Goal: Task Accomplishment & Management: Use online tool/utility

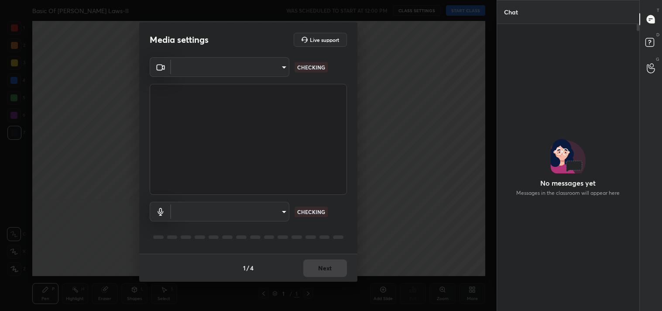
scroll to position [285, 140]
type input "64645b19d528b3ac785889237b1a364f3b7ccd5da23f372116afb1703458f4fd"
type input "default"
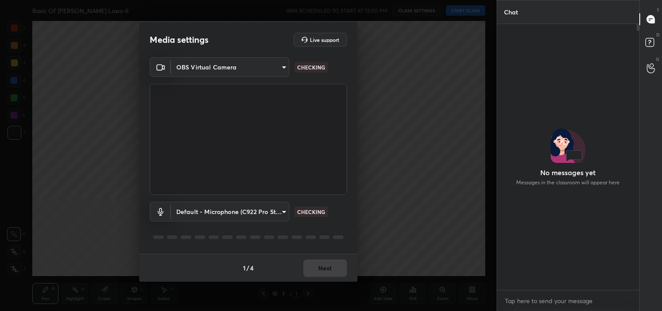
scroll to position [263, 140]
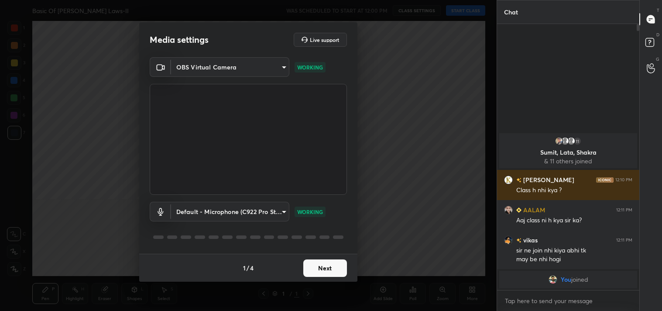
click at [329, 263] on button "Next" at bounding box center [326, 267] width 44 height 17
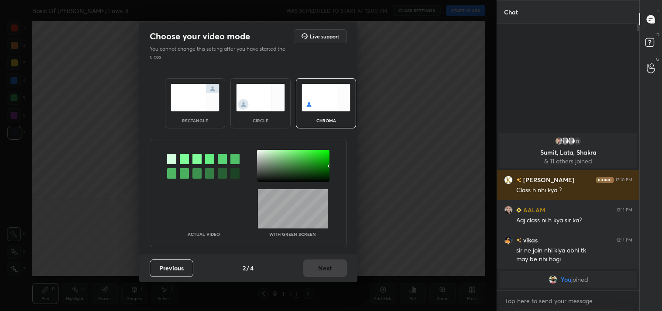
drag, startPoint x: 210, startPoint y: 98, endPoint x: 289, endPoint y: 219, distance: 144.1
click at [211, 98] on img at bounding box center [195, 98] width 49 height 28
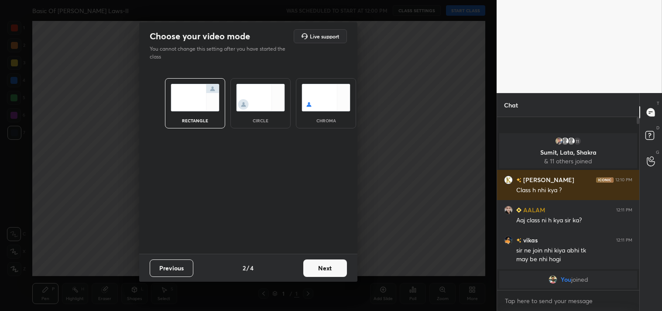
click at [322, 270] on button "Next" at bounding box center [326, 267] width 44 height 17
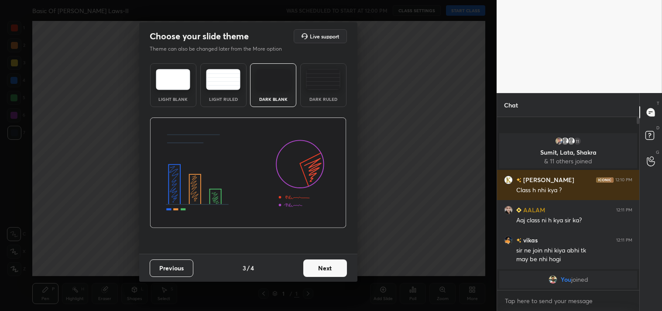
click at [326, 88] on img at bounding box center [323, 79] width 34 height 21
click at [322, 268] on button "Next" at bounding box center [326, 267] width 44 height 17
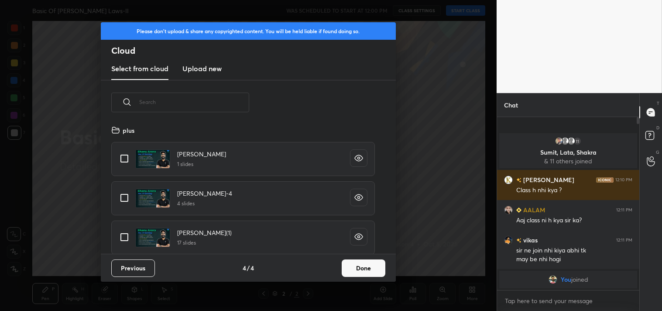
scroll to position [129, 280]
drag, startPoint x: 118, startPoint y: 158, endPoint x: 249, endPoint y: 217, distance: 143.6
click at [121, 158] on input "grid" at bounding box center [124, 158] width 18 height 18
checkbox input "true"
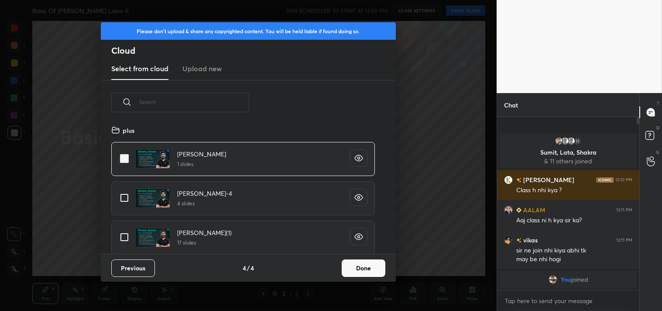
click at [360, 267] on button "Done" at bounding box center [364, 267] width 44 height 17
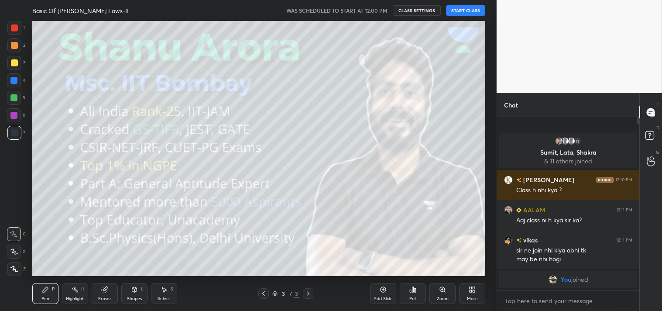
click at [466, 10] on button "START CLASS" at bounding box center [465, 10] width 39 height 10
click at [371, 10] on icon "button" at bounding box center [369, 10] width 4 height 5
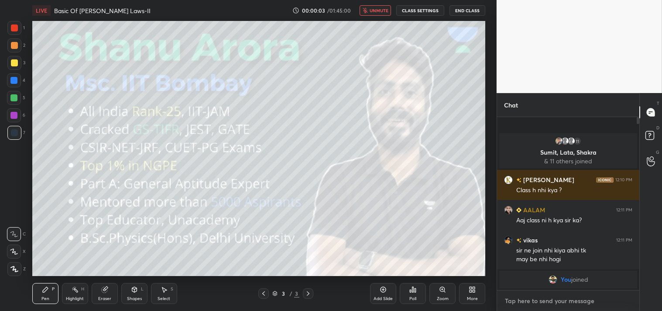
type textarea "x"
click at [546, 301] on textarea at bounding box center [568, 301] width 128 height 14
type textarea "y"
type textarea "x"
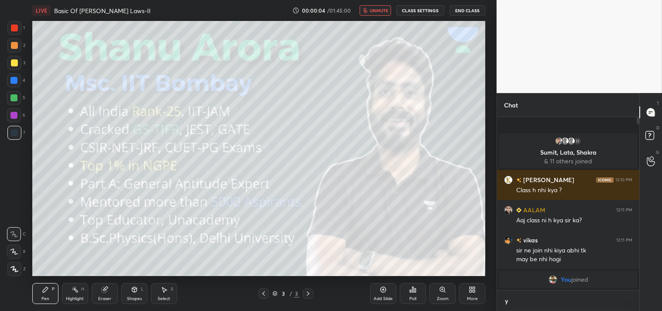
type textarea "ye"
type textarea "x"
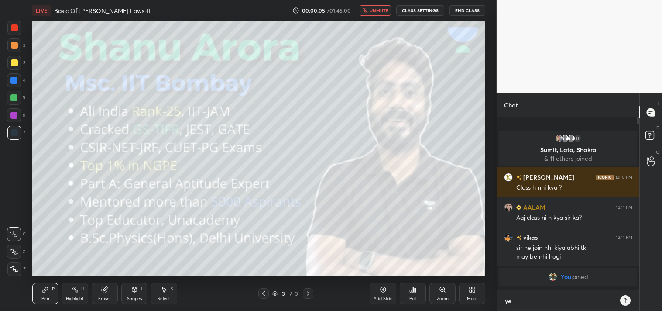
type textarea "yes"
type textarea "x"
type textarea "yes"
type textarea "x"
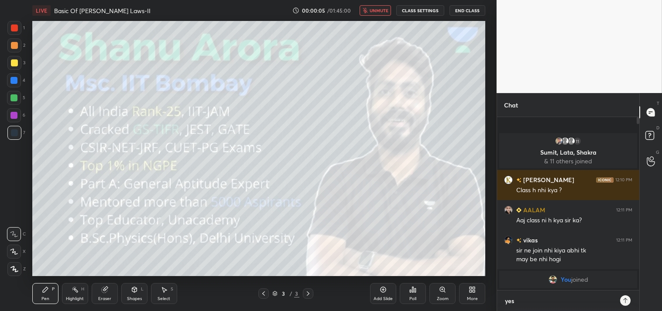
type textarea "yes c"
type textarea "x"
type textarea "yes ck"
type textarea "x"
type textarea "yes ck="
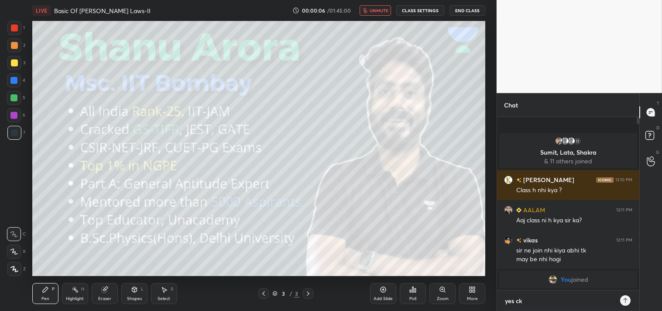
type textarea "x"
type textarea "yes ck"
type textarea "x"
type textarea "yes c"
type textarea "x"
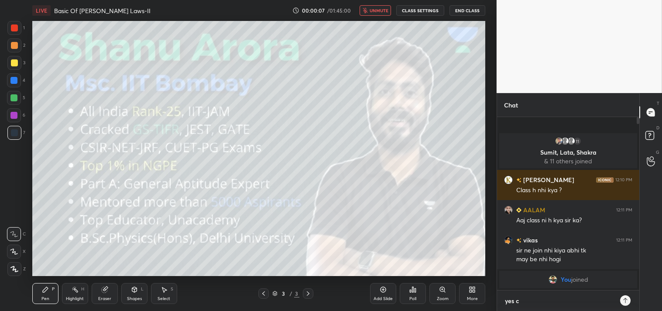
type textarea "yes ca"
type textarea "x"
type textarea "yes c"
type textarea "x"
type textarea "yes cl"
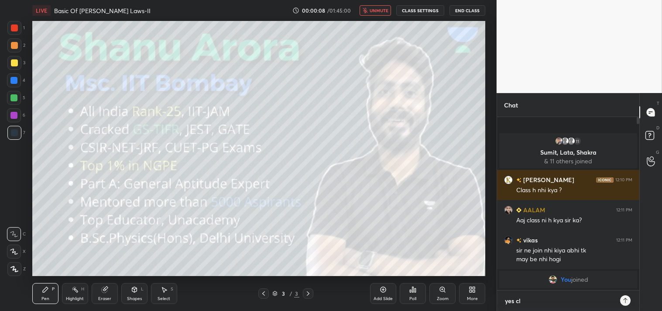
type textarea "x"
type textarea "yes cla"
type textarea "x"
type textarea "yes clas"
type textarea "x"
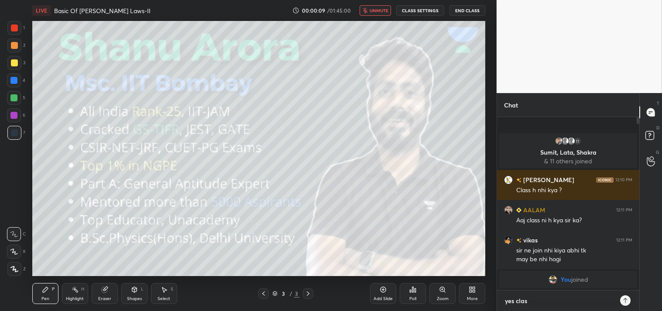
type textarea "yes class"
type textarea "x"
type textarea "yes class"
type textarea "x"
type textarea "yes class h"
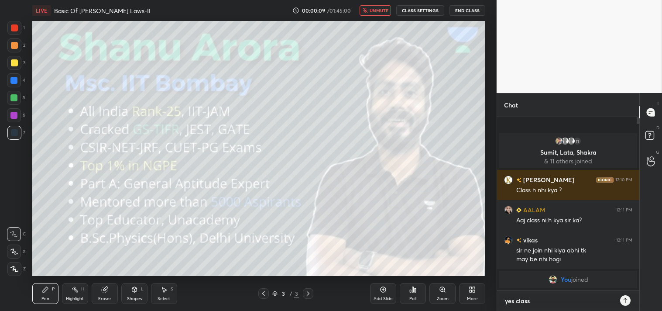
type textarea "x"
type textarea "yes class ha"
type textarea "x"
type textarea "yes class hai"
type textarea "x"
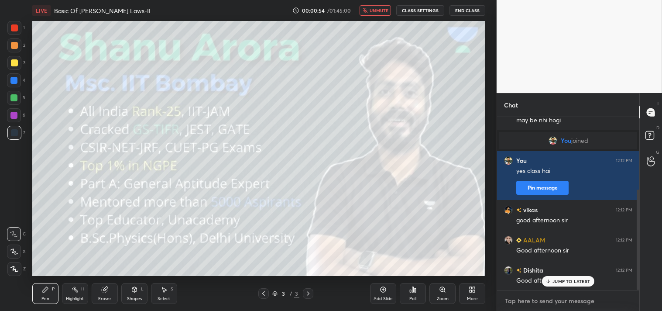
scroll to position [155, 0]
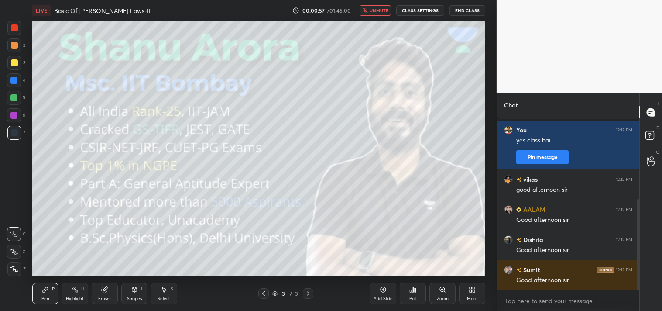
type textarea "x"
click at [368, 11] on icon "button" at bounding box center [365, 10] width 5 height 5
click at [414, 6] on button "CLASS SETTINGS" at bounding box center [421, 10] width 48 height 10
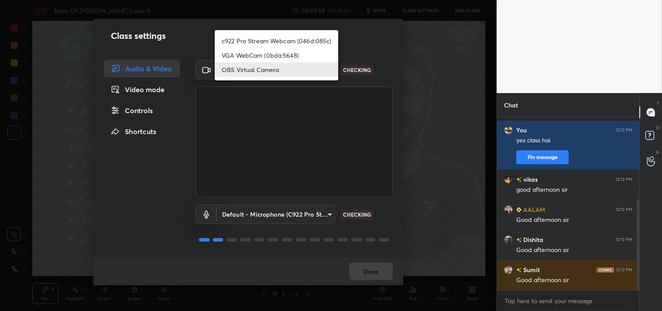
click at [278, 75] on body "1 2 3 4 5 6 7 C X Z C X Z E E Erase all H H LIVE Basic Of [PERSON_NAME] Laws-II…" at bounding box center [331, 155] width 662 height 311
click at [263, 45] on li "c922 Pro Stream Webcam (046d:085c)" at bounding box center [277, 41] width 124 height 14
type input "77efdbe0d0591a5658d362a6e640cec0e2706c98c83ef82d39568dbf4875ff01"
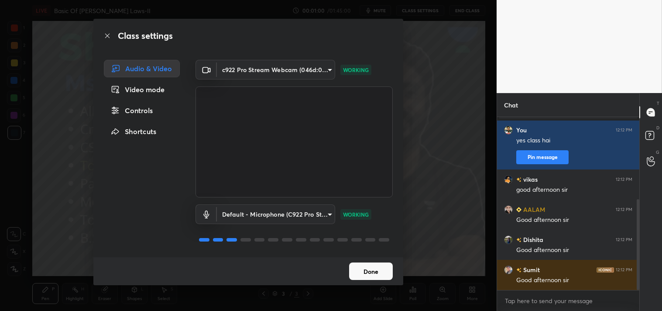
click at [367, 273] on button "Done" at bounding box center [371, 270] width 44 height 17
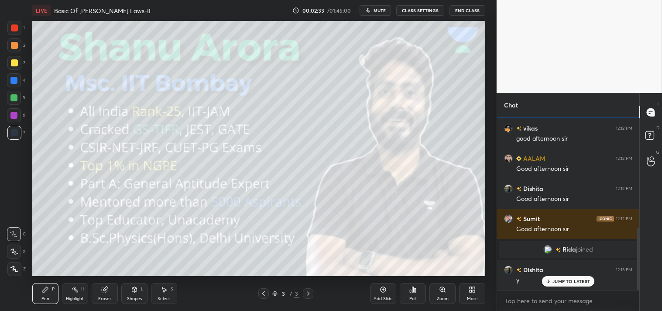
scroll to position [305, 0]
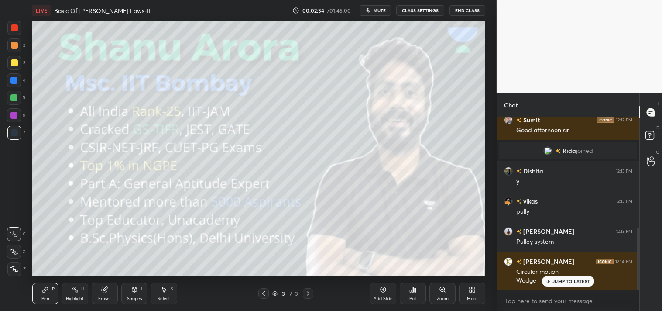
click at [565, 283] on p "JUMP TO LATEST" at bounding box center [572, 281] width 38 height 5
click at [463, 287] on div "More" at bounding box center [472, 293] width 26 height 21
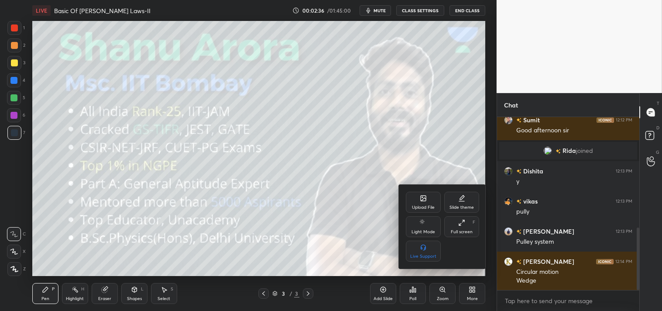
click at [416, 202] on div "Upload File" at bounding box center [423, 202] width 35 height 21
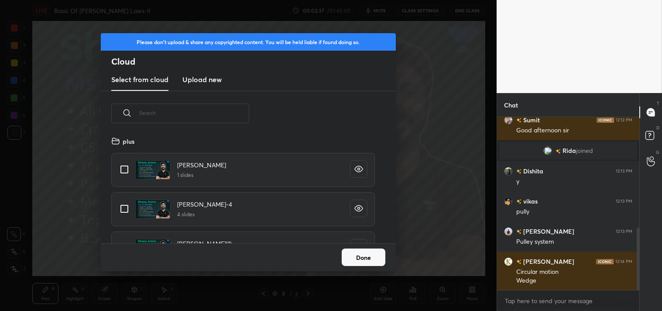
scroll to position [107, 280]
click at [197, 79] on h3 "Upload new" at bounding box center [202, 79] width 39 height 10
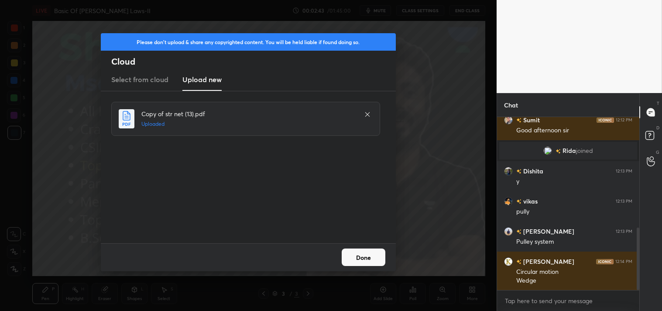
click at [363, 254] on button "Done" at bounding box center [364, 256] width 44 height 17
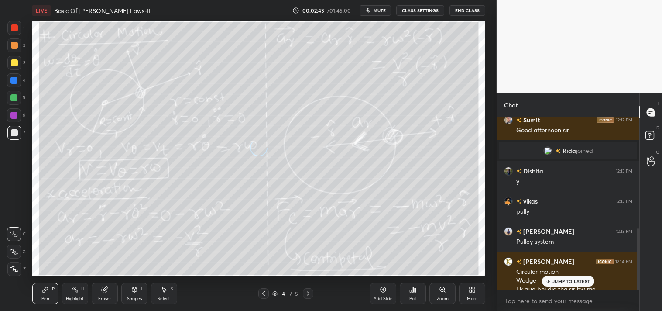
scroll to position [314, 0]
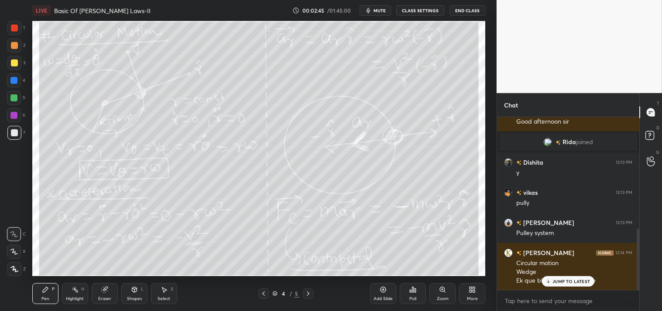
drag, startPoint x: 582, startPoint y: 289, endPoint x: 580, endPoint y: 284, distance: 5.1
click at [581, 286] on div "[PERSON_NAME] 12:14 PM Circular motion Wedge Ek que bhi dia tha sir hw me" at bounding box center [568, 267] width 142 height 48
click at [560, 284] on div "JUMP TO LATEST" at bounding box center [568, 281] width 52 height 10
click at [379, 9] on span "mute" at bounding box center [380, 10] width 12 height 6
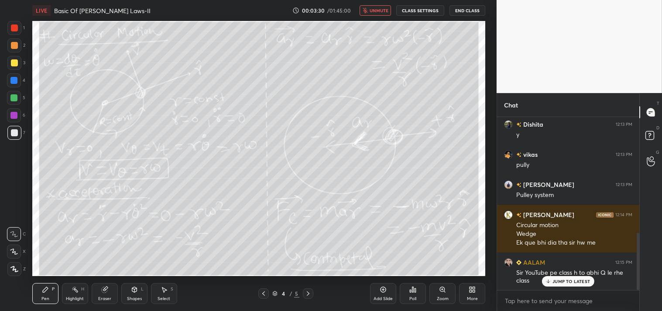
click at [376, 12] on span "unmute" at bounding box center [379, 10] width 19 height 6
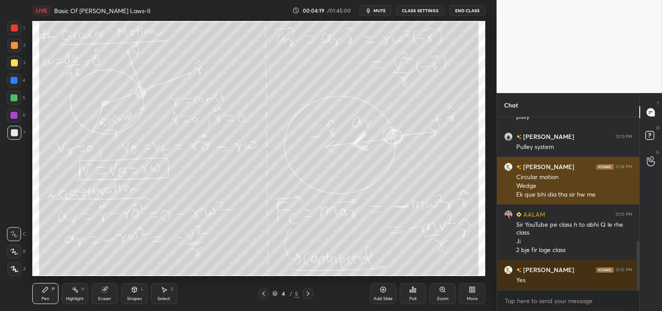
scroll to position [430, 0]
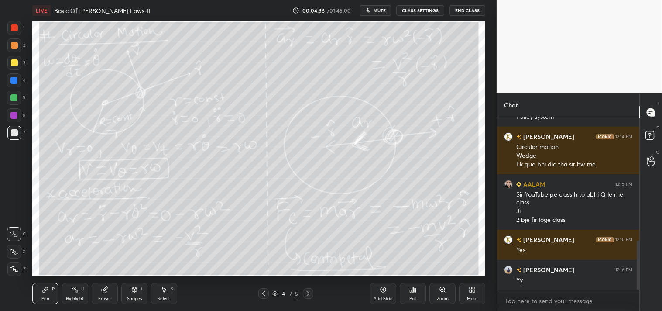
click at [76, 281] on div "Pen P Highlight H Eraser Shapes L Select S 4 / 5 Add Slide Poll Zoom More" at bounding box center [259, 293] width 454 height 35
click at [78, 287] on icon at bounding box center [75, 289] width 7 height 7
click at [376, 11] on span "mute" at bounding box center [380, 10] width 12 height 6
click at [376, 12] on span "unmute" at bounding box center [379, 10] width 19 height 6
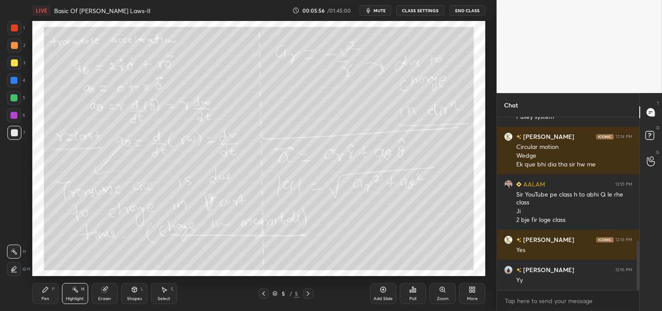
click at [383, 294] on div "Add Slide" at bounding box center [383, 293] width 26 height 21
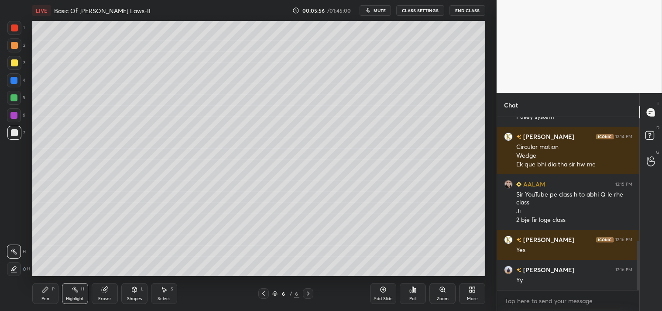
click at [132, 290] on icon at bounding box center [134, 289] width 5 height 5
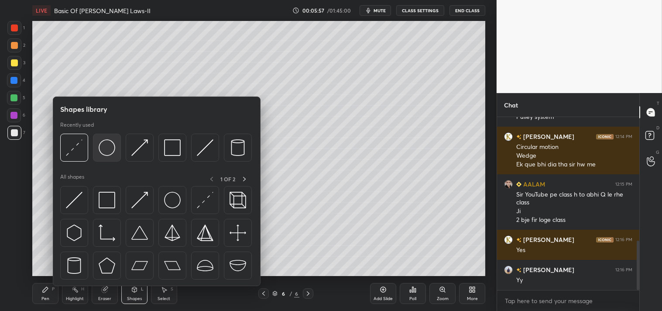
click at [105, 149] on img at bounding box center [107, 147] width 17 height 17
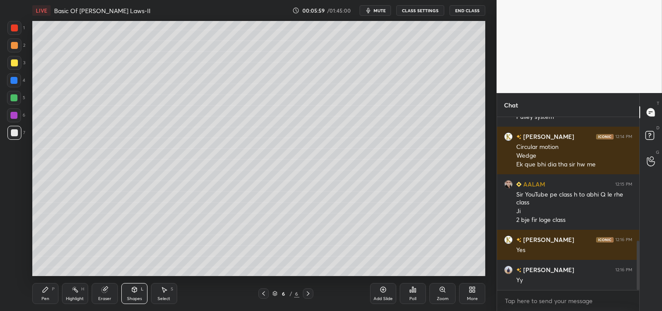
click at [437, 296] on div "Zoom" at bounding box center [443, 293] width 26 height 21
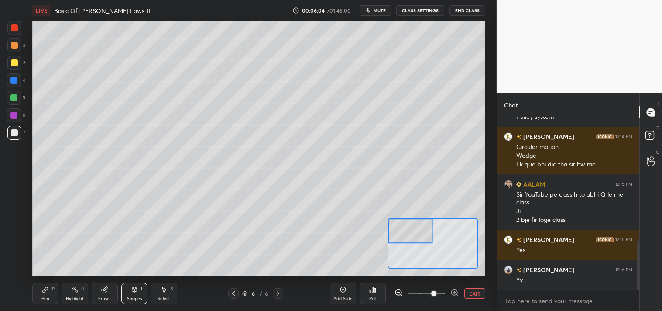
click at [46, 297] on div "Pen" at bounding box center [45, 299] width 8 height 4
click at [46, 295] on div "Pen P" at bounding box center [45, 293] width 26 height 21
click at [14, 66] on div at bounding box center [14, 62] width 7 height 7
click at [15, 68] on div at bounding box center [14, 63] width 14 height 14
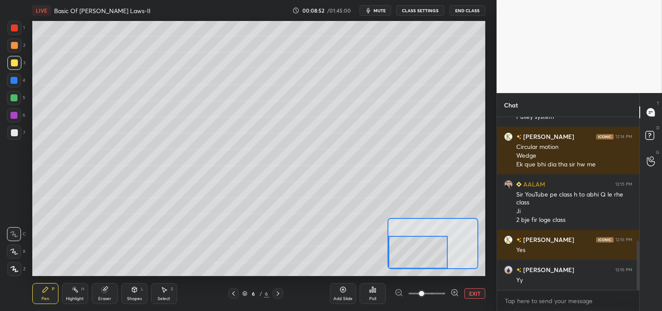
click at [480, 295] on button "EXIT" at bounding box center [475, 293] width 21 height 10
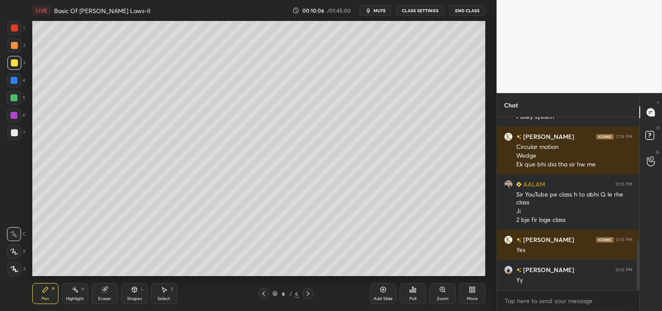
click at [476, 293] on div "More" at bounding box center [472, 293] width 26 height 21
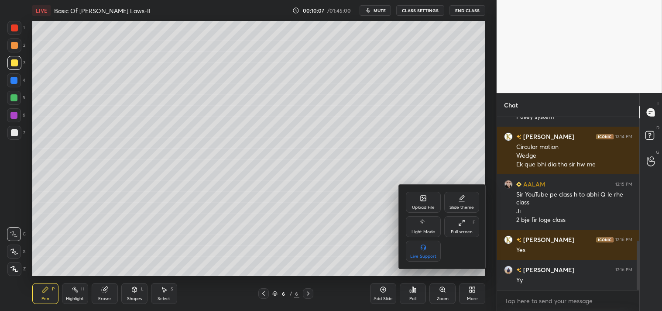
click at [425, 198] on icon at bounding box center [423, 199] width 5 height 3
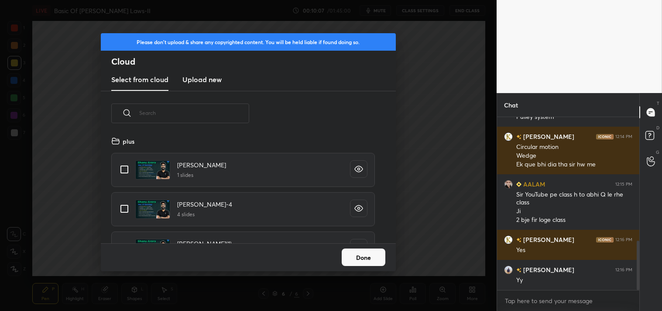
scroll to position [107, 280]
click at [206, 77] on h3 "Upload new" at bounding box center [202, 79] width 39 height 10
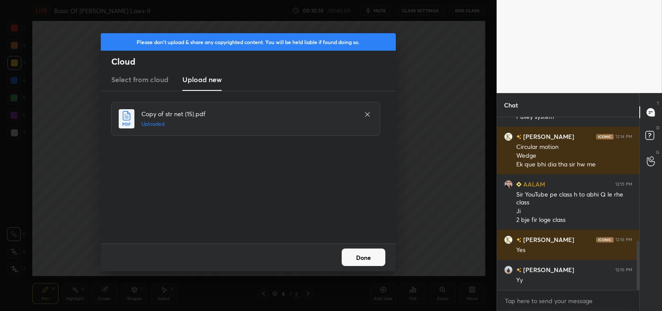
click at [364, 252] on button "Done" at bounding box center [364, 256] width 44 height 17
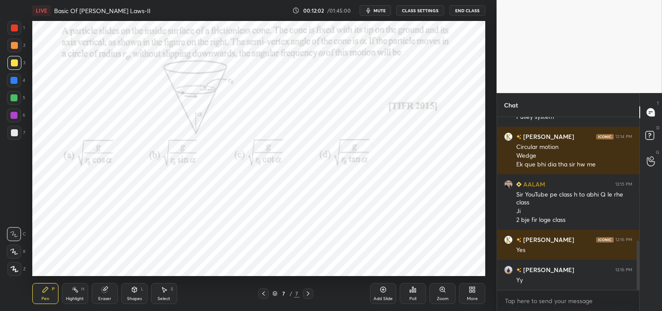
click at [55, 290] on div "Pen P" at bounding box center [45, 293] width 26 height 21
click at [53, 288] on div "P" at bounding box center [53, 289] width 3 height 4
click at [9, 31] on div at bounding box center [14, 28] width 14 height 14
click at [11, 31] on div at bounding box center [14, 28] width 14 height 14
click at [135, 293] on icon at bounding box center [134, 289] width 7 height 7
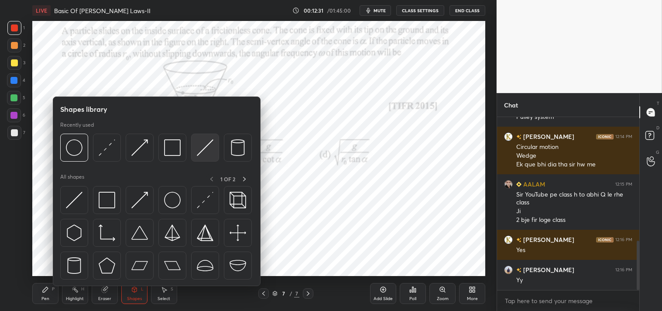
click at [198, 146] on img at bounding box center [205, 147] width 17 height 17
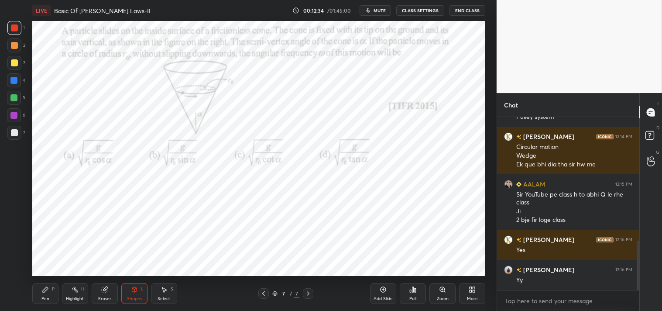
click at [139, 297] on div "Shapes" at bounding box center [134, 299] width 15 height 4
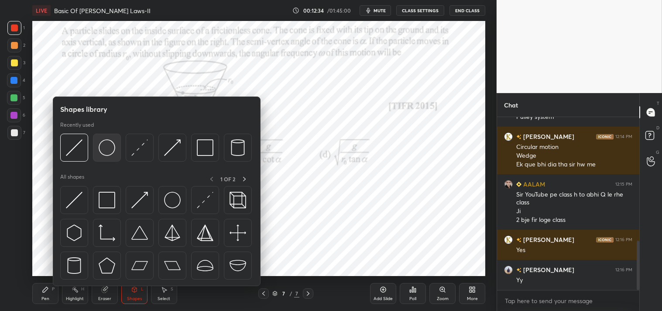
click at [102, 150] on img at bounding box center [107, 147] width 17 height 17
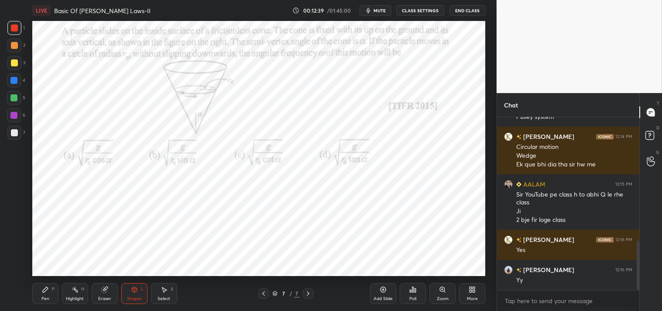
click at [42, 298] on div "Pen" at bounding box center [45, 299] width 8 height 4
click at [443, 291] on icon at bounding box center [442, 289] width 5 height 5
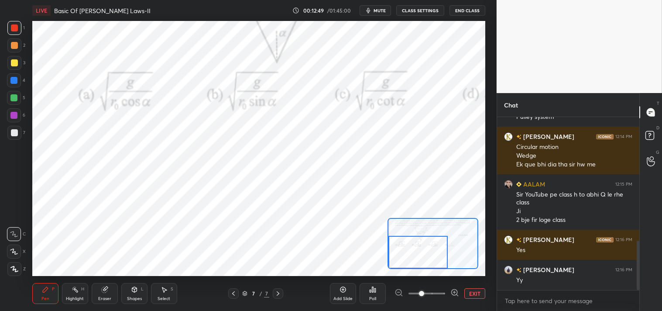
click at [15, 81] on div at bounding box center [13, 80] width 7 height 7
click at [10, 268] on icon at bounding box center [14, 269] width 8 height 6
click at [14, 271] on icon at bounding box center [14, 269] width 8 height 6
click at [134, 291] on icon at bounding box center [134, 289] width 5 height 5
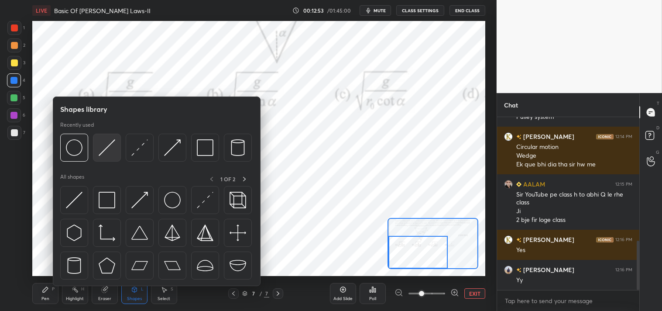
click at [101, 145] on img at bounding box center [107, 147] width 17 height 17
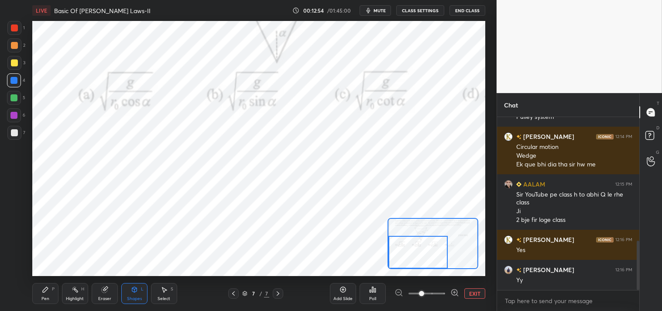
click at [137, 293] on div "Shapes L" at bounding box center [134, 293] width 26 height 21
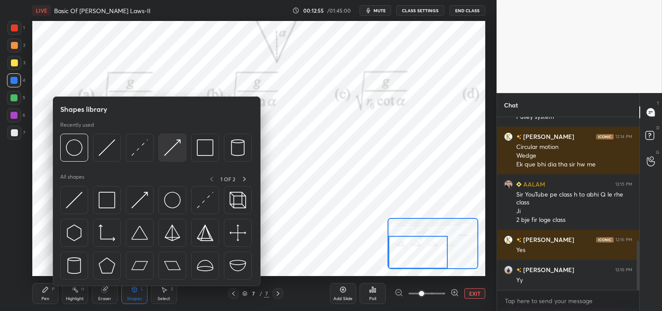
click at [164, 142] on img at bounding box center [172, 147] width 17 height 17
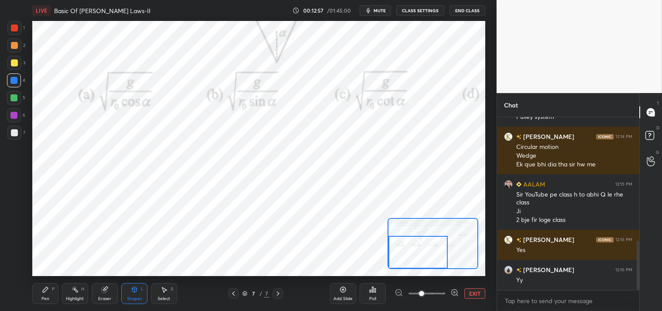
click at [38, 286] on div "Pen P" at bounding box center [45, 293] width 26 height 21
click at [44, 284] on div "Pen P" at bounding box center [45, 293] width 26 height 21
click at [136, 295] on div "Shapes L" at bounding box center [134, 293] width 26 height 21
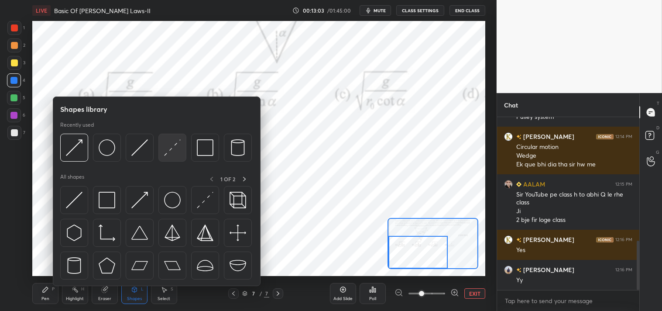
click at [171, 144] on img at bounding box center [172, 147] width 17 height 17
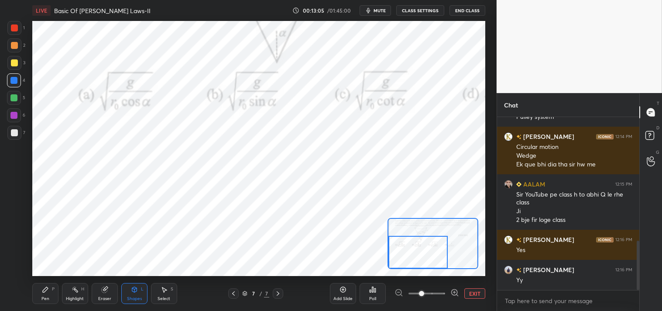
click at [44, 295] on div "Pen P" at bounding box center [45, 293] width 26 height 21
click at [474, 288] on button "EXIT" at bounding box center [475, 293] width 21 height 10
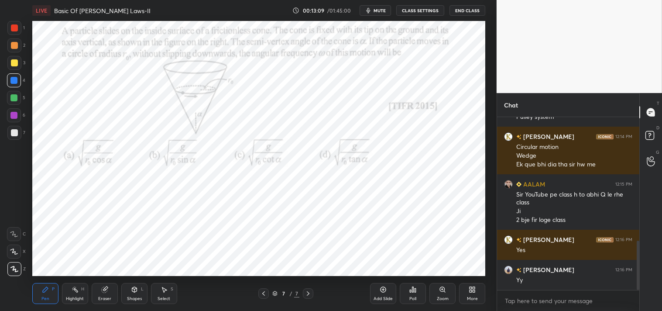
click at [446, 297] on div "Zoom" at bounding box center [443, 299] width 12 height 4
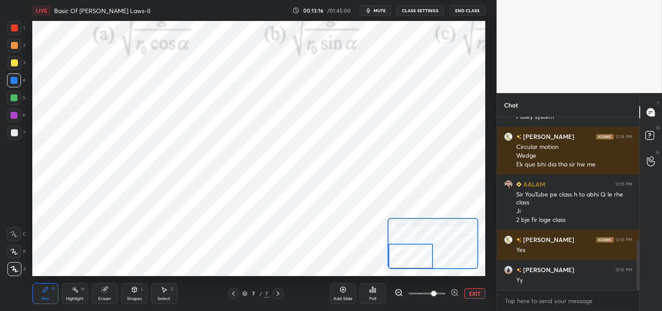
click at [83, 293] on div "Highlight H" at bounding box center [75, 293] width 26 height 21
click at [44, 289] on icon at bounding box center [45, 289] width 5 height 5
click at [76, 293] on icon at bounding box center [75, 289] width 7 height 7
click at [76, 292] on icon at bounding box center [75, 289] width 7 height 7
click at [43, 289] on icon at bounding box center [45, 289] width 7 height 7
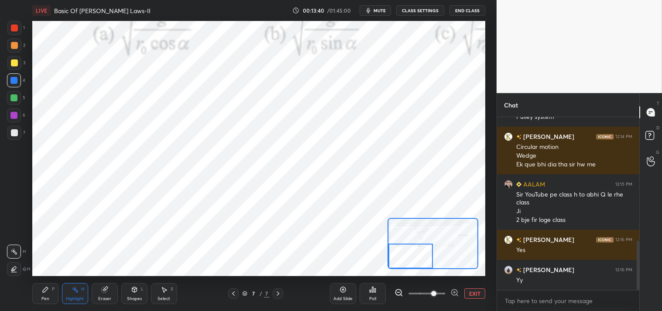
click at [45, 290] on icon at bounding box center [45, 289] width 5 height 5
click at [135, 291] on icon at bounding box center [134, 289] width 5 height 5
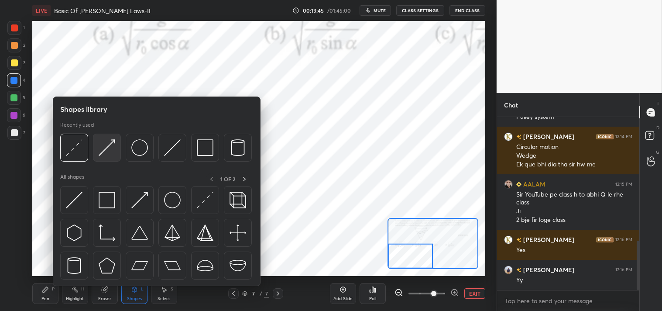
click at [107, 148] on img at bounding box center [107, 147] width 17 height 17
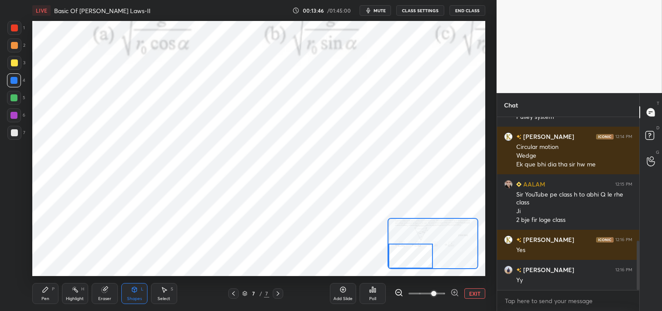
click at [14, 97] on div at bounding box center [13, 97] width 7 height 7
click at [38, 294] on div "Pen P" at bounding box center [45, 293] width 26 height 21
click at [11, 233] on icon at bounding box center [14, 234] width 8 height 6
click at [16, 233] on icon at bounding box center [14, 234] width 8 height 6
click at [15, 28] on div at bounding box center [14, 27] width 7 height 7
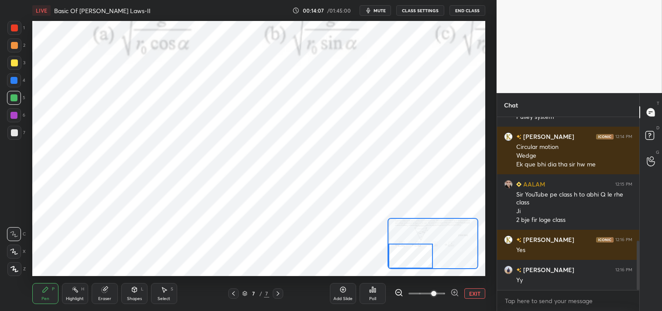
click at [15, 35] on div "1" at bounding box center [15, 29] width 17 height 17
click at [15, 80] on div at bounding box center [13, 80] width 7 height 7
click at [12, 268] on icon at bounding box center [14, 269] width 8 height 6
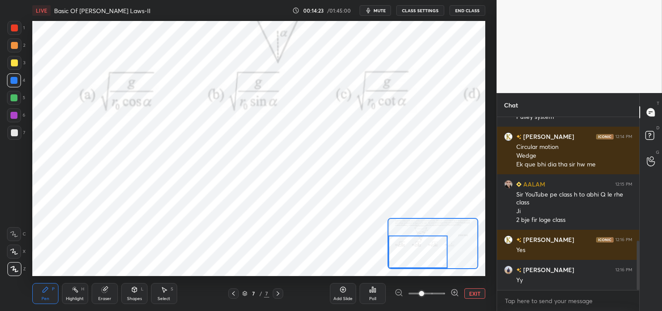
click at [71, 295] on div "Highlight H" at bounding box center [75, 293] width 26 height 21
click at [41, 297] on div "Pen" at bounding box center [45, 299] width 8 height 4
click at [48, 295] on div "Pen P" at bounding box center [45, 293] width 26 height 21
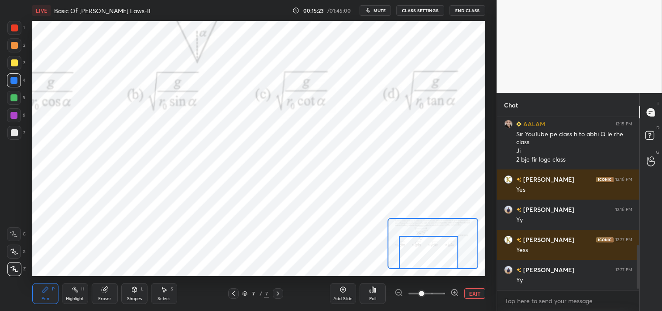
scroll to position [520, 0]
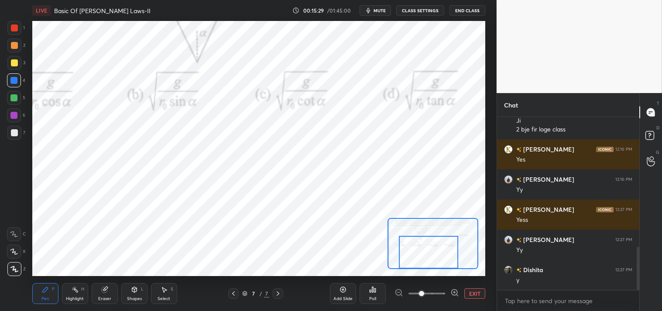
click at [13, 249] on icon at bounding box center [13, 251] width 7 height 5
click at [15, 231] on icon at bounding box center [14, 234] width 8 height 6
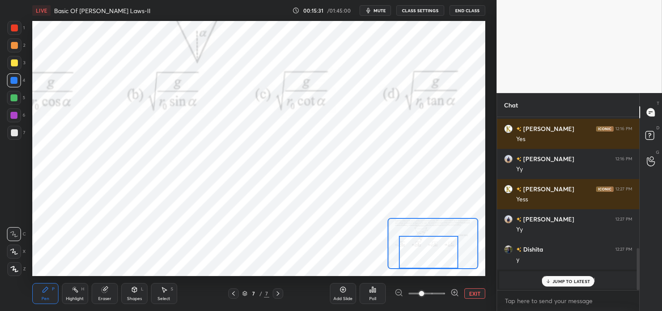
click at [12, 255] on div at bounding box center [14, 252] width 14 height 14
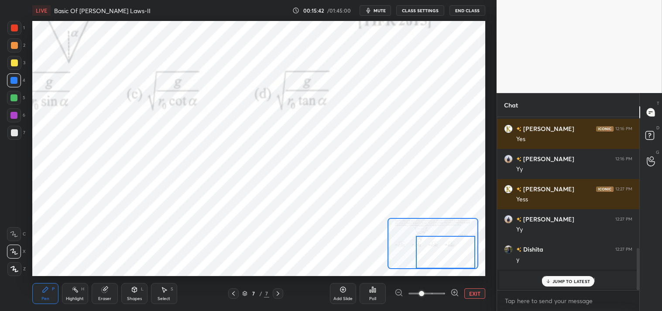
click at [16, 31] on div at bounding box center [14, 27] width 7 height 7
click at [12, 37] on div "1" at bounding box center [15, 29] width 17 height 17
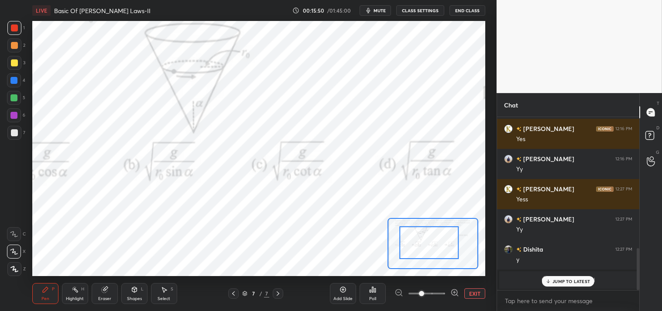
click at [475, 287] on div "Add Slide Poll EXIT" at bounding box center [407, 293] width 155 height 49
click at [473, 289] on button "EXIT" at bounding box center [475, 293] width 21 height 10
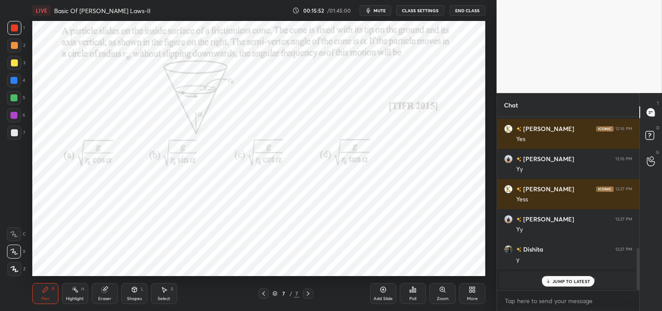
click at [71, 294] on div "Highlight H" at bounding box center [75, 293] width 26 height 21
click at [46, 291] on icon at bounding box center [45, 289] width 7 height 7
click at [42, 294] on div "Pen P" at bounding box center [45, 293] width 26 height 21
click at [448, 290] on div "Zoom" at bounding box center [443, 293] width 26 height 21
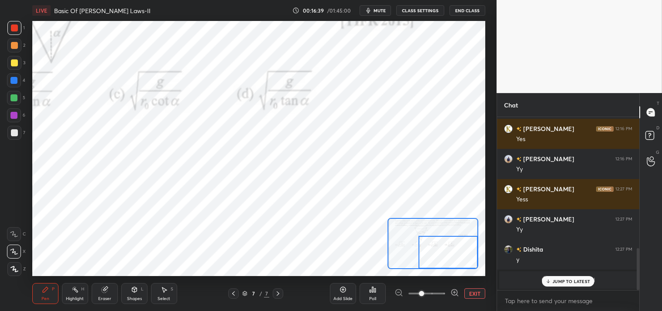
click at [474, 289] on button "EXIT" at bounding box center [475, 293] width 21 height 10
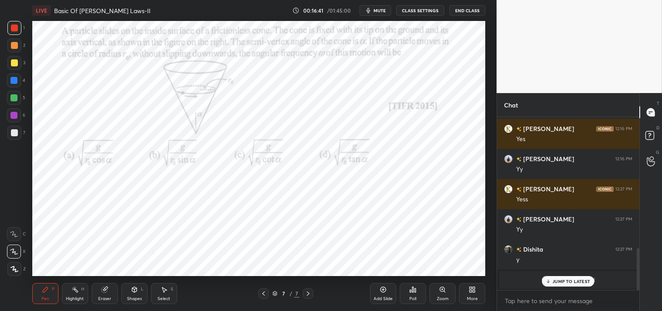
click at [564, 281] on p "JUMP TO LATEST" at bounding box center [572, 281] width 38 height 5
click at [468, 293] on div "More" at bounding box center [472, 293] width 26 height 21
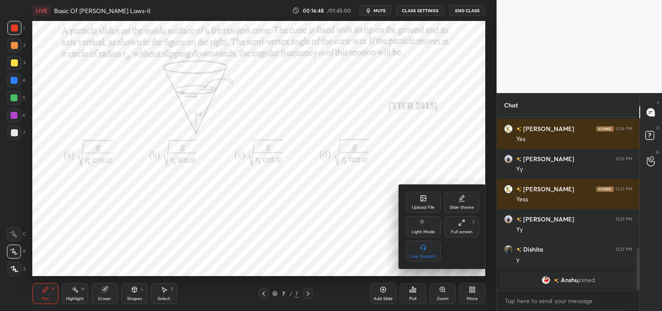
click at [420, 199] on div "Upload File" at bounding box center [423, 202] width 35 height 21
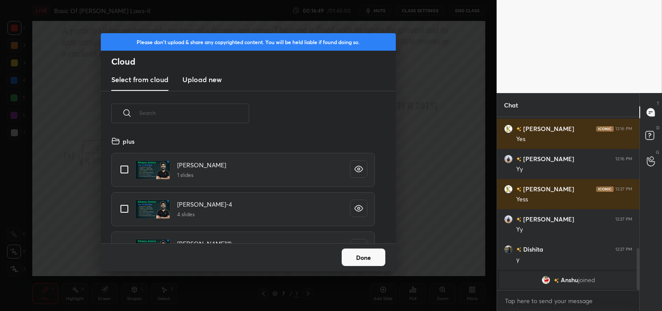
scroll to position [107, 280]
click at [207, 80] on h3 "Upload new" at bounding box center [202, 79] width 39 height 10
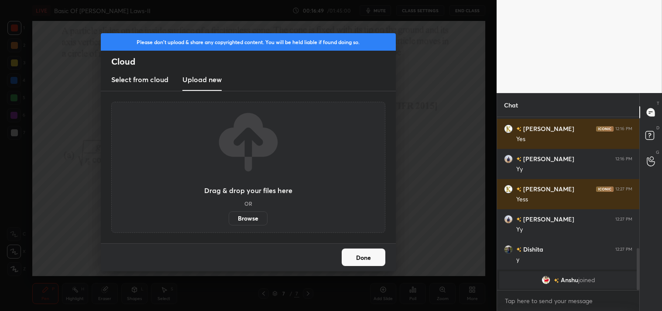
scroll to position [522, 0]
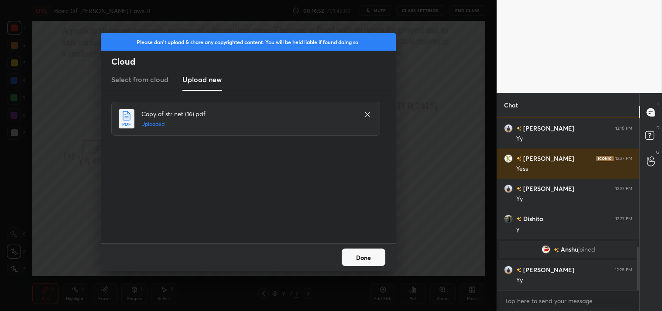
click at [362, 258] on button "Done" at bounding box center [364, 256] width 44 height 17
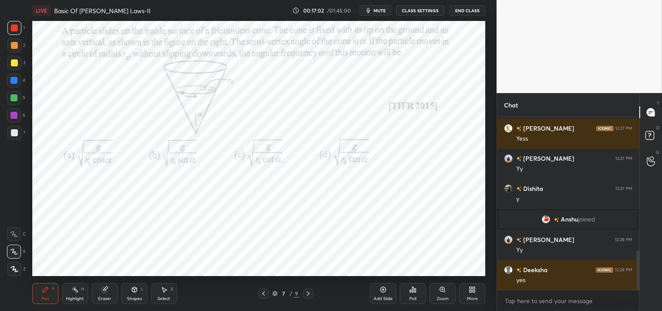
scroll to position [582, 0]
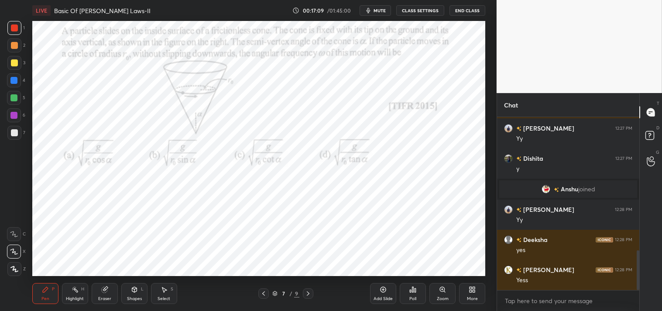
click at [391, 294] on div "Add Slide" at bounding box center [383, 293] width 26 height 21
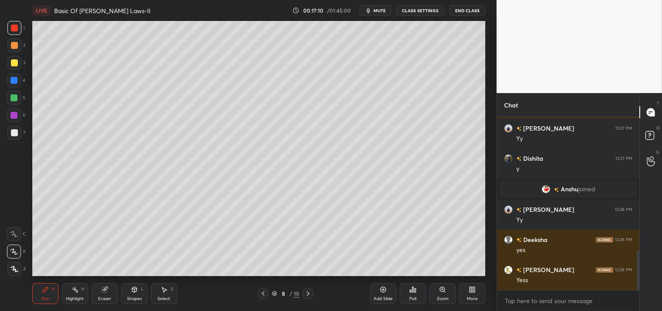
click at [14, 133] on div at bounding box center [14, 132] width 7 height 7
click at [16, 135] on div at bounding box center [14, 132] width 7 height 7
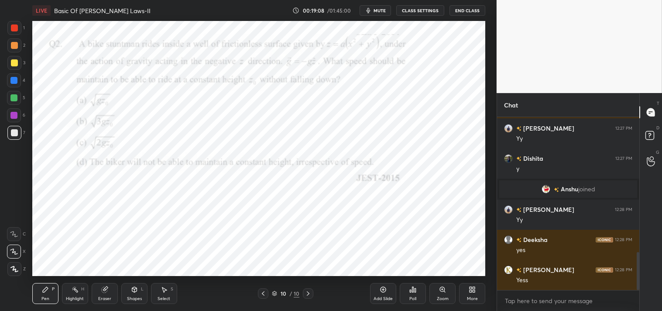
scroll to position [612, 0]
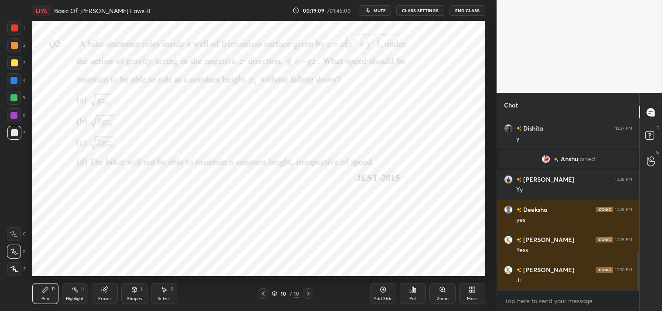
click at [135, 294] on div "Shapes L" at bounding box center [134, 293] width 26 height 21
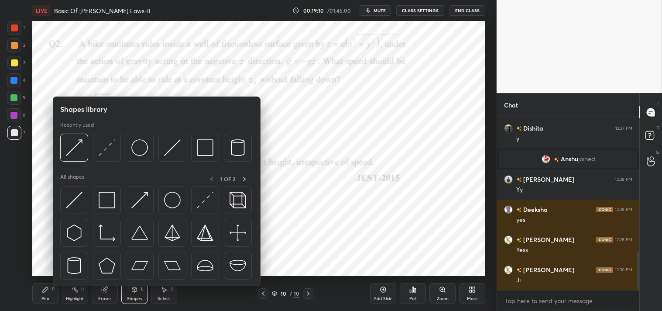
click at [44, 297] on div "Pen" at bounding box center [45, 299] width 8 height 4
click at [45, 298] on div "Pen" at bounding box center [45, 299] width 8 height 4
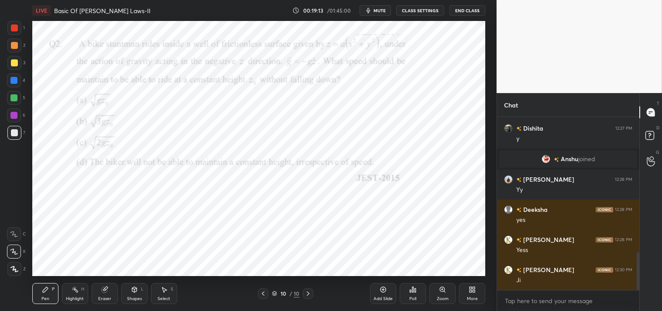
click at [11, 30] on div at bounding box center [14, 27] width 7 height 7
click at [18, 32] on div at bounding box center [14, 28] width 14 height 14
click at [45, 291] on icon at bounding box center [45, 289] width 5 height 5
click at [137, 293] on icon at bounding box center [134, 289] width 7 height 7
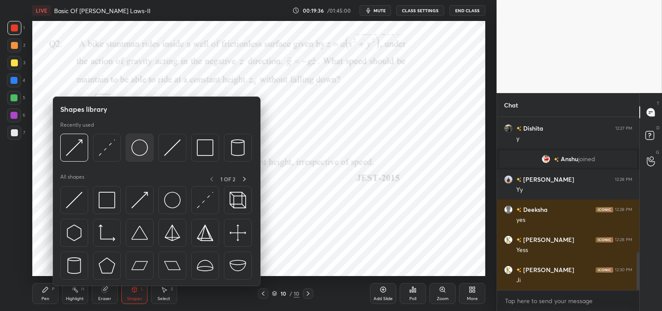
click at [138, 152] on img at bounding box center [139, 147] width 17 height 17
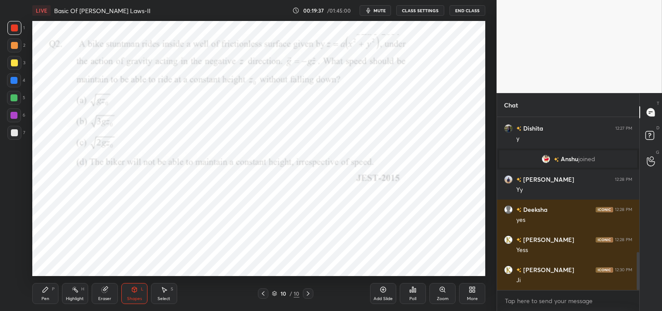
click at [16, 77] on div at bounding box center [13, 80] width 7 height 7
click at [28, 300] on div "LIVE Basic Of [PERSON_NAME] Laws-II 00:19:39 / 01:45:00 mute CLASS SETTINGS End…" at bounding box center [259, 155] width 462 height 311
click at [38, 296] on div "Pen P" at bounding box center [45, 293] width 26 height 21
click at [133, 295] on div "Shapes L" at bounding box center [134, 293] width 26 height 21
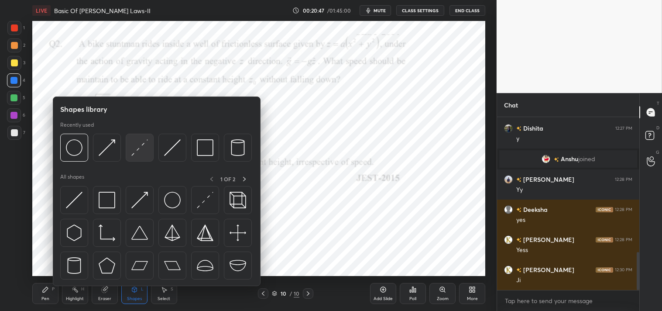
click at [145, 151] on img at bounding box center [139, 147] width 17 height 17
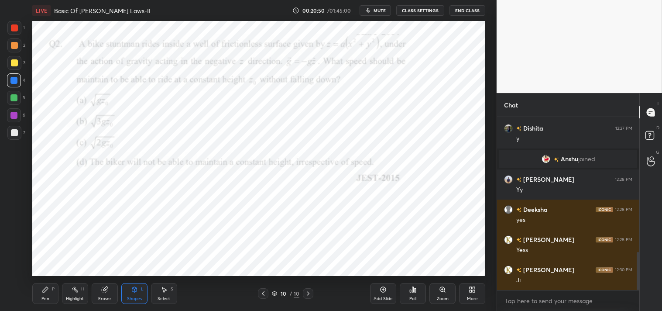
click at [48, 289] on icon at bounding box center [45, 289] width 7 height 7
click at [442, 297] on div "Zoom" at bounding box center [443, 299] width 12 height 4
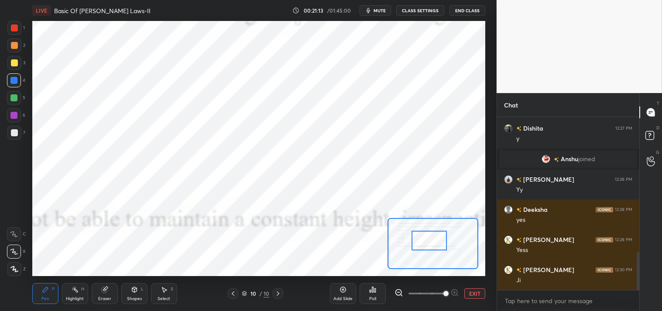
click at [12, 117] on div at bounding box center [13, 115] width 7 height 7
click at [14, 271] on icon at bounding box center [14, 269] width 8 height 6
click at [135, 297] on div "Shapes" at bounding box center [134, 299] width 15 height 4
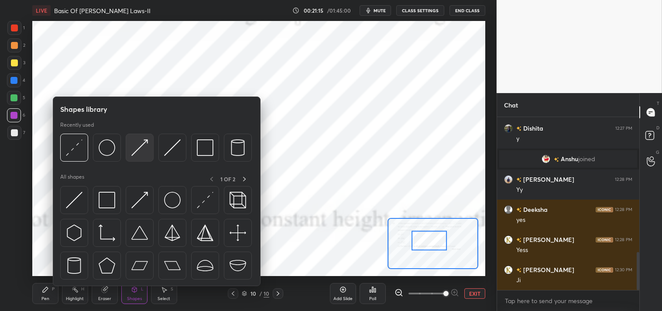
click at [135, 142] on img at bounding box center [139, 147] width 17 height 17
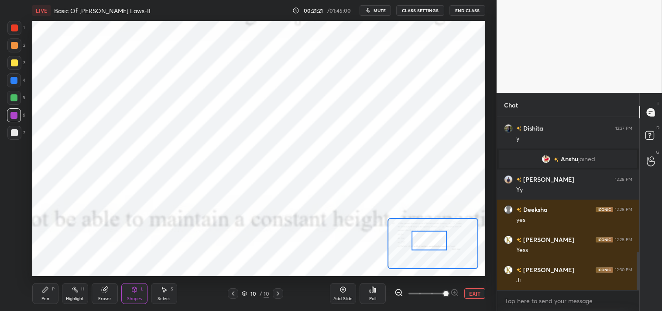
scroll to position [642, 0]
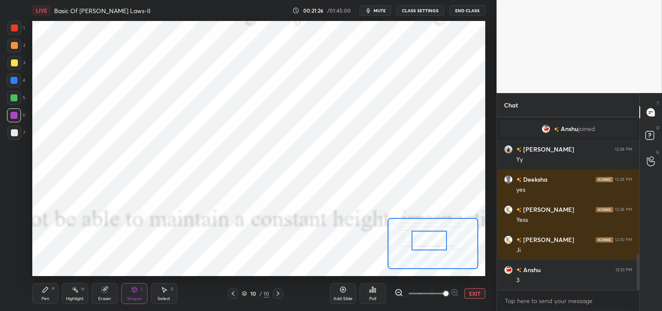
click at [45, 292] on icon at bounding box center [45, 289] width 7 height 7
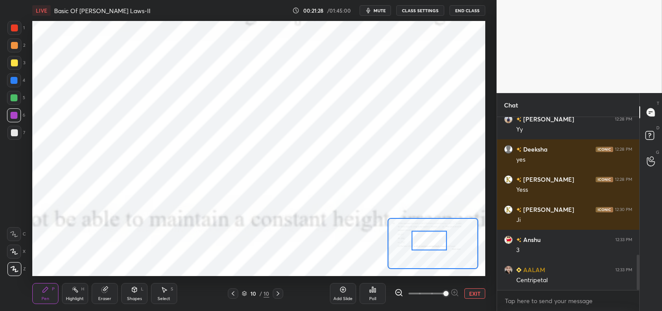
click at [134, 293] on div "Shapes L" at bounding box center [134, 293] width 26 height 21
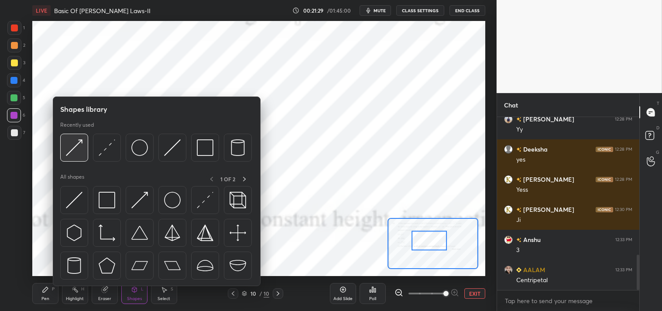
click at [76, 150] on img at bounding box center [74, 147] width 17 height 17
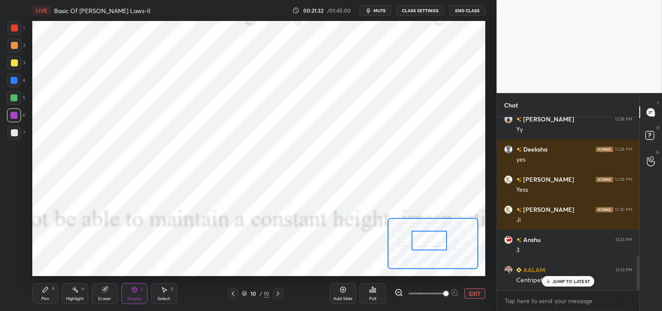
scroll to position [702, 0]
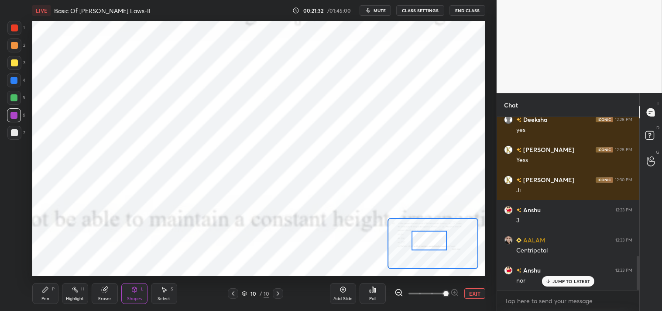
click at [37, 284] on div "Pen P" at bounding box center [45, 293] width 26 height 21
click at [40, 285] on div "Pen P" at bounding box center [45, 293] width 26 height 21
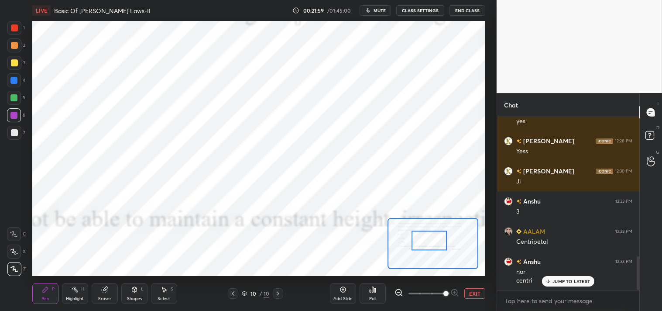
click at [46, 295] on div "Pen P" at bounding box center [45, 293] width 26 height 21
click at [135, 293] on icon at bounding box center [134, 289] width 7 height 7
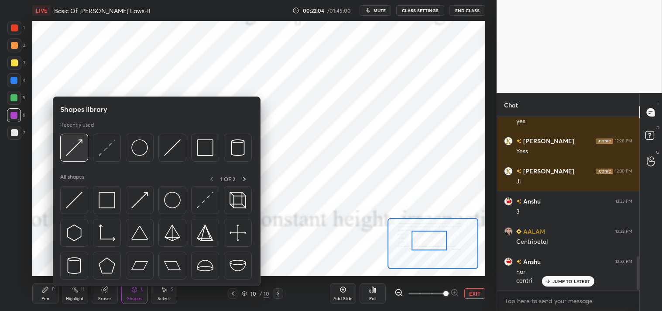
click at [72, 150] on img at bounding box center [74, 147] width 17 height 17
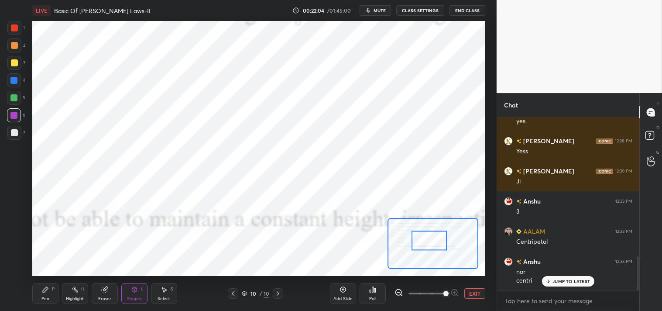
click at [19, 31] on div at bounding box center [14, 28] width 14 height 14
click at [47, 295] on div "Pen P" at bounding box center [45, 293] width 26 height 21
click at [132, 297] on div "Shapes" at bounding box center [134, 299] width 15 height 4
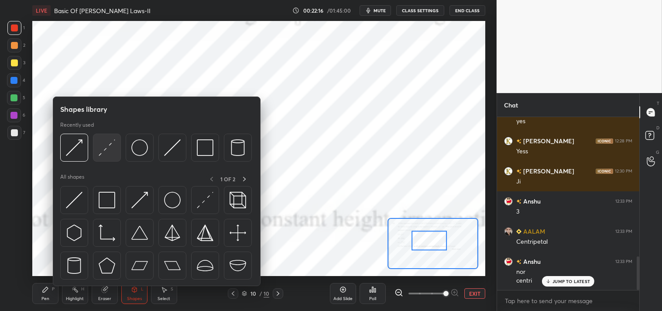
click at [105, 145] on img at bounding box center [107, 147] width 17 height 17
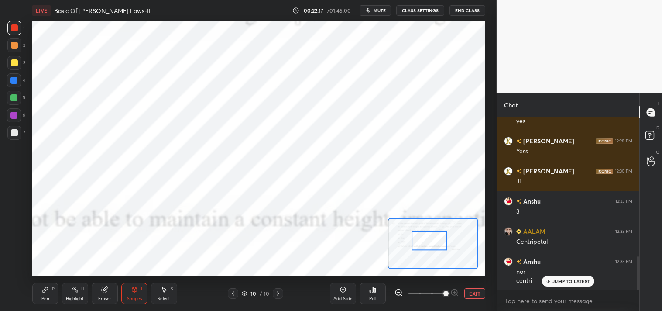
click at [14, 77] on div at bounding box center [13, 80] width 7 height 7
click at [45, 289] on icon at bounding box center [45, 289] width 5 height 5
click at [11, 230] on div at bounding box center [14, 234] width 14 height 14
click at [16, 231] on icon at bounding box center [14, 234] width 8 height 6
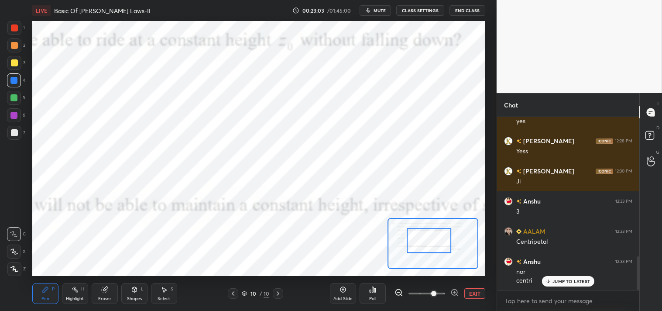
click at [14, 271] on icon at bounding box center [14, 269] width 8 height 6
click at [17, 271] on icon at bounding box center [14, 268] width 7 height 5
click at [14, 115] on div at bounding box center [13, 115] width 7 height 7
click at [14, 119] on div at bounding box center [14, 115] width 14 height 14
click at [466, 294] on button "EXIT" at bounding box center [475, 293] width 21 height 10
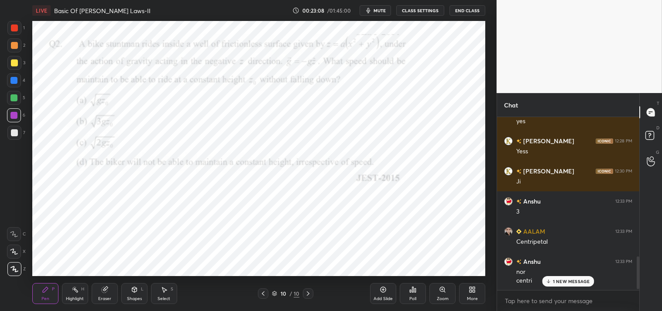
scroll to position [741, 0]
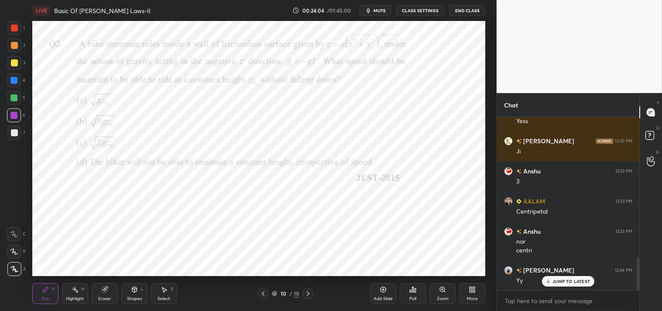
click at [107, 286] on icon at bounding box center [105, 288] width 5 height 4
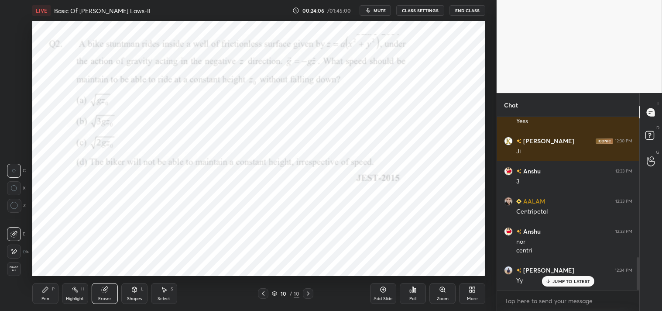
click at [48, 297] on div "Pen" at bounding box center [45, 299] width 8 height 4
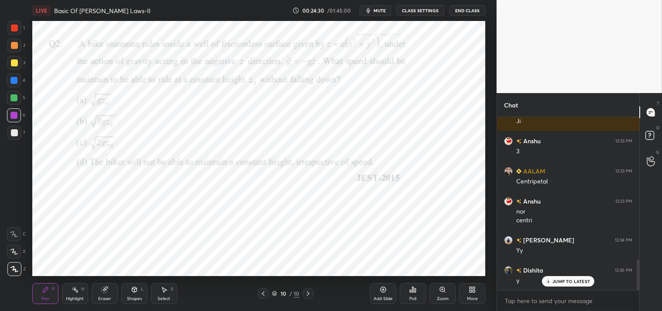
scroll to position [801, 0]
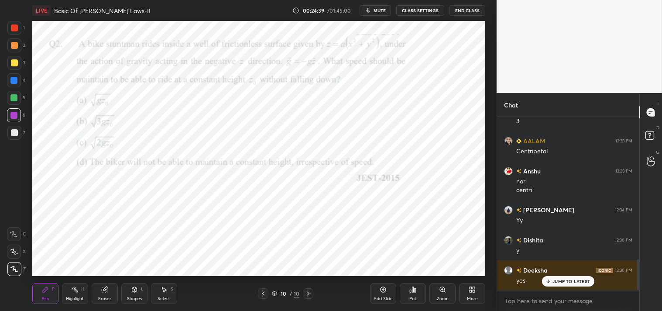
click at [442, 291] on icon at bounding box center [442, 289] width 5 height 5
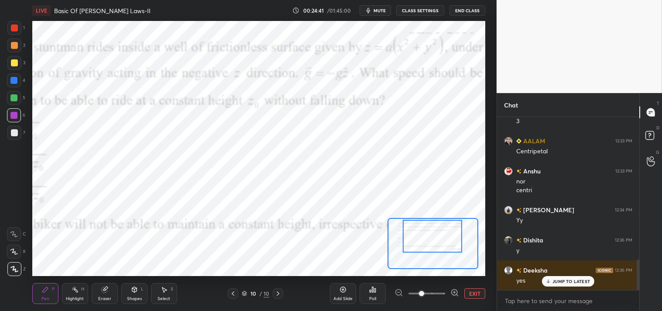
click at [76, 294] on div "Highlight H" at bounding box center [75, 293] width 26 height 21
click at [36, 295] on div "Pen P" at bounding box center [45, 293] width 26 height 21
click at [40, 293] on div "Pen P" at bounding box center [45, 293] width 26 height 21
click at [476, 293] on button "EXIT" at bounding box center [475, 293] width 21 height 10
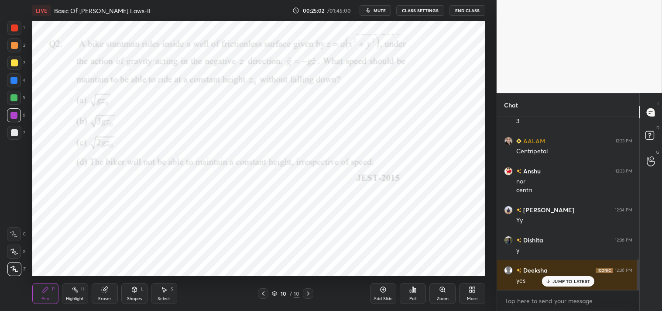
click at [448, 291] on div "Zoom" at bounding box center [443, 293] width 26 height 21
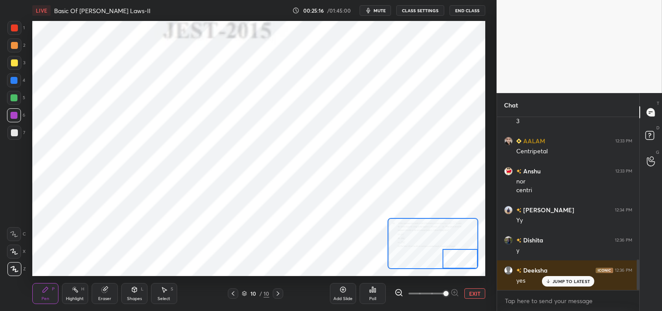
click at [473, 290] on button "EXIT" at bounding box center [475, 293] width 21 height 10
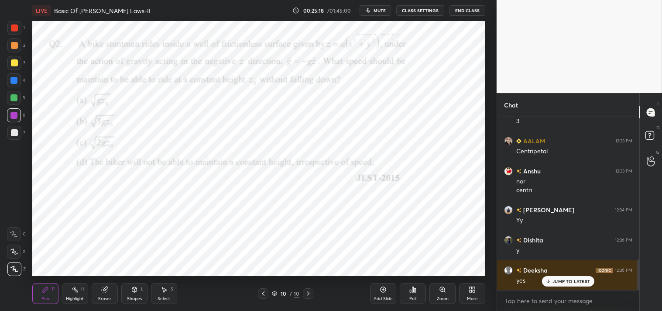
click at [446, 290] on icon at bounding box center [442, 289] width 7 height 7
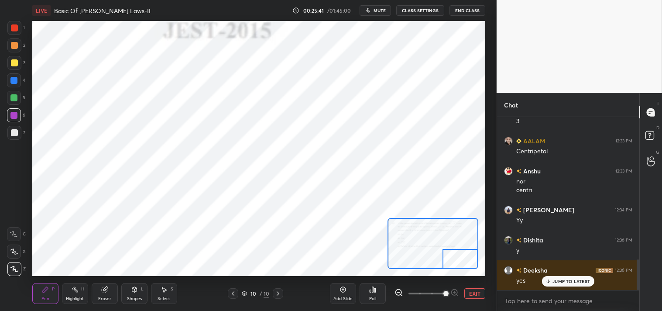
click at [472, 288] on button "EXIT" at bounding box center [475, 293] width 21 height 10
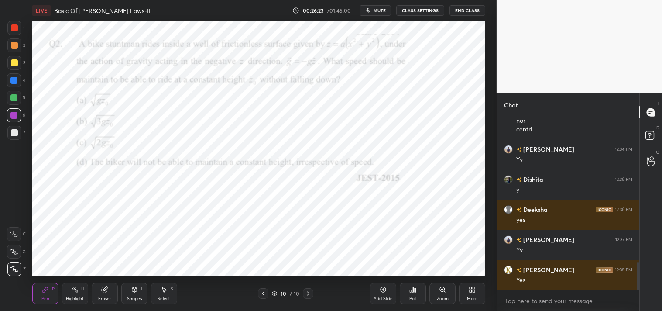
scroll to position [892, 0]
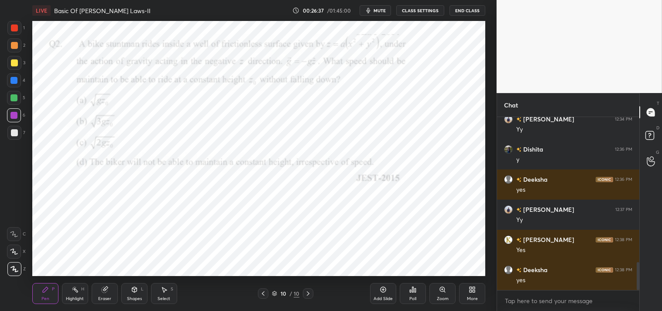
click at [384, 293] on div "Add Slide" at bounding box center [383, 293] width 26 height 21
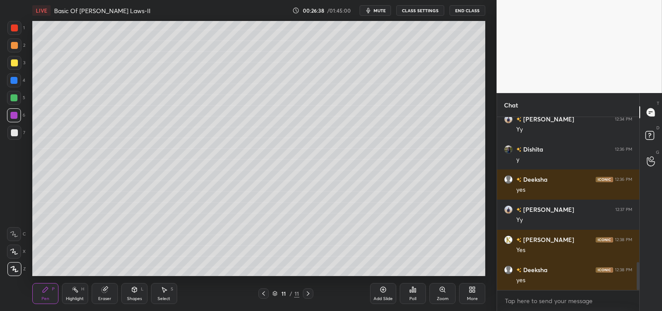
click at [134, 293] on div "Shapes L" at bounding box center [134, 293] width 26 height 21
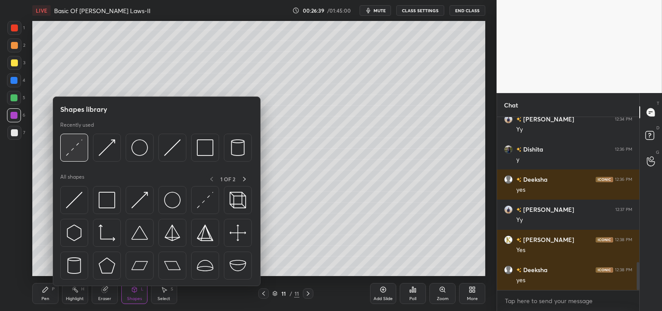
click at [72, 149] on img at bounding box center [74, 147] width 17 height 17
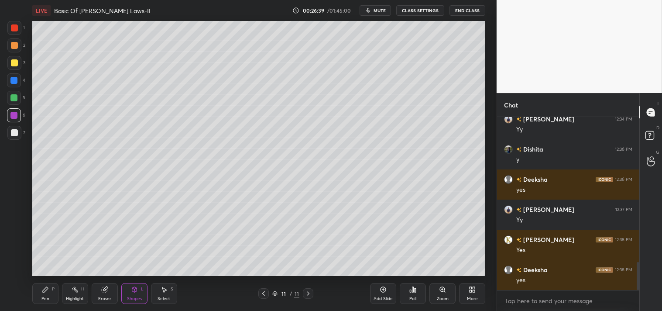
click at [16, 70] on div "3" at bounding box center [16, 64] width 18 height 17
click at [38, 293] on div "Pen P" at bounding box center [45, 293] width 26 height 21
click at [434, 294] on div "Zoom" at bounding box center [443, 293] width 26 height 21
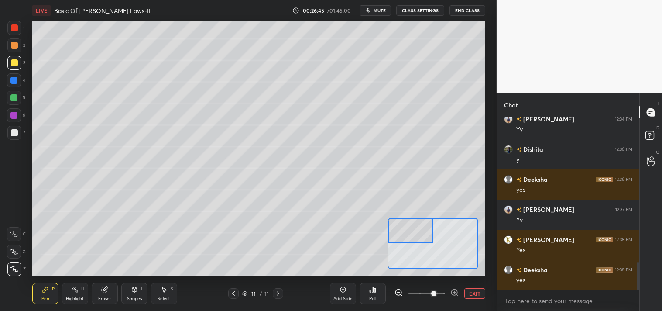
click at [48, 292] on icon at bounding box center [45, 289] width 7 height 7
click at [47, 295] on div "Pen P" at bounding box center [45, 293] width 26 height 21
click at [10, 230] on div at bounding box center [14, 234] width 14 height 14
click at [13, 228] on div at bounding box center [14, 234] width 14 height 14
click at [113, 285] on div "Eraser" at bounding box center [105, 293] width 26 height 21
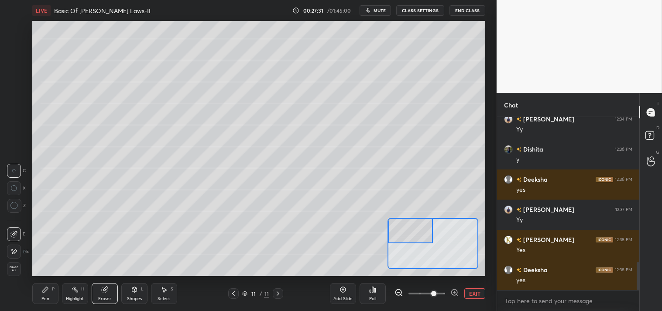
click at [45, 289] on icon at bounding box center [45, 289] width 5 height 5
click at [46, 292] on icon at bounding box center [45, 289] width 7 height 7
click at [17, 137] on div at bounding box center [14, 133] width 14 height 14
click at [17, 141] on div "7" at bounding box center [16, 134] width 18 height 17
click at [378, 10] on span "mute" at bounding box center [380, 10] width 12 height 6
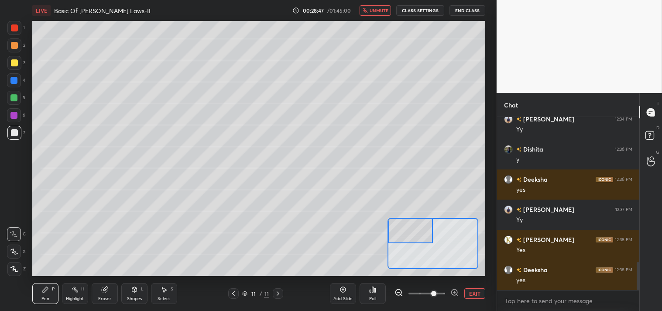
click at [373, 14] on button "unmute" at bounding box center [375, 10] width 31 height 10
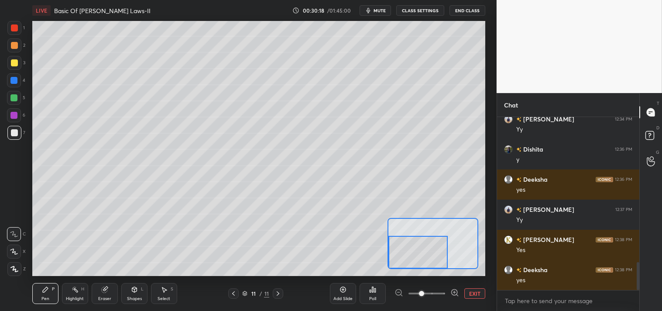
click at [474, 289] on button "EXIT" at bounding box center [475, 293] width 21 height 10
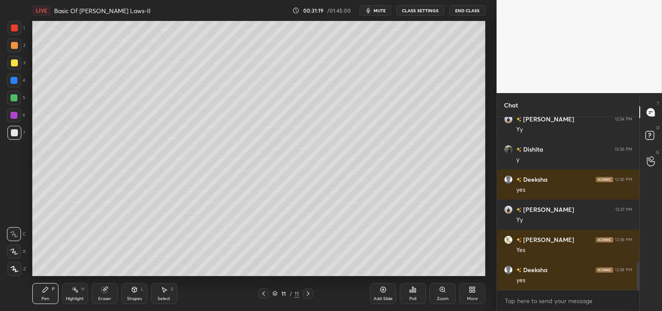
click at [134, 294] on div "Shapes L" at bounding box center [134, 293] width 26 height 21
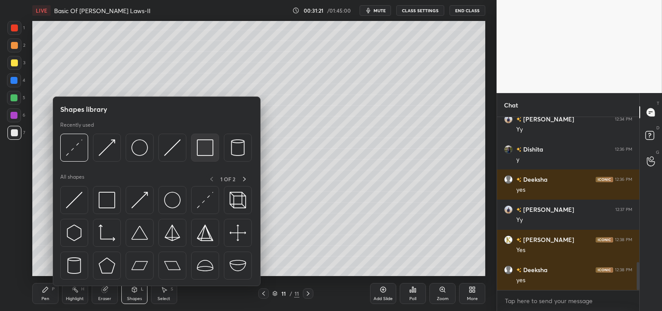
click at [202, 148] on img at bounding box center [205, 147] width 17 height 17
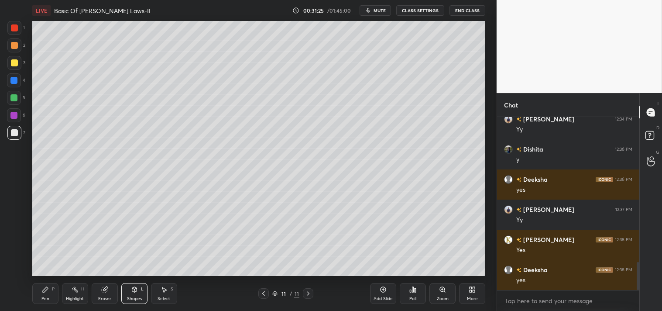
click at [47, 294] on div "Pen P" at bounding box center [45, 293] width 26 height 21
click at [47, 295] on div "Pen P" at bounding box center [45, 293] width 26 height 21
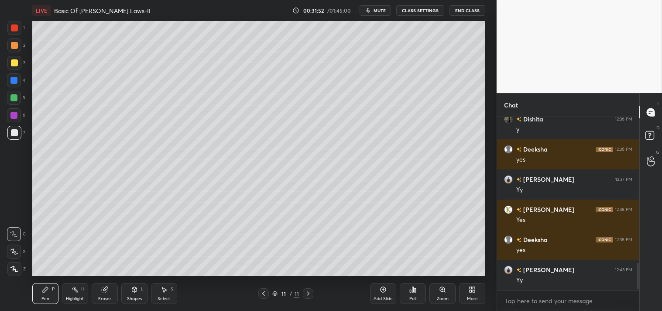
scroll to position [952, 0]
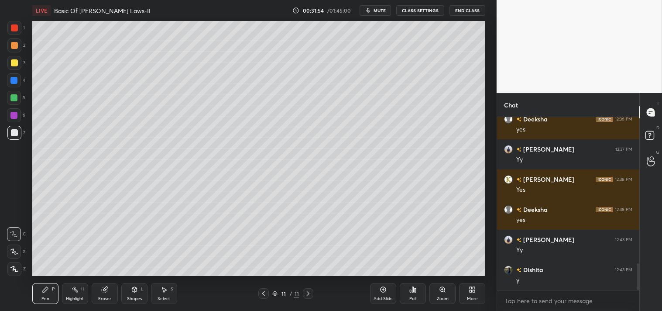
click at [442, 293] on icon at bounding box center [442, 289] width 7 height 7
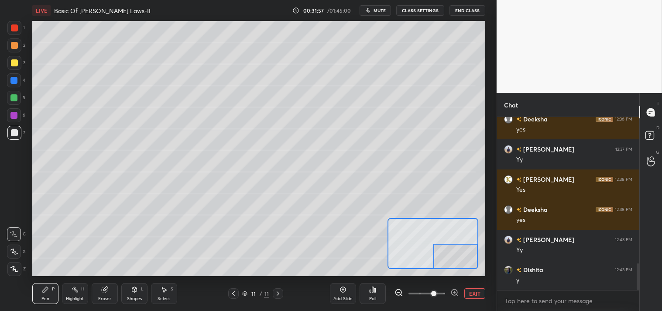
click at [18, 64] on div at bounding box center [14, 63] width 14 height 14
click at [23, 68] on div "3" at bounding box center [16, 63] width 18 height 14
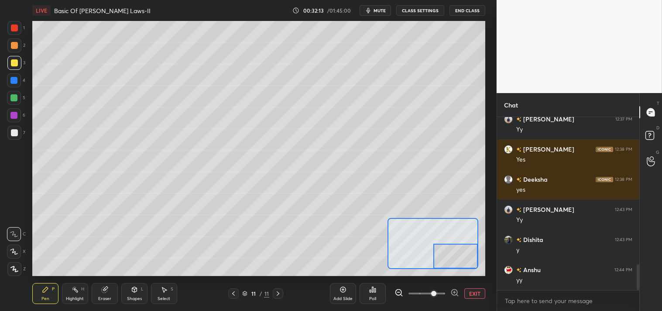
click at [482, 292] on button "EXIT" at bounding box center [475, 293] width 21 height 10
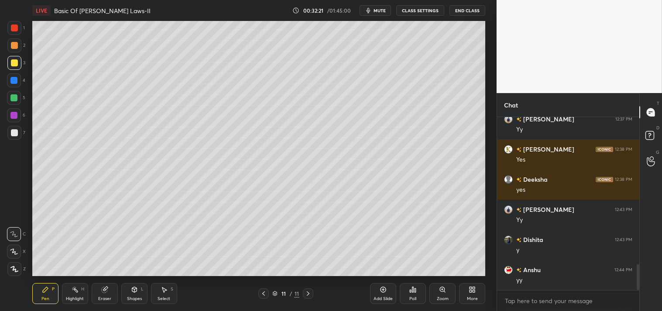
click at [74, 290] on icon at bounding box center [75, 289] width 7 height 7
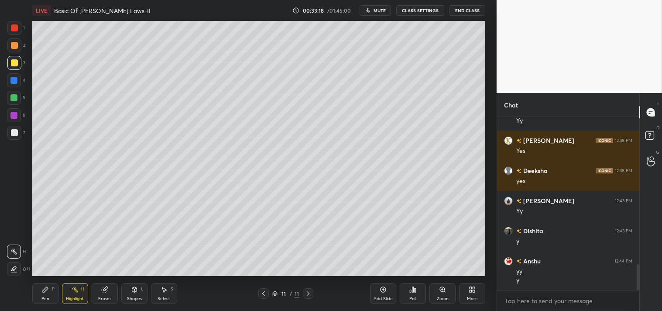
click at [386, 290] on icon at bounding box center [384, 290] width 6 height 6
click at [141, 290] on div "L" at bounding box center [142, 289] width 3 height 4
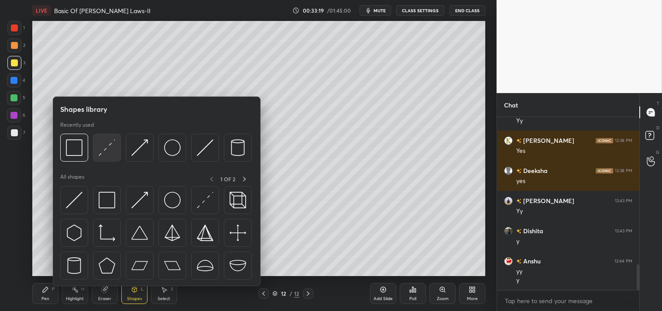
click at [97, 144] on div at bounding box center [107, 148] width 28 height 28
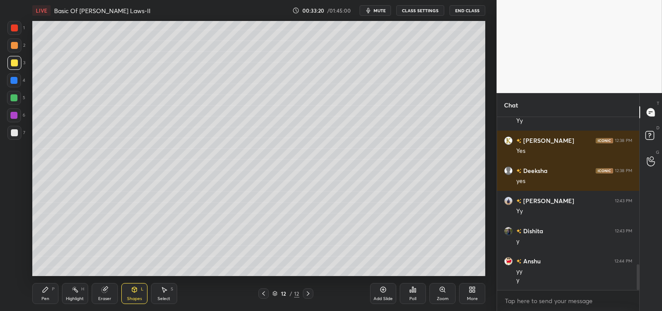
scroll to position [1021, 0]
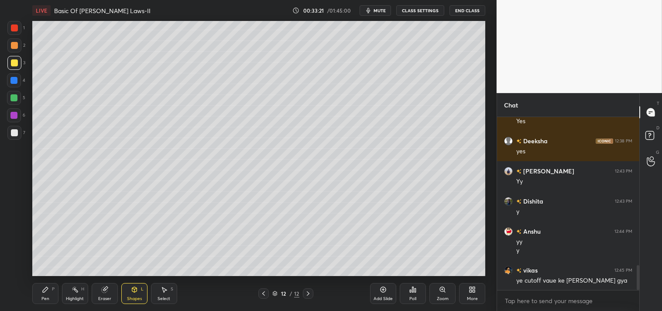
click at [440, 292] on icon at bounding box center [442, 289] width 7 height 7
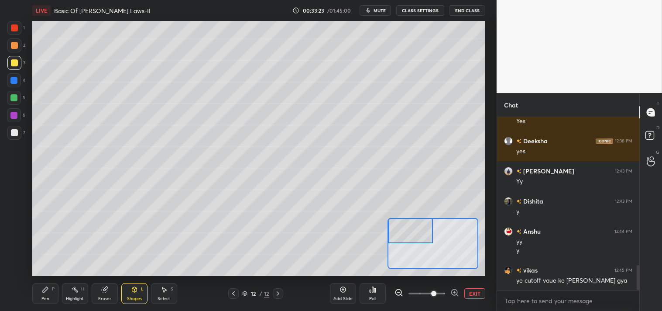
click at [36, 297] on div "Pen P" at bounding box center [45, 293] width 26 height 21
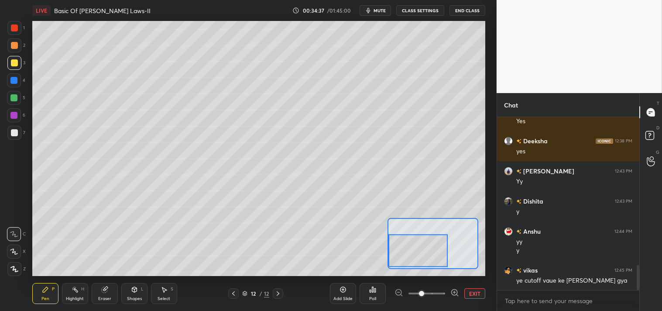
click at [135, 293] on icon at bounding box center [134, 289] width 7 height 7
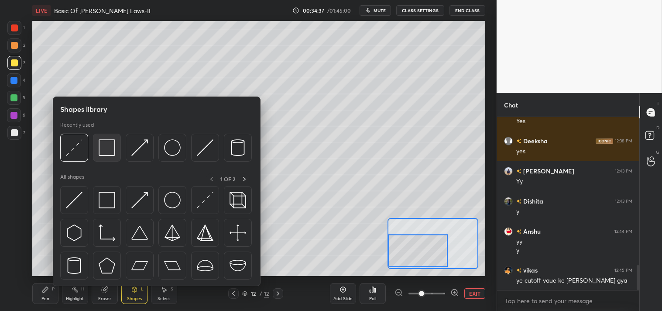
click at [109, 148] on img at bounding box center [107, 147] width 17 height 17
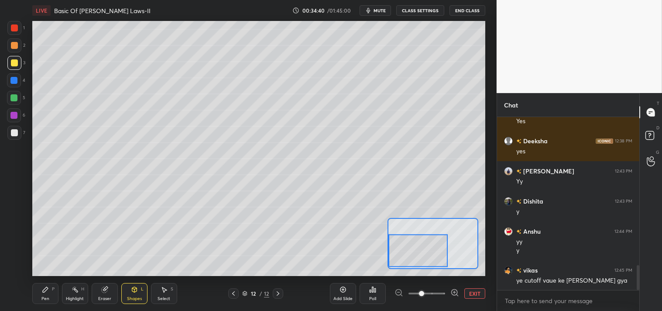
click at [125, 290] on div "Shapes L" at bounding box center [134, 293] width 26 height 21
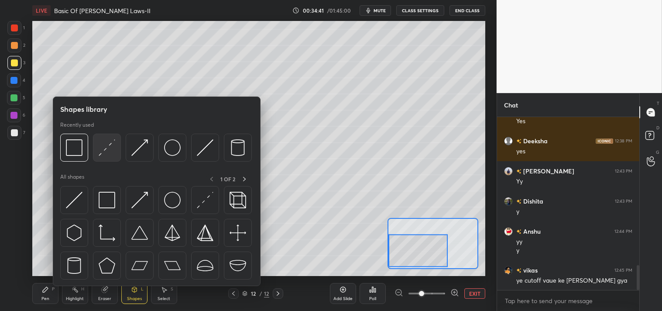
click at [103, 154] on img at bounding box center [107, 147] width 17 height 17
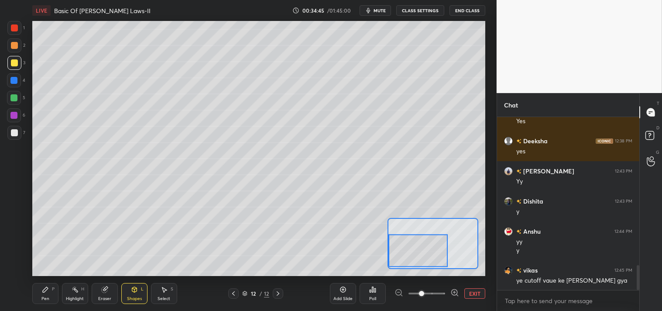
click at [47, 289] on icon at bounding box center [45, 289] width 5 height 5
click at [469, 291] on button "EXIT" at bounding box center [475, 293] width 21 height 10
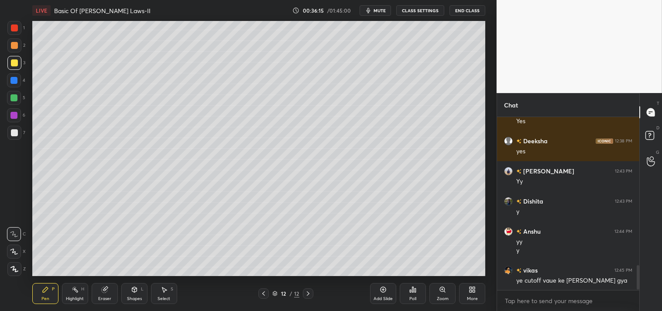
scroll to position [1051, 0]
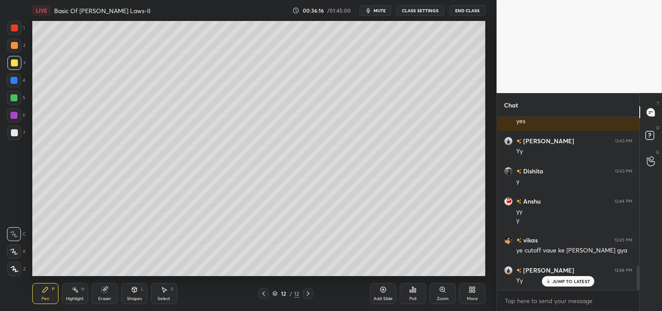
click at [382, 293] on icon at bounding box center [383, 289] width 7 height 7
click at [136, 295] on div "Shapes L" at bounding box center [134, 293] width 26 height 21
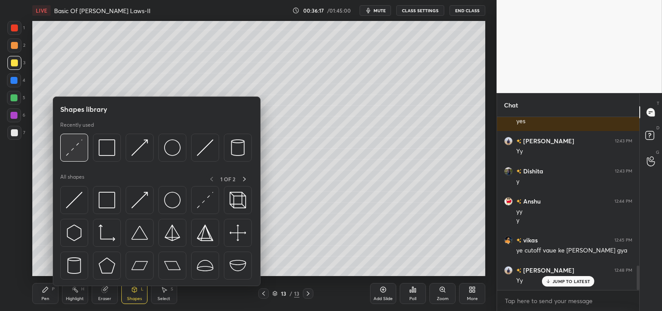
click at [77, 148] on img at bounding box center [74, 147] width 17 height 17
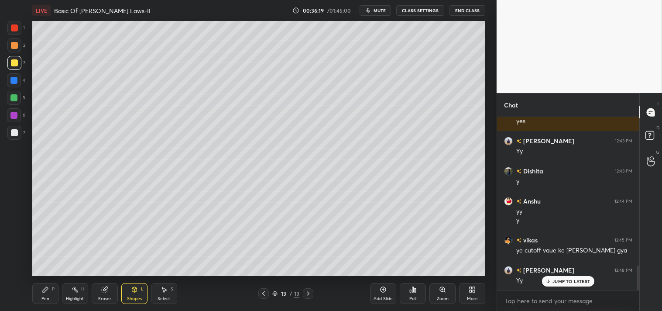
click at [433, 293] on div "Zoom" at bounding box center [443, 293] width 26 height 21
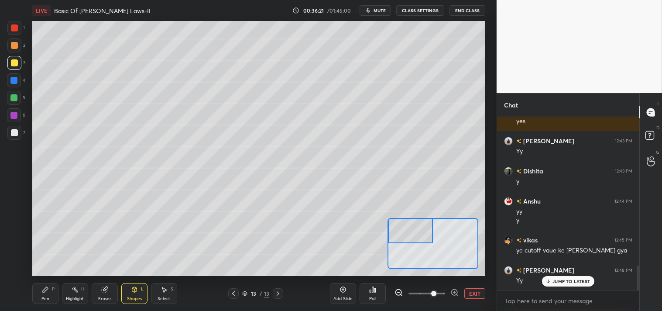
click at [37, 293] on div "Pen P" at bounding box center [45, 293] width 26 height 21
click at [131, 283] on div "Shapes L" at bounding box center [134, 293] width 26 height 21
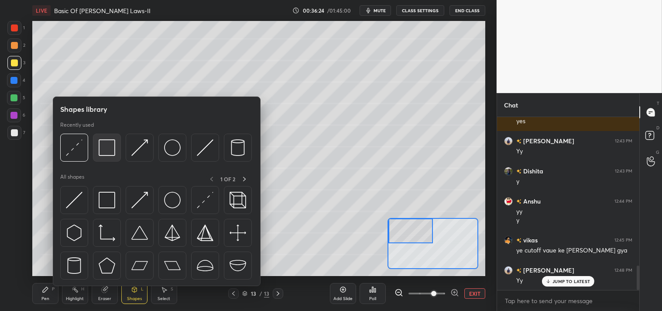
click at [104, 149] on img at bounding box center [107, 147] width 17 height 17
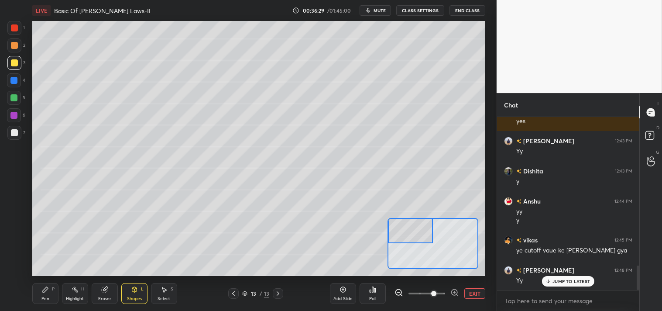
click at [45, 290] on icon at bounding box center [45, 289] width 5 height 5
click at [138, 294] on div "Shapes L" at bounding box center [134, 293] width 26 height 21
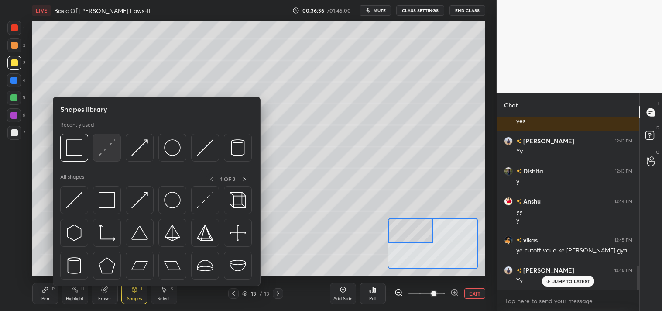
click at [107, 146] on img at bounding box center [107, 147] width 17 height 17
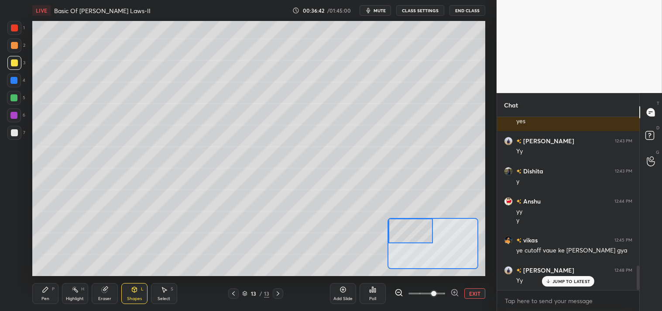
click at [14, 32] on div at bounding box center [14, 28] width 14 height 14
click at [37, 292] on div "Pen P" at bounding box center [45, 293] width 26 height 21
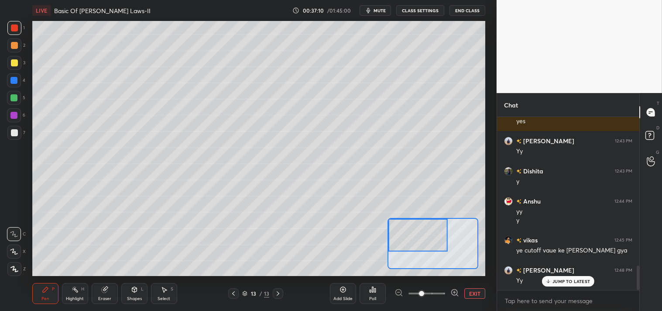
click at [14, 62] on div at bounding box center [14, 62] width 7 height 7
click at [140, 292] on div "Shapes L" at bounding box center [134, 293] width 26 height 21
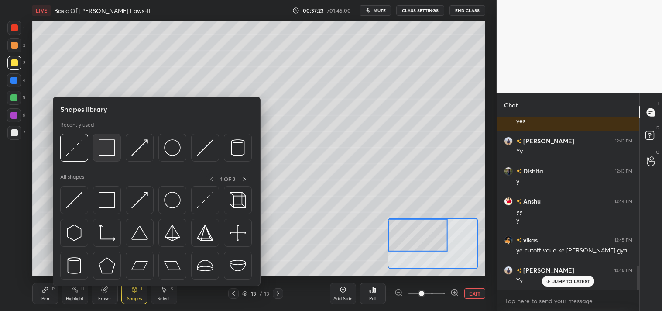
click at [108, 155] on img at bounding box center [107, 147] width 17 height 17
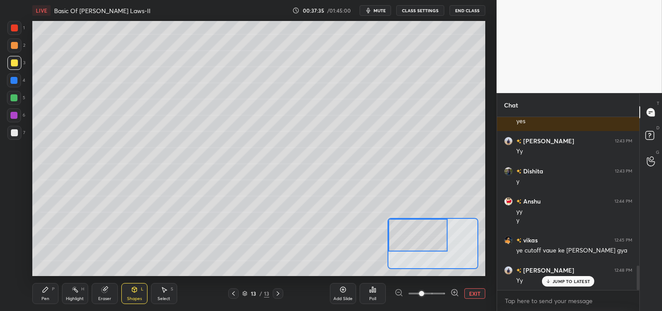
click at [46, 291] on icon at bounding box center [45, 289] width 7 height 7
click at [47, 297] on div "Pen" at bounding box center [45, 299] width 8 height 4
click at [18, 47] on div at bounding box center [14, 45] width 14 height 14
click at [136, 294] on div "Shapes L" at bounding box center [134, 293] width 26 height 21
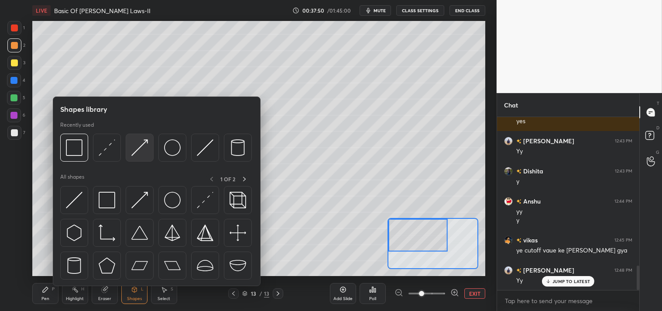
click at [142, 149] on img at bounding box center [139, 147] width 17 height 17
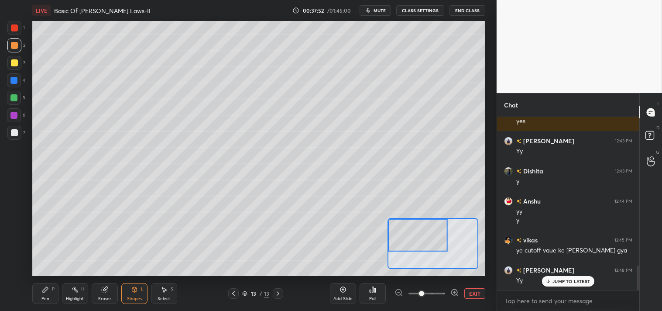
click at [50, 292] on div "Pen P" at bounding box center [45, 293] width 26 height 21
click at [125, 293] on div "Shapes L" at bounding box center [134, 293] width 26 height 21
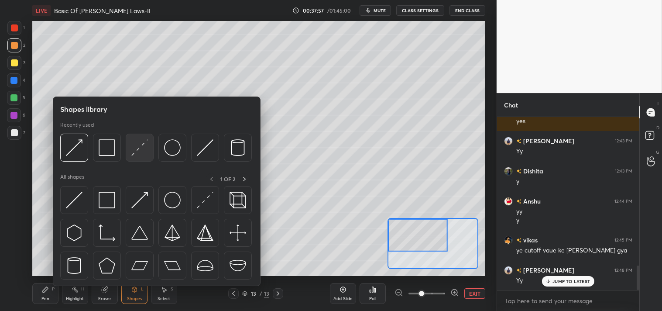
click at [142, 149] on img at bounding box center [139, 147] width 17 height 17
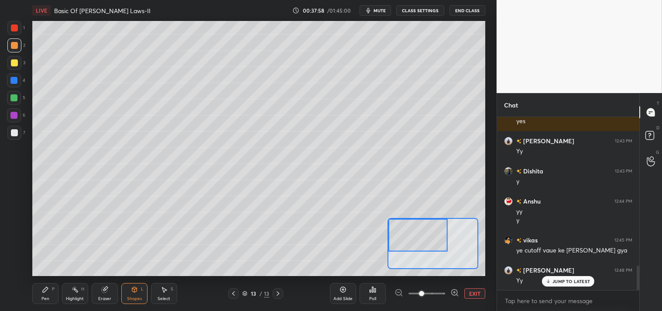
click at [14, 133] on div at bounding box center [14, 132] width 7 height 7
click at [49, 296] on div "Pen P" at bounding box center [45, 293] width 26 height 21
click at [132, 297] on div "Shapes" at bounding box center [134, 299] width 15 height 4
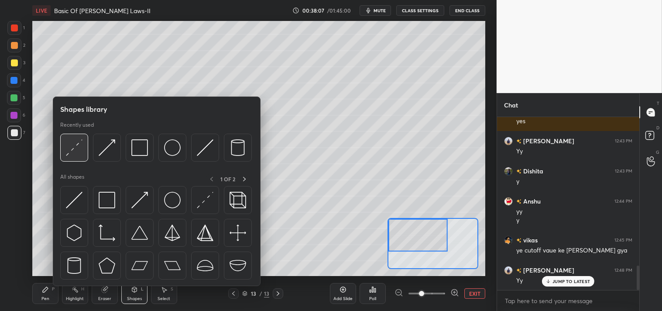
click at [76, 148] on img at bounding box center [74, 147] width 17 height 17
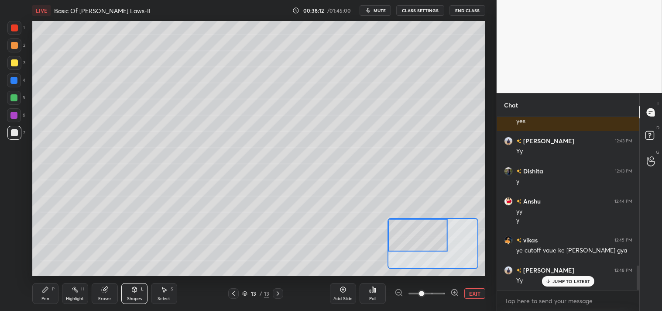
click at [42, 297] on div "Pen" at bounding box center [45, 299] width 8 height 4
click at [473, 290] on button "EXIT" at bounding box center [475, 293] width 21 height 10
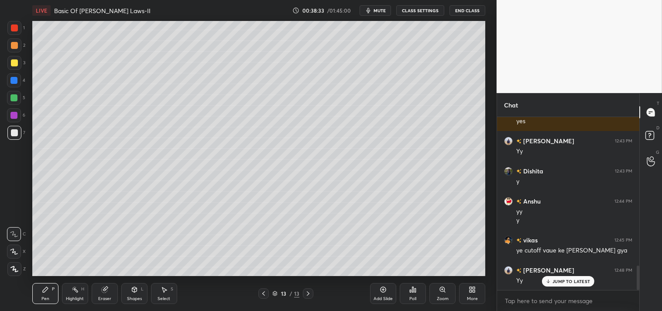
click at [79, 302] on div "Highlight H" at bounding box center [75, 293] width 26 height 21
click at [81, 300] on div "Highlight" at bounding box center [75, 299] width 18 height 4
click at [40, 296] on div "Pen P" at bounding box center [45, 293] width 26 height 21
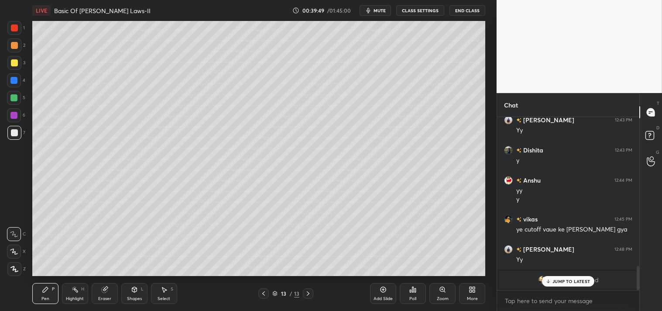
click at [555, 279] on p "JUMP TO LATEST" at bounding box center [572, 281] width 38 height 5
click at [487, 190] on div "Setting up your live class Poll for secs No correct answer Start poll" at bounding box center [259, 148] width 462 height 255
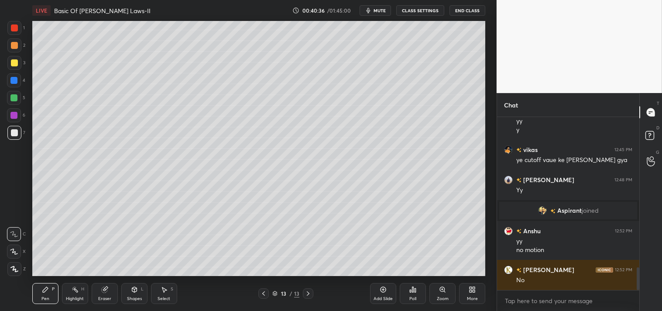
scroll to position [1172, 0]
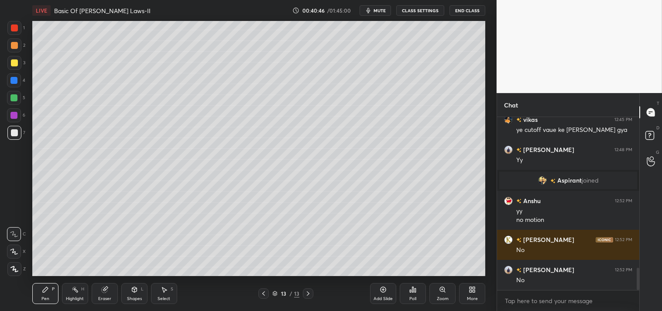
click at [377, 293] on div "Add Slide" at bounding box center [383, 293] width 26 height 21
click at [386, 287] on icon at bounding box center [383, 289] width 7 height 7
click at [129, 293] on div "Shapes L" at bounding box center [134, 293] width 26 height 21
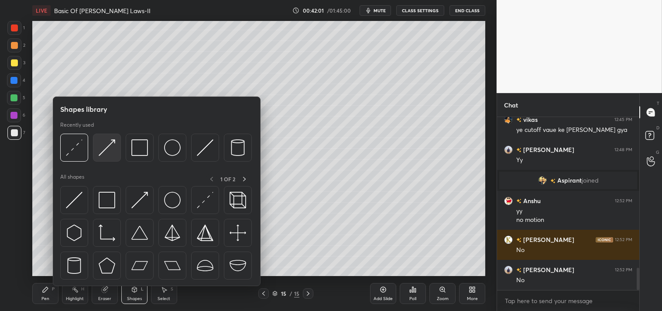
click at [106, 145] on img at bounding box center [107, 147] width 17 height 17
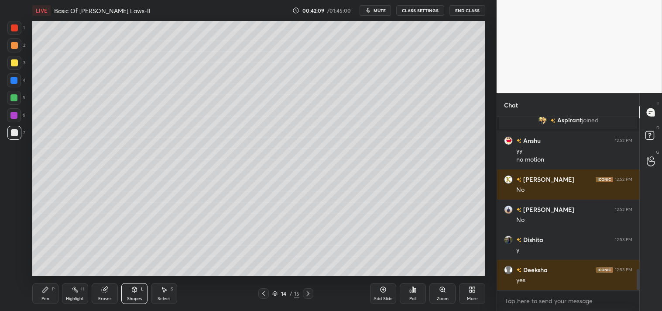
scroll to position [1262, 0]
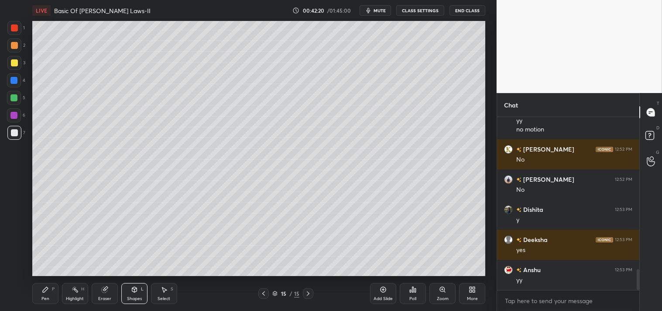
click at [439, 293] on icon at bounding box center [442, 289] width 7 height 7
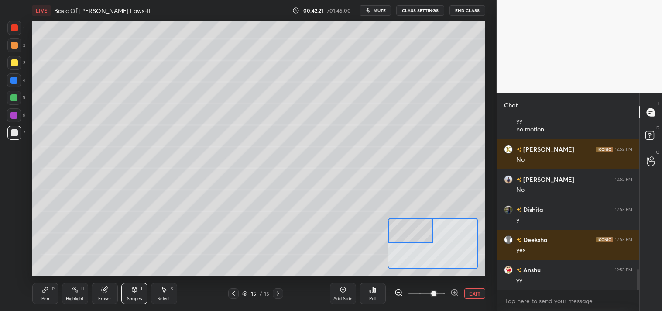
click at [41, 295] on div "Pen P" at bounding box center [45, 293] width 26 height 21
click at [37, 294] on div "Pen P" at bounding box center [45, 293] width 26 height 21
click at [129, 289] on div "Shapes L" at bounding box center [134, 293] width 26 height 21
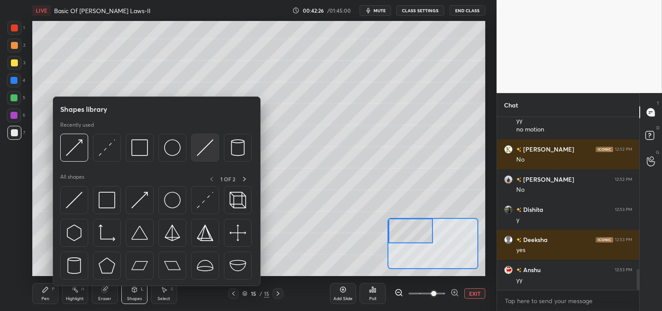
click at [197, 151] on div at bounding box center [205, 148] width 28 height 28
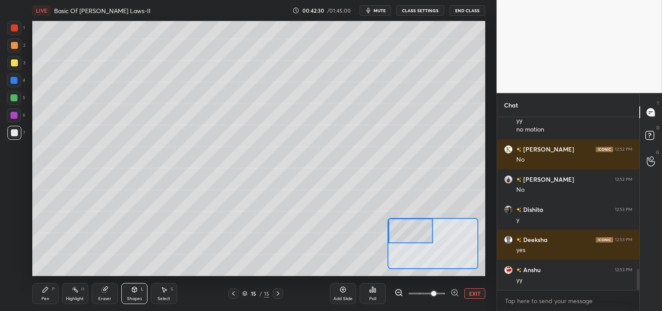
click at [45, 295] on div "Pen P" at bounding box center [45, 293] width 26 height 21
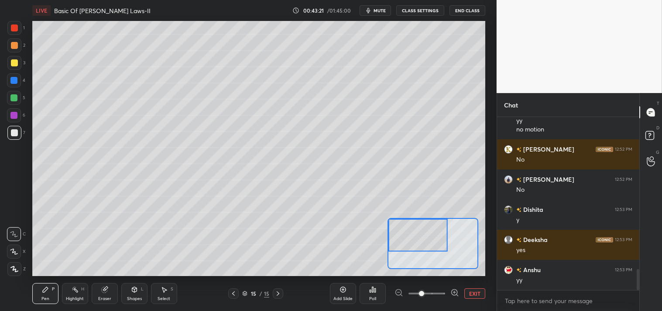
click at [86, 297] on div "Highlight H" at bounding box center [75, 293] width 26 height 21
click at [83, 293] on div "Highlight H" at bounding box center [75, 293] width 26 height 21
click at [50, 285] on div "Pen P" at bounding box center [45, 293] width 26 height 21
click at [43, 291] on icon at bounding box center [45, 289] width 5 height 5
click at [14, 63] on div at bounding box center [14, 62] width 7 height 7
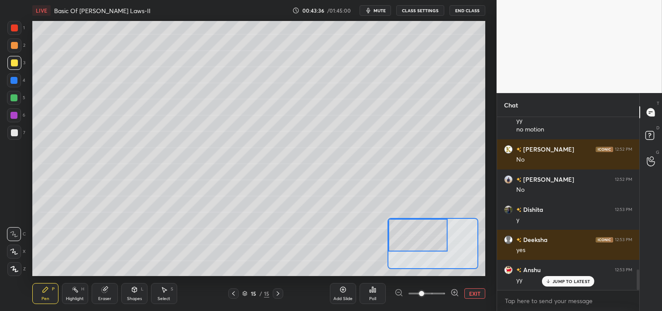
scroll to position [1292, 0]
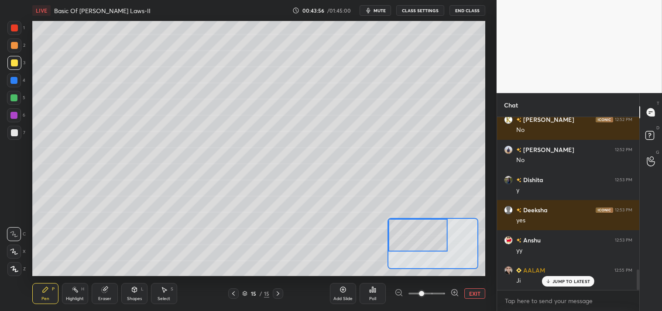
click at [381, 10] on span "mute" at bounding box center [380, 10] width 12 height 6
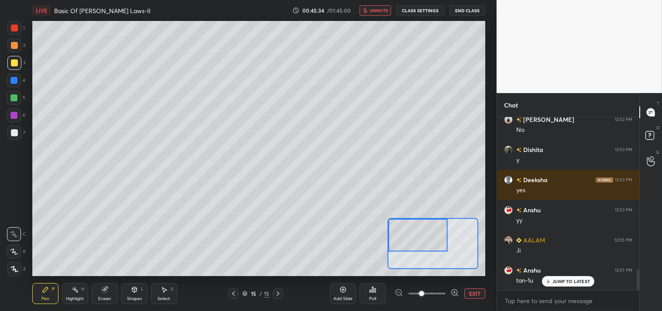
click at [380, 12] on span "unmute" at bounding box center [379, 10] width 19 height 6
click at [99, 291] on div "Eraser" at bounding box center [105, 293] width 26 height 21
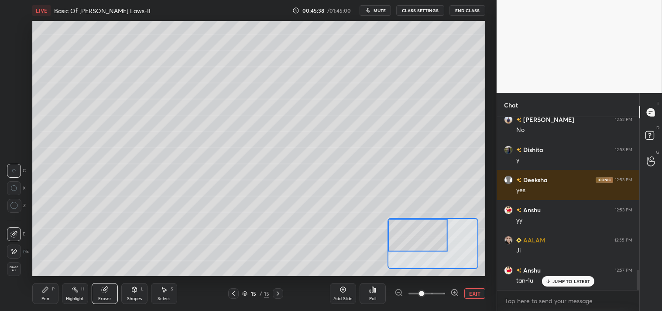
click at [42, 289] on icon at bounding box center [45, 289] width 7 height 7
click at [42, 297] on div "Pen" at bounding box center [45, 299] width 8 height 4
click at [124, 289] on div "Shapes L" at bounding box center [134, 293] width 26 height 21
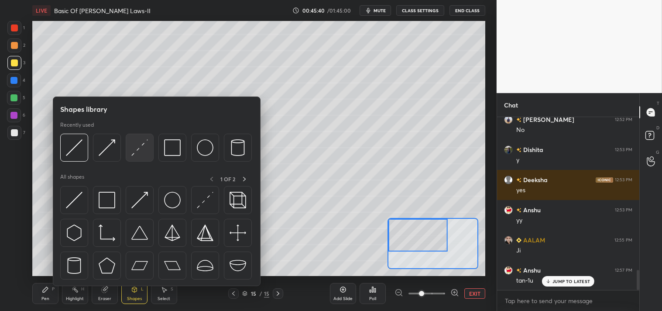
click at [134, 150] on img at bounding box center [139, 147] width 17 height 17
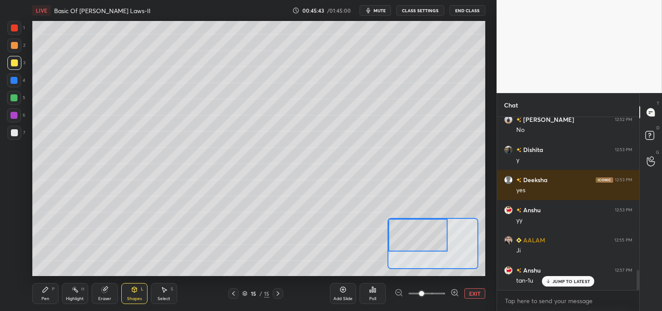
click at [41, 291] on div "Pen P" at bounding box center [45, 293] width 26 height 21
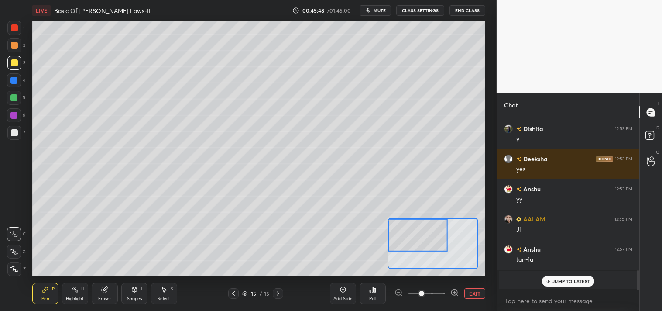
click at [138, 295] on div "Shapes L" at bounding box center [134, 293] width 26 height 21
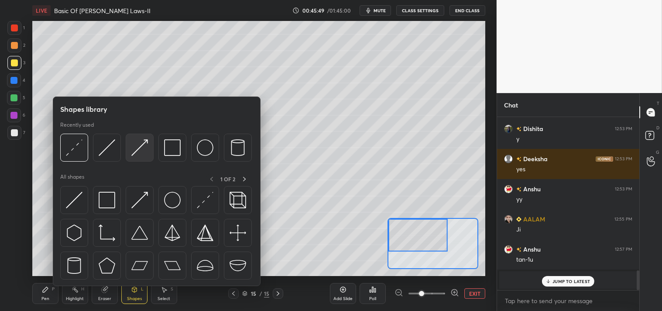
click at [141, 154] on img at bounding box center [139, 147] width 17 height 17
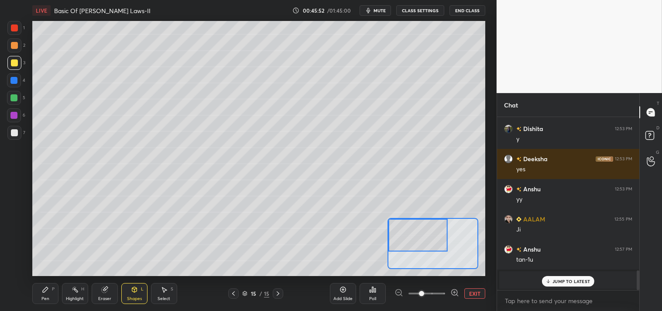
click at [48, 295] on div "Pen P" at bounding box center [45, 293] width 26 height 21
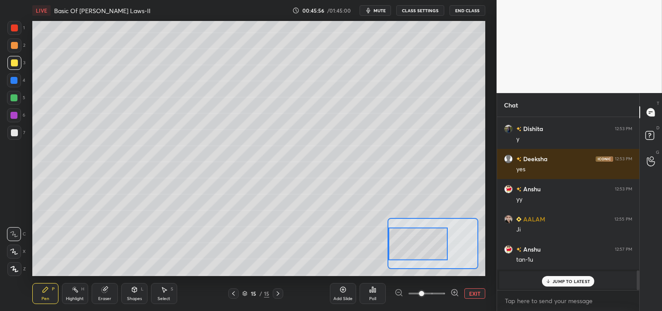
click at [130, 291] on div "Shapes L" at bounding box center [134, 293] width 26 height 21
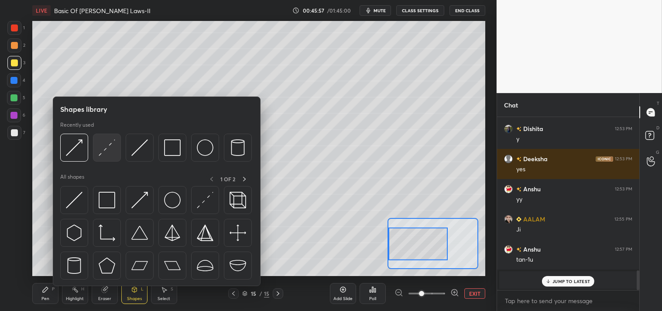
click at [105, 150] on img at bounding box center [107, 147] width 17 height 17
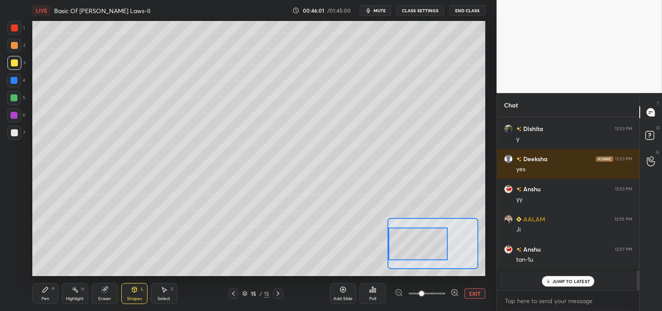
click at [41, 297] on div "Pen" at bounding box center [45, 299] width 8 height 4
click at [15, 79] on div at bounding box center [13, 80] width 7 height 7
click at [133, 290] on icon at bounding box center [134, 289] width 5 height 5
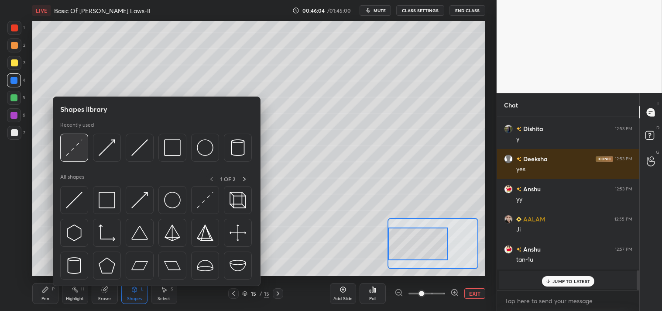
click at [71, 147] on img at bounding box center [74, 147] width 17 height 17
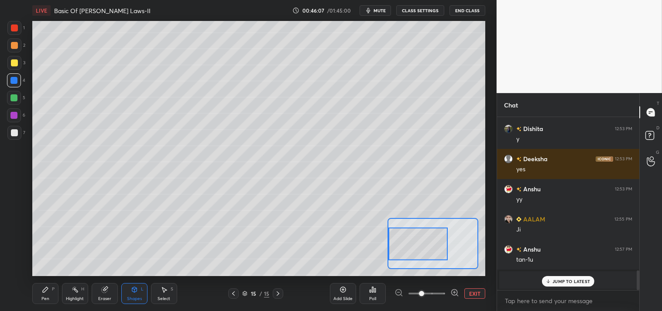
click at [47, 295] on div "Pen P" at bounding box center [45, 293] width 26 height 21
click at [45, 289] on icon at bounding box center [45, 289] width 5 height 5
click at [16, 41] on div at bounding box center [14, 45] width 14 height 14
click at [12, 52] on div at bounding box center [14, 45] width 14 height 14
click at [563, 280] on p "JUMP TO LATEST" at bounding box center [572, 281] width 38 height 5
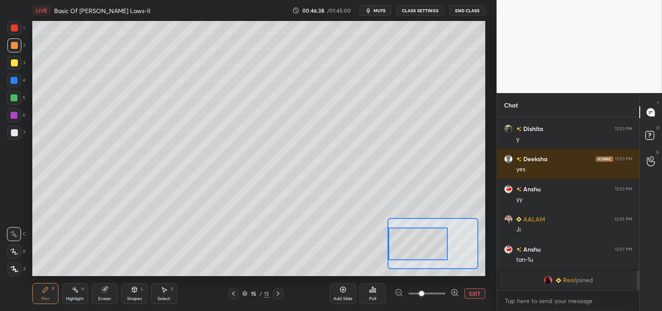
click at [480, 291] on button "EXIT" at bounding box center [475, 293] width 21 height 10
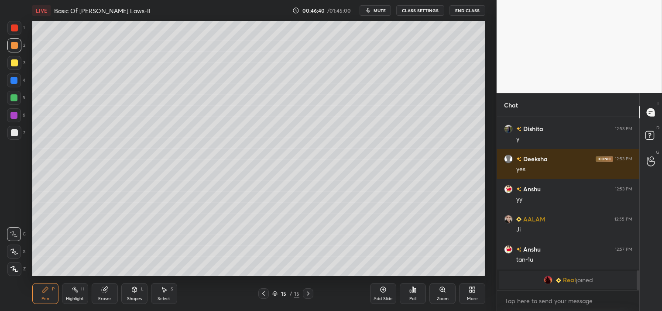
click at [443, 293] on icon at bounding box center [442, 289] width 7 height 7
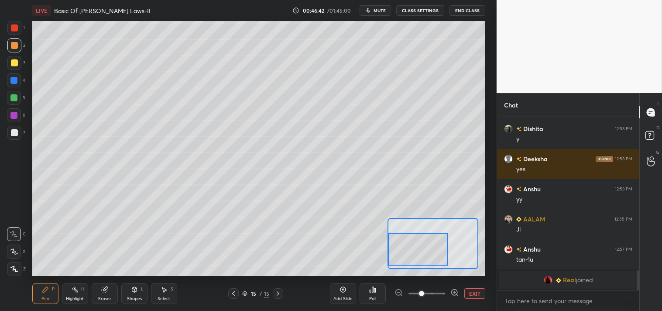
click at [73, 292] on icon at bounding box center [75, 289] width 7 height 7
click at [67, 294] on div "Highlight H" at bounding box center [75, 293] width 26 height 21
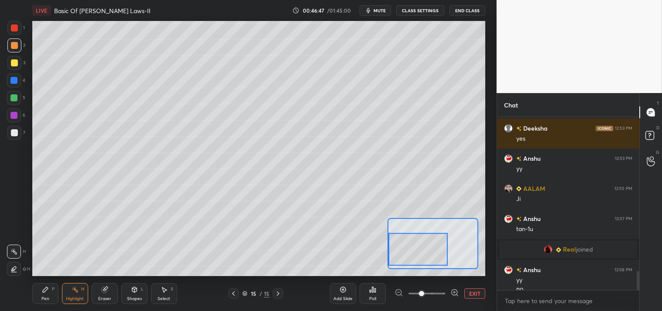
scroll to position [1382, 0]
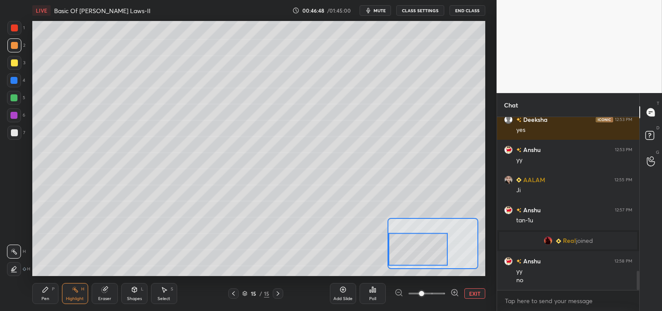
click at [35, 304] on div "Pen P Highlight H Eraser Shapes L Select S 15 / 15 Add Slide Poll EXIT" at bounding box center [259, 293] width 454 height 35
click at [34, 301] on div "Pen P" at bounding box center [45, 293] width 26 height 21
click at [469, 293] on button "EXIT" at bounding box center [475, 293] width 21 height 10
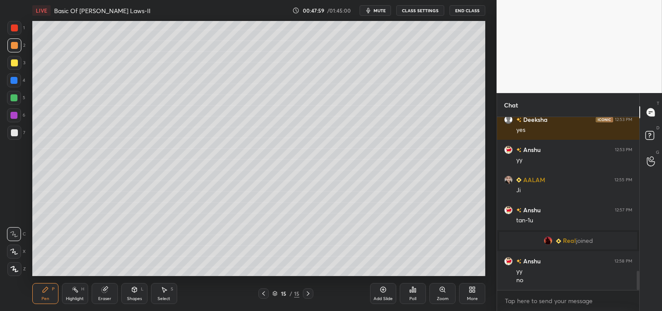
click at [99, 294] on div "Eraser" at bounding box center [105, 293] width 26 height 21
click at [32, 297] on div "Pen P" at bounding box center [45, 293] width 26 height 21
click at [40, 301] on div "Pen P" at bounding box center [45, 293] width 26 height 21
click at [100, 297] on div "Eraser" at bounding box center [104, 299] width 13 height 4
click at [109, 293] on div "Eraser" at bounding box center [105, 293] width 26 height 21
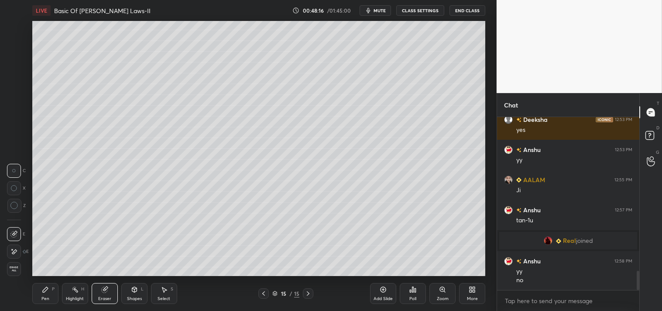
click at [37, 294] on div "Pen P" at bounding box center [45, 293] width 26 height 21
click at [440, 290] on icon at bounding box center [442, 289] width 7 height 7
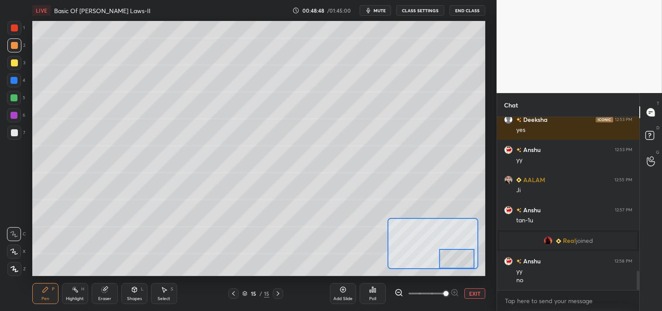
click at [475, 290] on button "EXIT" at bounding box center [475, 293] width 21 height 10
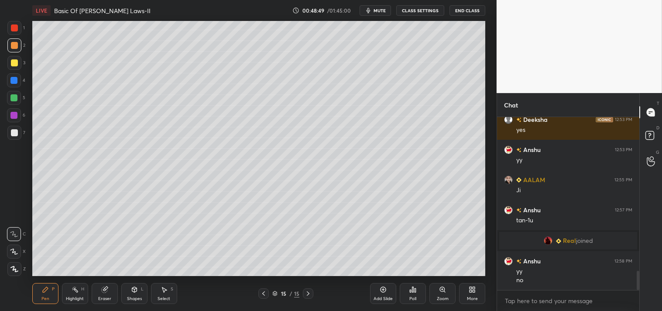
click at [73, 298] on div "Highlight" at bounding box center [75, 299] width 18 height 4
click at [85, 298] on div "Highlight H" at bounding box center [75, 293] width 26 height 21
click at [45, 288] on icon at bounding box center [45, 289] width 5 height 5
click at [48, 294] on div "Pen P" at bounding box center [45, 293] width 26 height 21
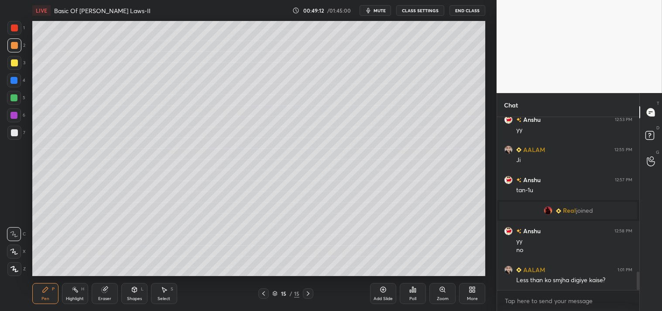
scroll to position [1442, 0]
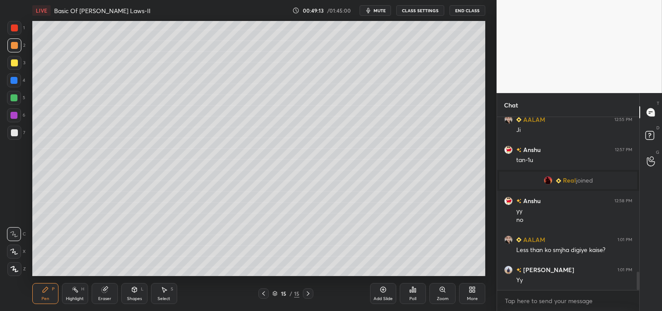
click at [442, 297] on div "Zoom" at bounding box center [443, 299] width 12 height 4
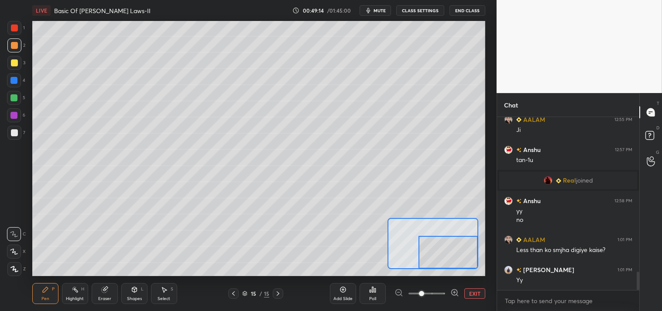
click at [424, 294] on span at bounding box center [421, 293] width 5 height 5
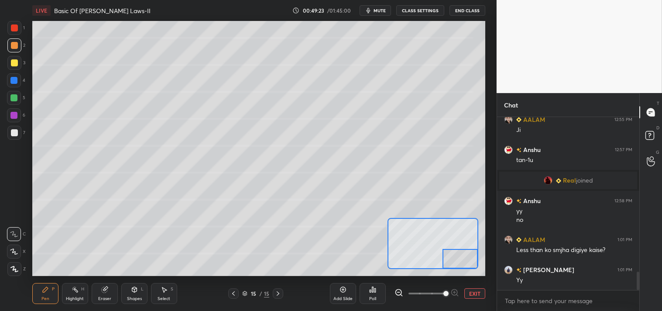
click at [474, 292] on button "EXIT" at bounding box center [475, 293] width 21 height 10
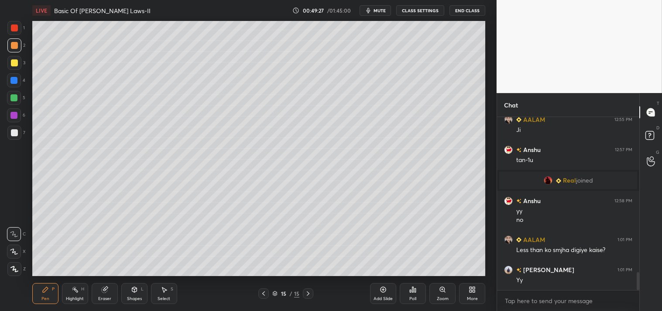
scroll to position [1480, 0]
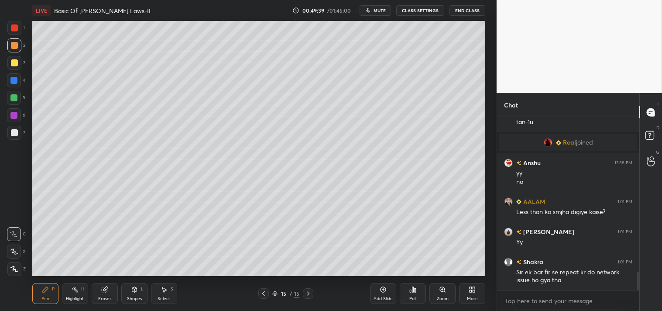
click at [61, 286] on div "Pen P Highlight H Eraser Shapes L Select S" at bounding box center [116, 293] width 169 height 21
click at [63, 286] on div "Highlight H" at bounding box center [75, 293] width 26 height 21
click at [563, 143] on span "Real" at bounding box center [569, 142] width 13 height 7
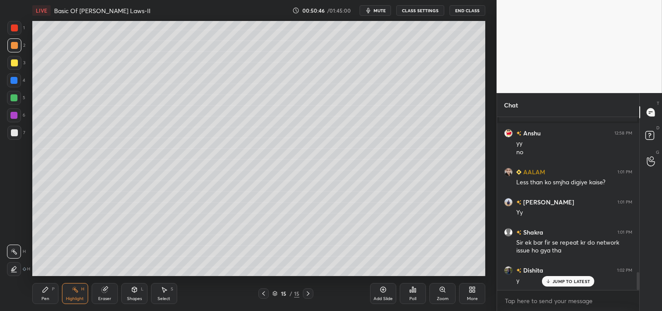
click at [40, 292] on div "Pen P" at bounding box center [45, 293] width 26 height 21
click at [44, 293] on icon at bounding box center [45, 289] width 7 height 7
click at [378, 288] on div "Add Slide" at bounding box center [383, 293] width 26 height 21
click at [14, 134] on div at bounding box center [14, 132] width 7 height 7
click at [18, 130] on div at bounding box center [14, 133] width 14 height 14
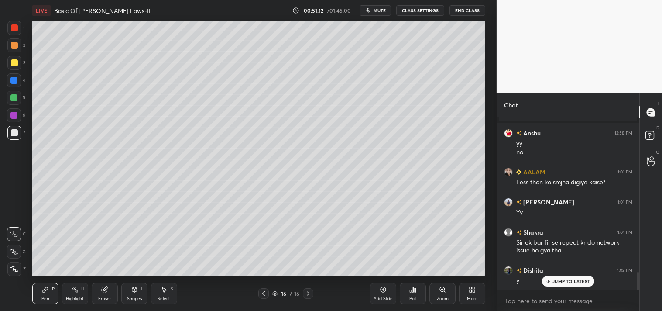
click at [11, 60] on div at bounding box center [14, 62] width 7 height 7
click at [14, 71] on div "3" at bounding box center [16, 64] width 18 height 17
click at [133, 285] on div "Shapes L" at bounding box center [134, 293] width 26 height 21
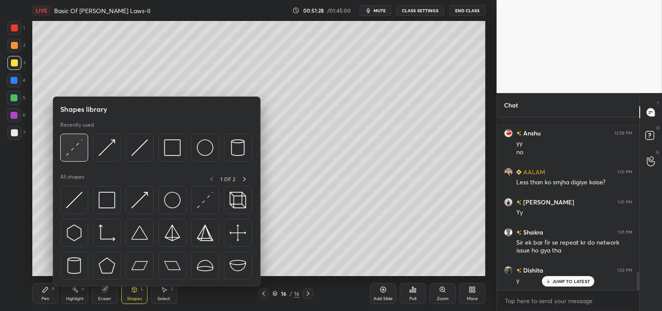
click at [79, 156] on div at bounding box center [74, 148] width 28 height 28
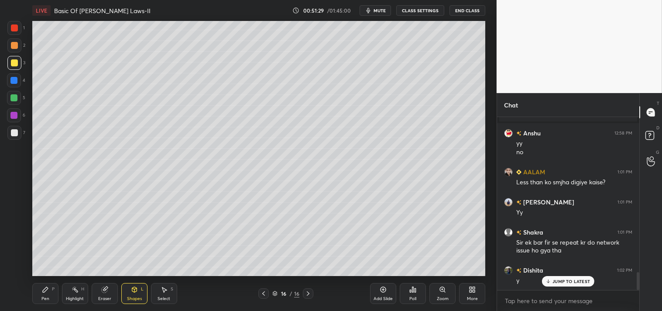
click at [50, 295] on div "Pen P" at bounding box center [45, 293] width 26 height 21
click at [15, 131] on div at bounding box center [14, 132] width 7 height 7
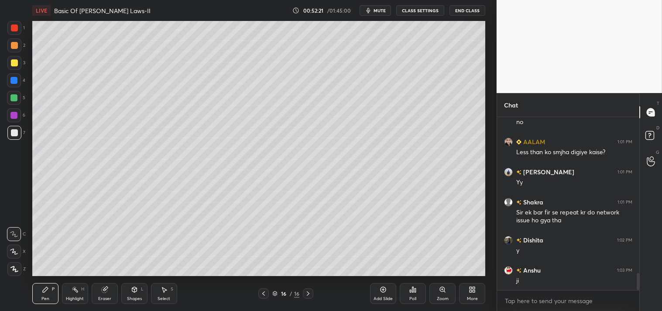
scroll to position [1570, 0]
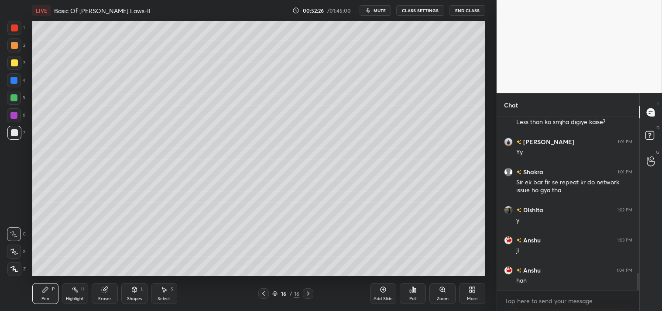
click at [106, 297] on div "Eraser" at bounding box center [104, 299] width 13 height 4
click at [41, 282] on div "Pen P Highlight H Eraser Shapes L Select S 16 / 16 Add Slide Poll Zoom More" at bounding box center [259, 293] width 454 height 35
click at [36, 292] on div "Pen P" at bounding box center [45, 293] width 26 height 21
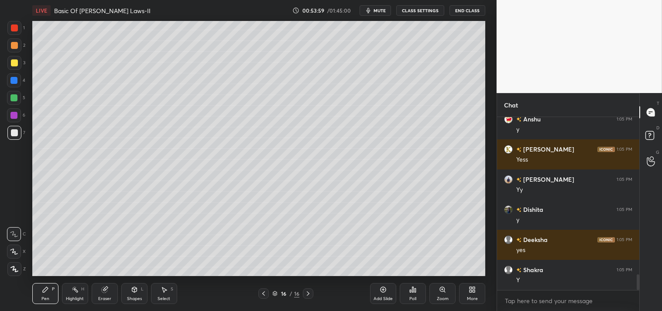
scroll to position [1772, 0]
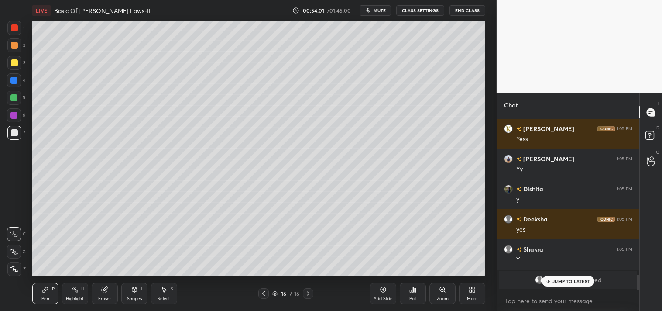
click at [571, 282] on p "JUMP TO LATEST" at bounding box center [572, 281] width 38 height 5
click at [385, 292] on icon at bounding box center [383, 289] width 7 height 7
click at [137, 291] on icon at bounding box center [134, 289] width 7 height 7
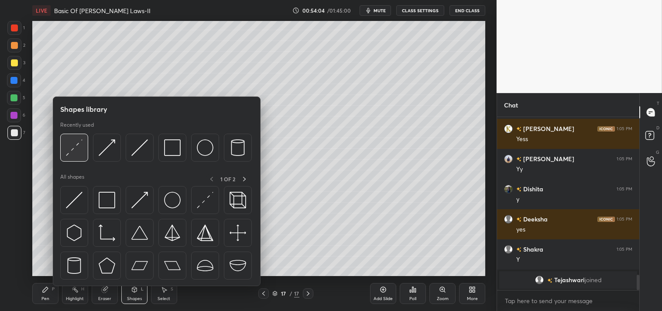
click at [80, 144] on img at bounding box center [74, 147] width 17 height 17
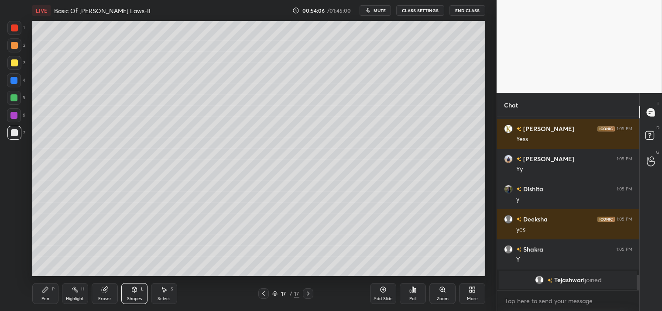
click at [440, 295] on div "Zoom" at bounding box center [443, 293] width 26 height 21
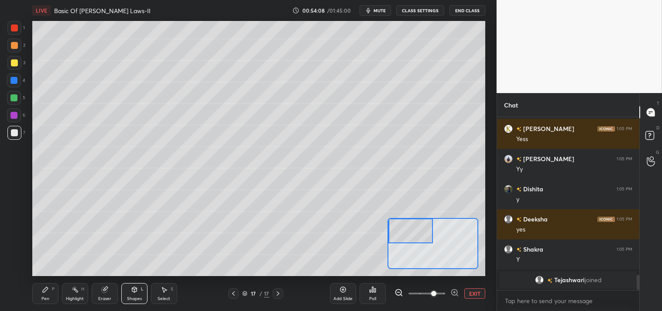
click at [42, 285] on div "Pen P" at bounding box center [45, 293] width 26 height 21
click at [47, 292] on icon at bounding box center [45, 289] width 7 height 7
click at [130, 293] on div "Shapes L" at bounding box center [134, 293] width 26 height 21
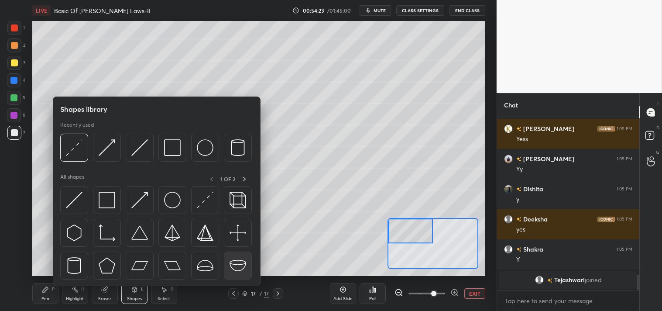
click at [239, 264] on img at bounding box center [238, 265] width 17 height 17
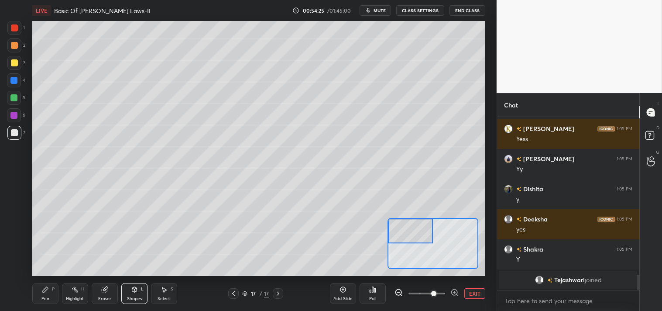
click at [48, 293] on div "Pen P" at bounding box center [45, 293] width 26 height 21
click at [45, 295] on div "Pen P" at bounding box center [45, 293] width 26 height 21
click at [138, 300] on div "Shapes" at bounding box center [134, 299] width 15 height 4
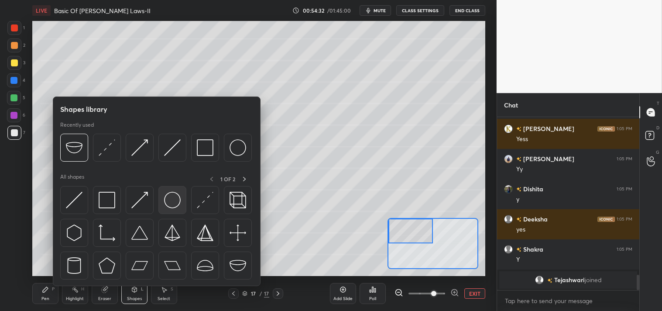
click at [176, 202] on img at bounding box center [172, 200] width 17 height 17
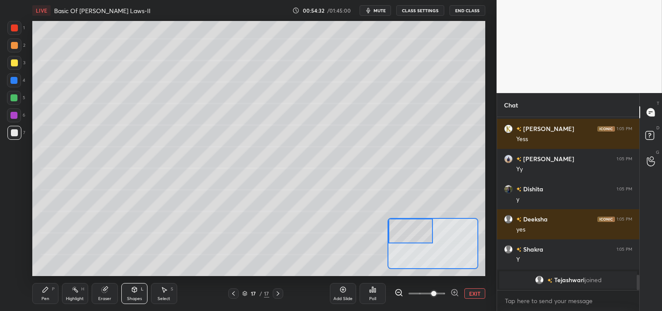
click at [14, 66] on div at bounding box center [14, 62] width 7 height 7
click at [41, 295] on div "Pen P" at bounding box center [45, 293] width 26 height 21
click at [41, 294] on div "Pen P" at bounding box center [45, 293] width 26 height 21
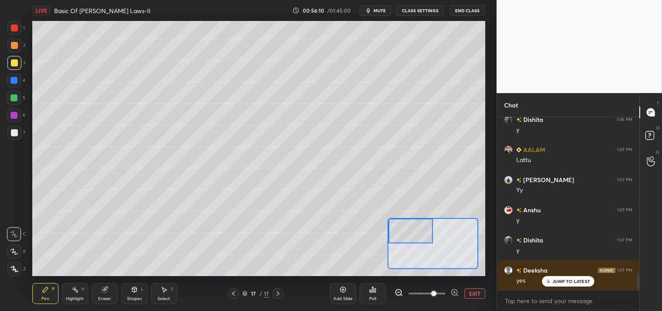
scroll to position [1574, 0]
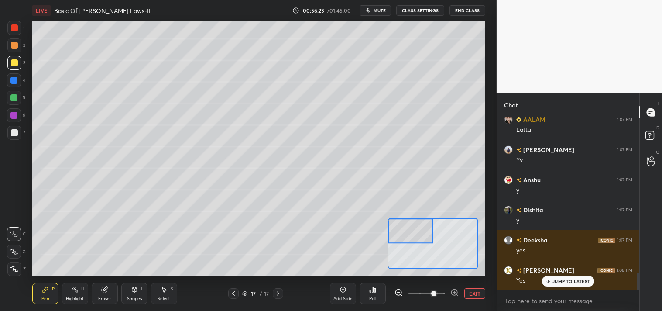
click at [131, 286] on icon at bounding box center [134, 289] width 7 height 7
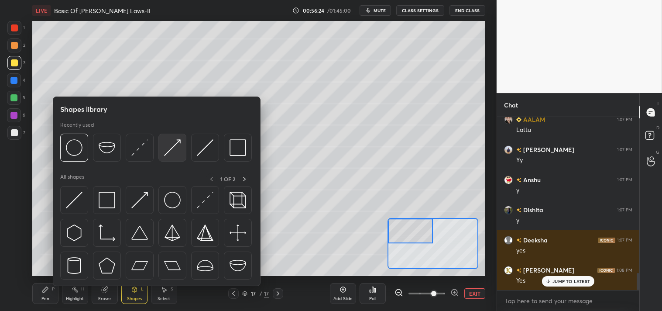
click at [176, 147] on img at bounding box center [172, 147] width 17 height 17
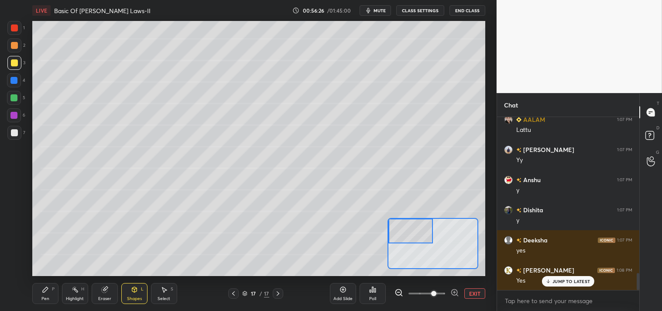
click at [44, 297] on div "Pen" at bounding box center [45, 299] width 8 height 4
click at [475, 294] on button "EXIT" at bounding box center [475, 293] width 21 height 10
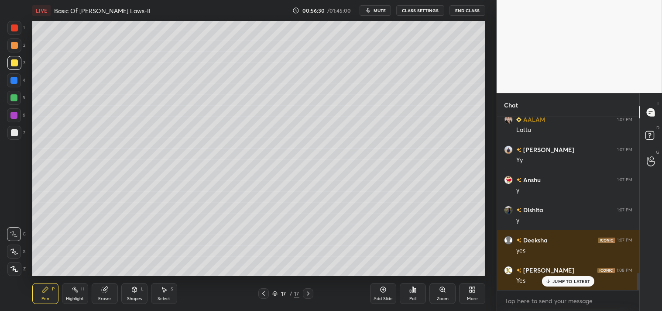
click at [445, 290] on icon at bounding box center [442, 289] width 5 height 5
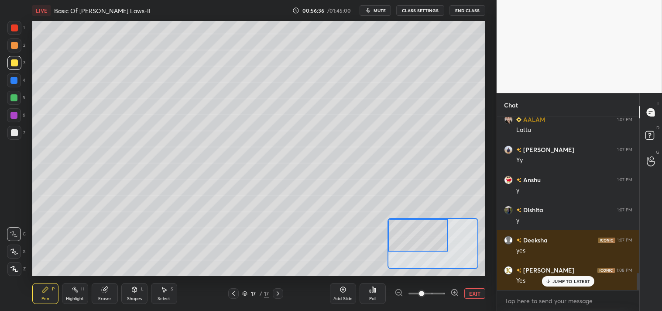
click at [380, 9] on span "mute" at bounding box center [380, 10] width 12 height 6
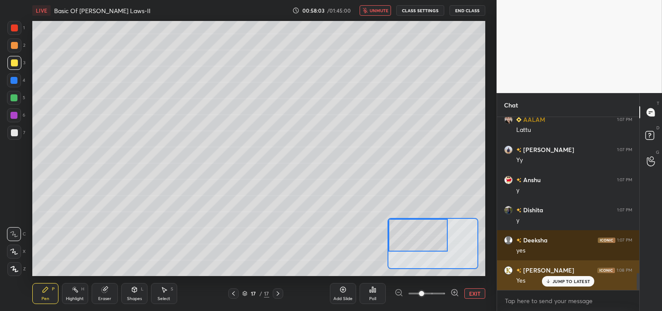
click at [575, 283] on p "JUMP TO LATEST" at bounding box center [572, 281] width 38 height 5
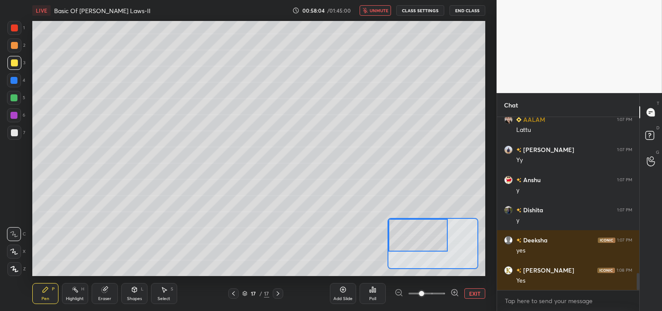
click at [367, 14] on button "unmute" at bounding box center [375, 10] width 31 height 10
click at [475, 291] on button "EXIT" at bounding box center [475, 293] width 21 height 10
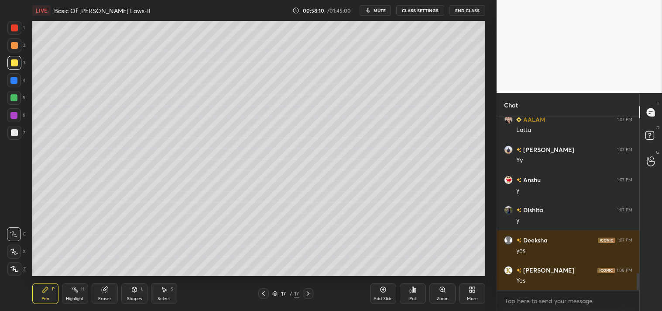
click at [98, 299] on div "Eraser" at bounding box center [104, 299] width 13 height 4
click at [447, 294] on div "Zoom" at bounding box center [443, 293] width 26 height 21
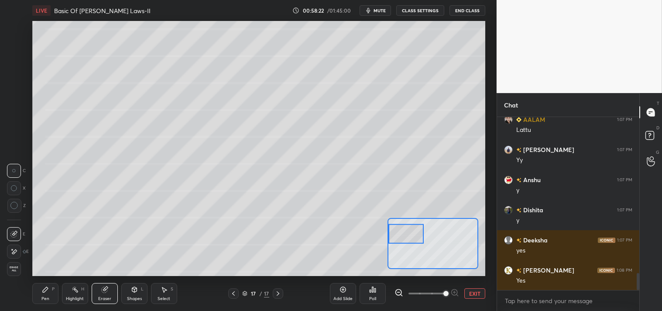
click at [41, 293] on div "Pen P" at bounding box center [45, 293] width 26 height 21
click at [35, 302] on div "Pen P" at bounding box center [45, 293] width 26 height 21
click at [135, 293] on icon at bounding box center [134, 289] width 7 height 7
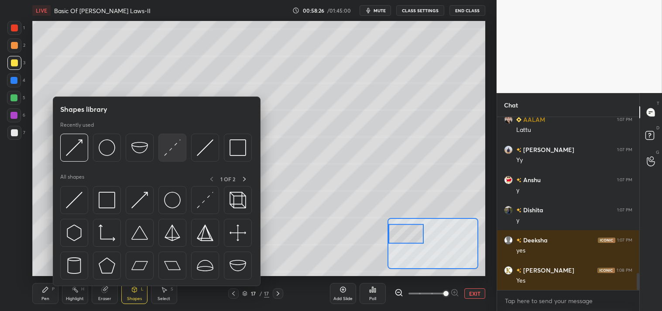
click at [163, 147] on div at bounding box center [173, 148] width 28 height 28
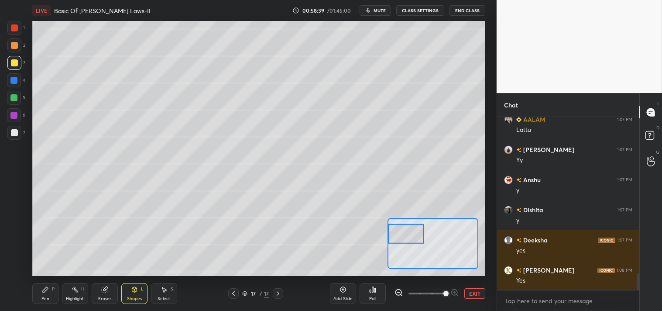
click at [41, 291] on div "Pen P" at bounding box center [45, 293] width 26 height 21
click at [15, 134] on div at bounding box center [14, 132] width 7 height 7
click at [14, 133] on div at bounding box center [14, 132] width 7 height 7
click at [12, 266] on icon at bounding box center [14, 269] width 8 height 6
click at [16, 98] on div at bounding box center [13, 97] width 7 height 7
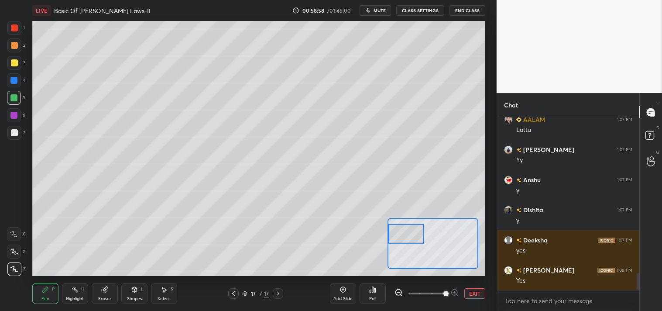
click at [134, 295] on div "Shapes L" at bounding box center [134, 293] width 26 height 21
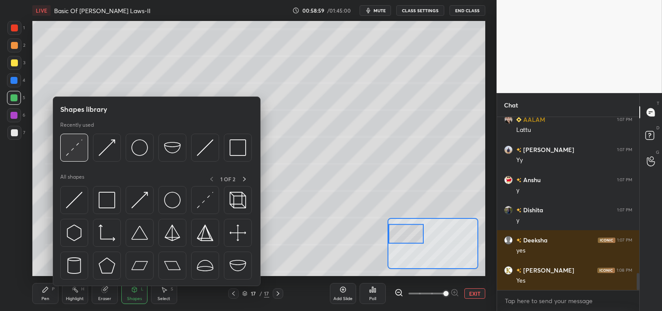
click at [75, 150] on img at bounding box center [74, 147] width 17 height 17
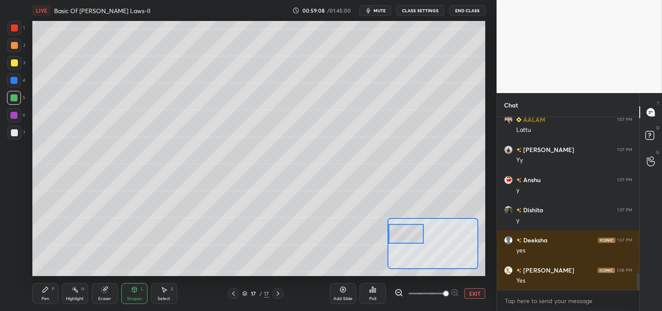
click at [43, 299] on div "Pen" at bounding box center [45, 299] width 8 height 4
click at [47, 300] on div "Pen" at bounding box center [45, 299] width 8 height 4
click at [16, 81] on div at bounding box center [13, 80] width 7 height 7
click at [133, 294] on div "Shapes L" at bounding box center [134, 293] width 26 height 21
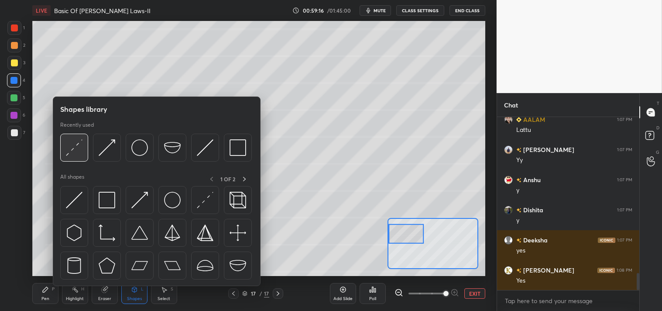
click at [69, 148] on img at bounding box center [74, 147] width 17 height 17
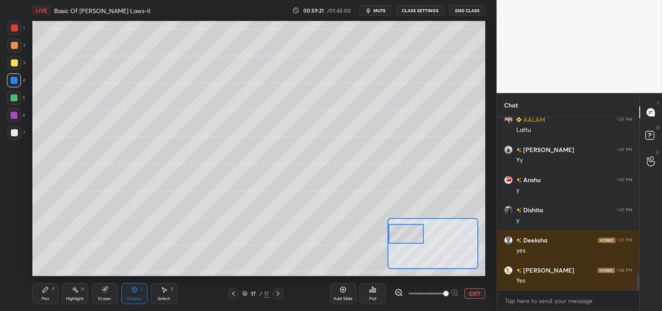
click at [35, 293] on div "Pen P" at bounding box center [45, 293] width 26 height 21
click at [13, 233] on icon at bounding box center [13, 233] width 7 height 5
click at [17, 233] on icon at bounding box center [14, 234] width 8 height 6
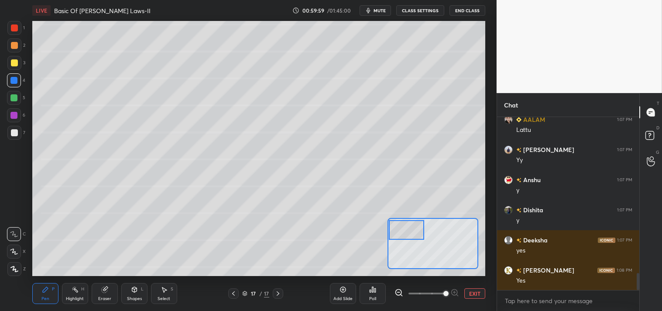
click at [470, 291] on button "EXIT" at bounding box center [475, 293] width 21 height 10
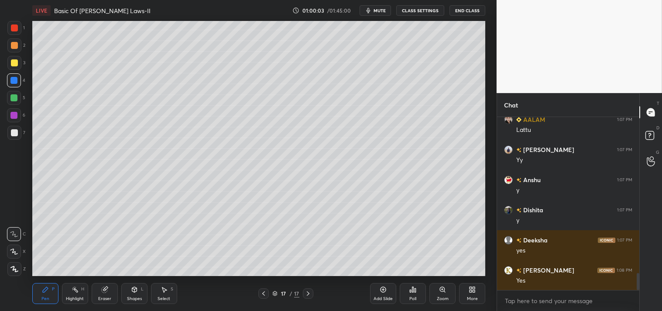
click at [133, 290] on icon at bounding box center [134, 289] width 5 height 5
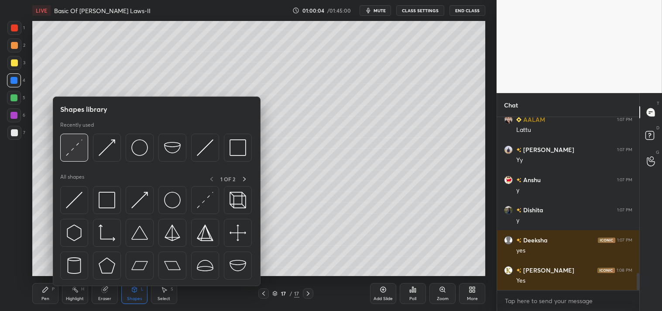
click at [70, 147] on img at bounding box center [74, 147] width 17 height 17
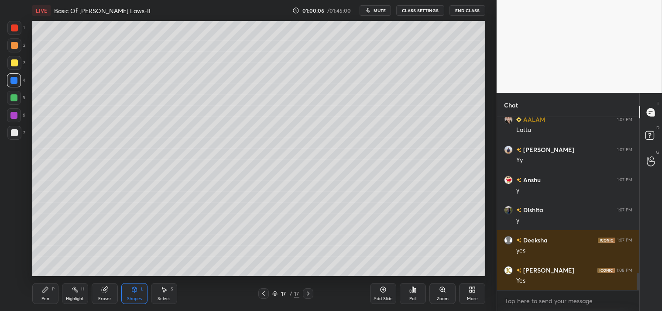
click at [128, 289] on div "Shapes L" at bounding box center [134, 293] width 26 height 21
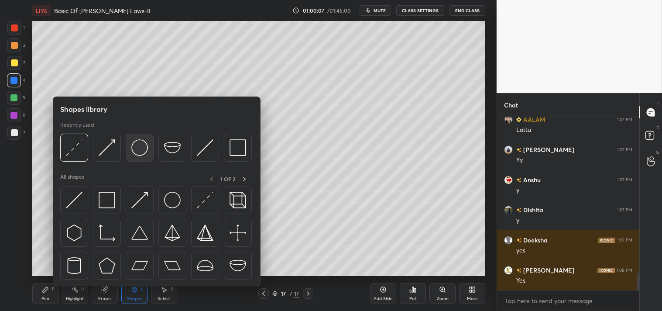
click at [137, 150] on img at bounding box center [139, 147] width 17 height 17
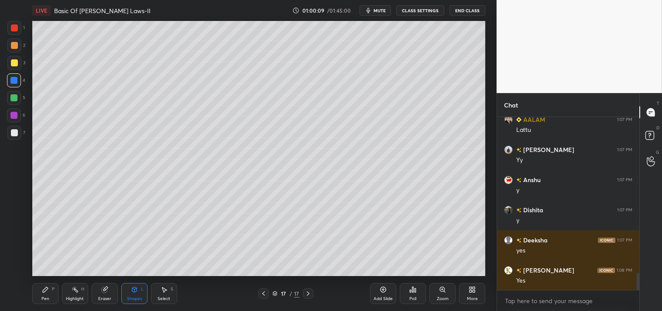
click at [16, 136] on div at bounding box center [14, 132] width 7 height 7
click at [42, 288] on icon at bounding box center [45, 289] width 7 height 7
click at [133, 294] on div "Shapes L" at bounding box center [134, 293] width 26 height 21
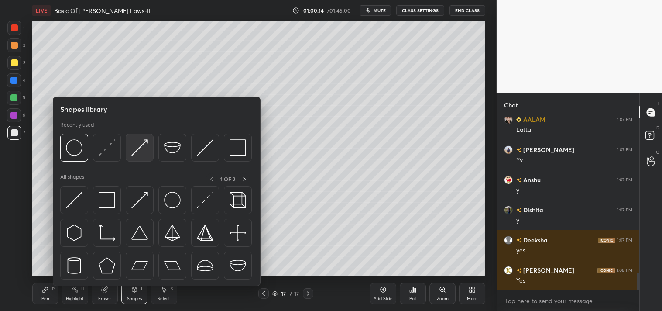
click at [139, 151] on img at bounding box center [139, 147] width 17 height 17
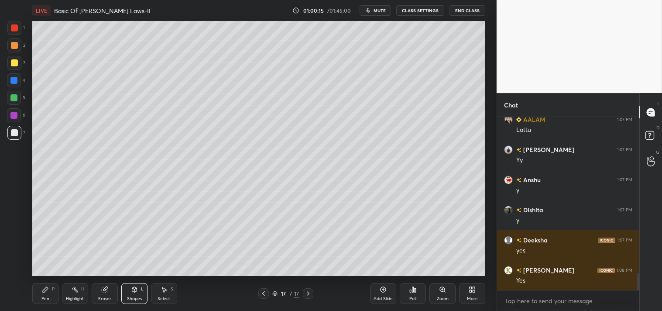
click at [16, 66] on div at bounding box center [14, 63] width 14 height 14
click at [135, 297] on div "Shapes" at bounding box center [134, 299] width 15 height 4
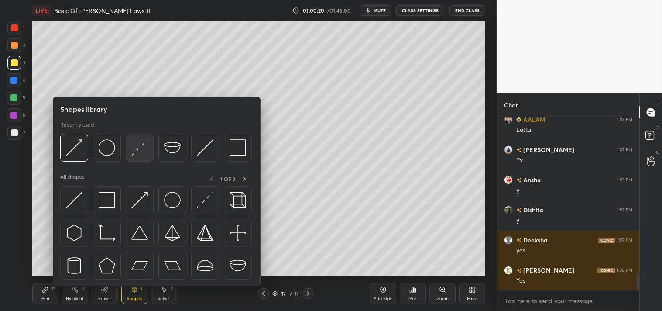
click at [136, 152] on img at bounding box center [139, 147] width 17 height 17
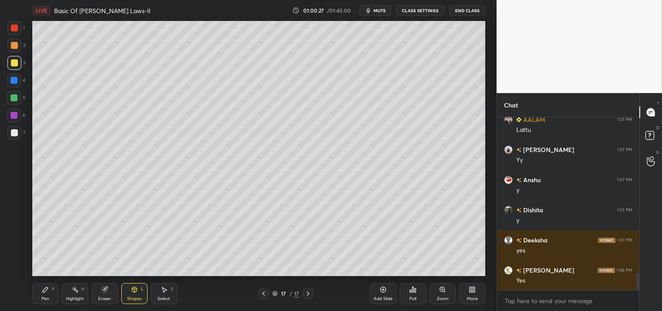
click at [42, 293] on icon at bounding box center [45, 289] width 7 height 7
click at [15, 132] on div at bounding box center [14, 132] width 7 height 7
click at [127, 291] on div "Shapes L" at bounding box center [134, 293] width 26 height 21
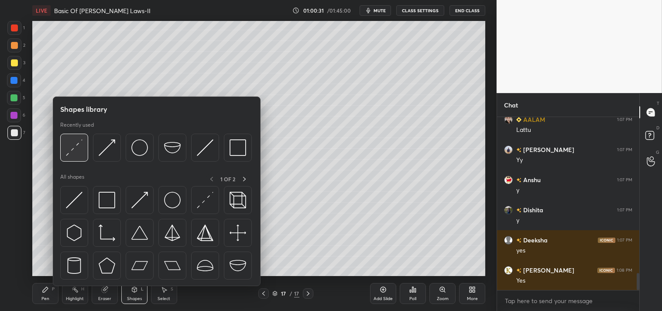
click at [76, 150] on img at bounding box center [74, 147] width 17 height 17
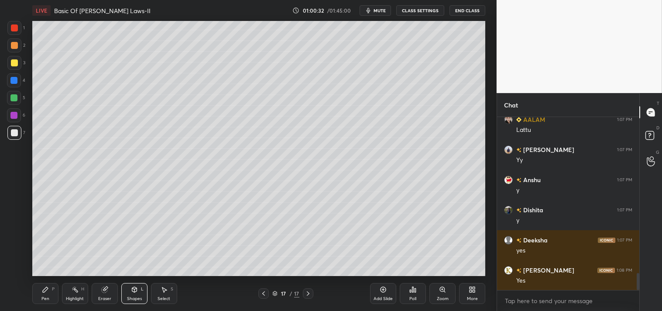
click at [12, 62] on div at bounding box center [14, 62] width 7 height 7
click at [44, 297] on div "Pen" at bounding box center [45, 299] width 8 height 4
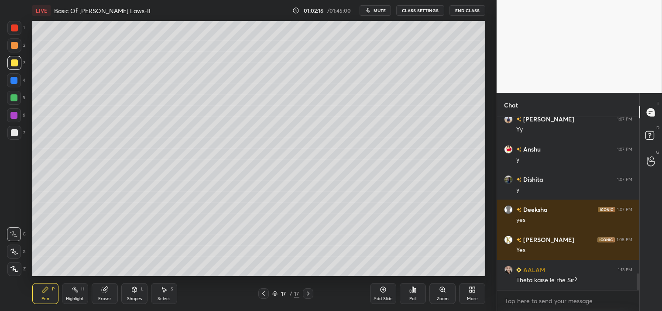
click at [107, 294] on div "Eraser" at bounding box center [105, 293] width 26 height 21
click at [42, 295] on div "Pen P" at bounding box center [45, 293] width 26 height 21
click at [41, 294] on div "Pen P" at bounding box center [45, 293] width 26 height 21
click at [14, 138] on div at bounding box center [14, 133] width 14 height 14
click at [6, 140] on div "1 2 3 4 5 6 7 C X Z C X Z E E Erase all H H" at bounding box center [14, 148] width 28 height 255
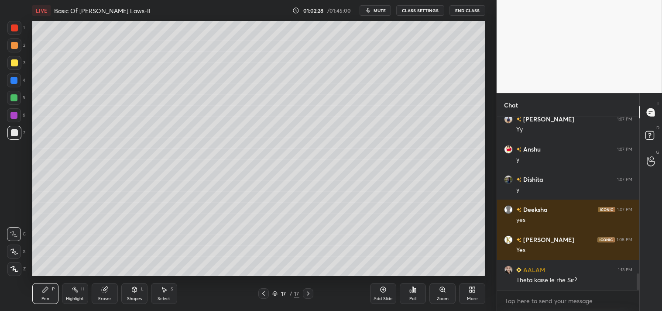
scroll to position [1626, 0]
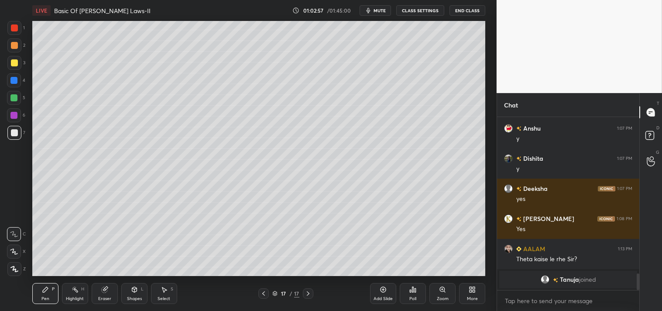
click at [74, 291] on icon at bounding box center [75, 289] width 7 height 7
click at [69, 293] on div "Highlight H" at bounding box center [75, 293] width 26 height 21
click at [103, 286] on icon at bounding box center [104, 289] width 7 height 7
click at [45, 286] on icon at bounding box center [45, 289] width 7 height 7
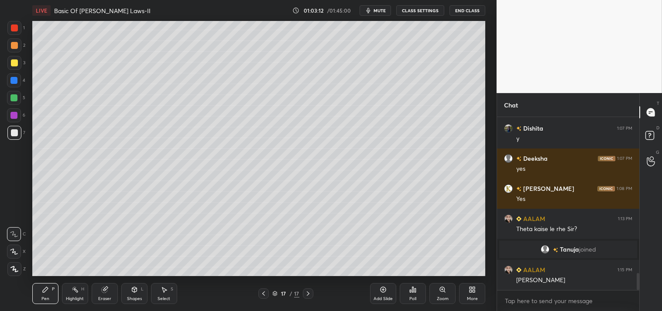
click at [103, 297] on div "Eraser" at bounding box center [104, 299] width 13 height 4
click at [35, 291] on div "Pen P" at bounding box center [45, 293] width 26 height 21
click at [77, 291] on rect at bounding box center [75, 290] width 4 height 4
click at [105, 294] on div "Eraser" at bounding box center [105, 293] width 26 height 21
click at [41, 295] on div "Pen P" at bounding box center [45, 293] width 26 height 21
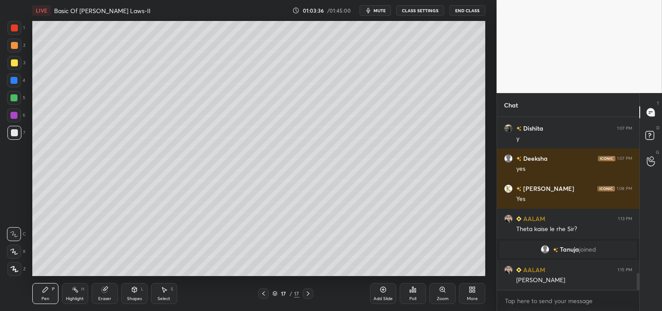
click at [55, 291] on div "Pen P" at bounding box center [45, 293] width 26 height 21
click at [101, 291] on icon at bounding box center [104, 289] width 7 height 7
click at [33, 287] on div "Pen P" at bounding box center [45, 293] width 26 height 21
click at [38, 291] on div "Pen P" at bounding box center [45, 293] width 26 height 21
click at [98, 289] on div "Eraser" at bounding box center [105, 293] width 26 height 21
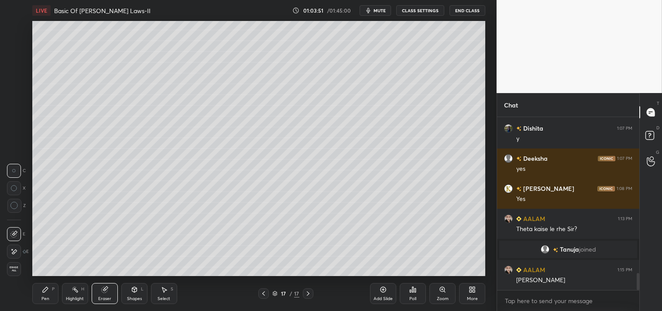
click at [68, 293] on div "Highlight H" at bounding box center [75, 293] width 26 height 21
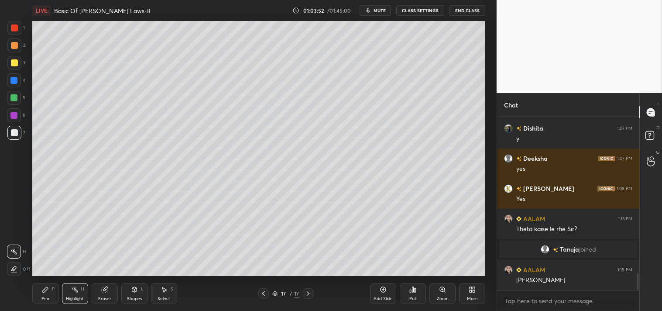
click at [38, 300] on div "Pen P" at bounding box center [45, 293] width 26 height 21
click at [44, 293] on div "Pen P" at bounding box center [45, 293] width 26 height 21
click at [445, 291] on icon at bounding box center [442, 289] width 7 height 7
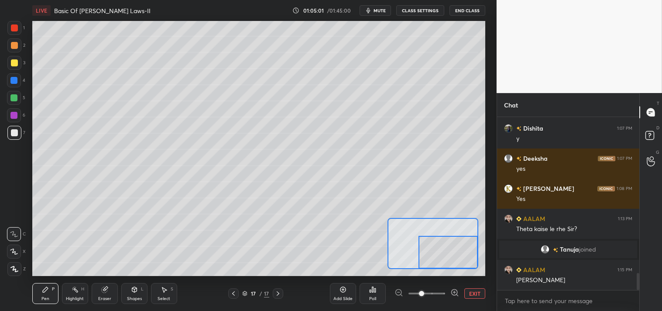
click at [97, 298] on div "Eraser" at bounding box center [105, 293] width 26 height 21
click at [41, 297] on div "Pen" at bounding box center [45, 299] width 8 height 4
click at [46, 298] on div "Pen" at bounding box center [45, 299] width 8 height 4
click at [473, 289] on button "EXIT" at bounding box center [475, 293] width 21 height 10
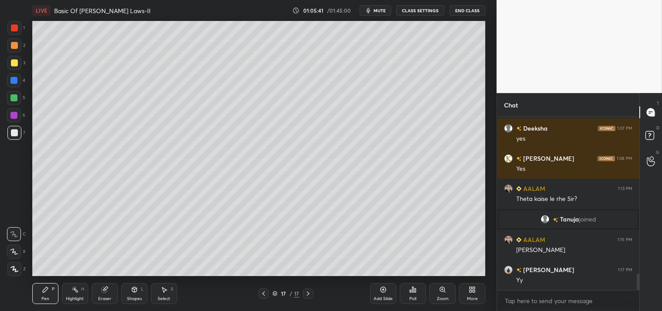
scroll to position [1642, 0]
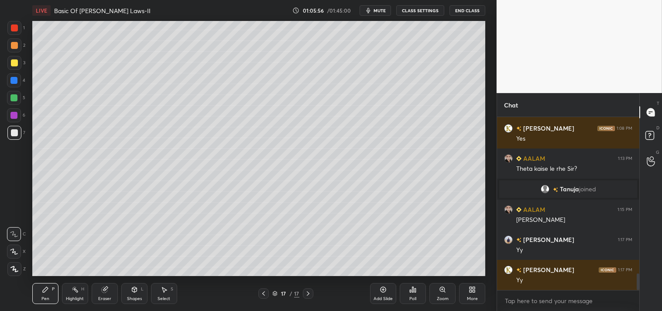
click at [390, 298] on div "Add Slide" at bounding box center [383, 299] width 19 height 4
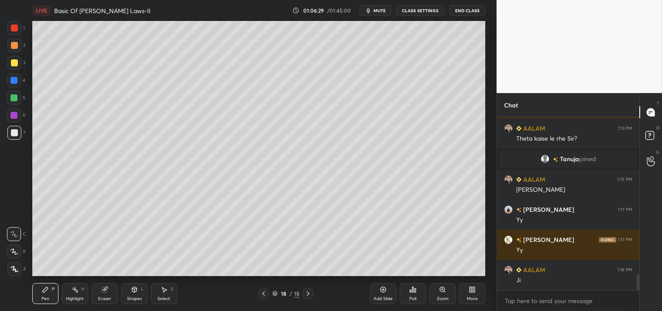
scroll to position [1702, 0]
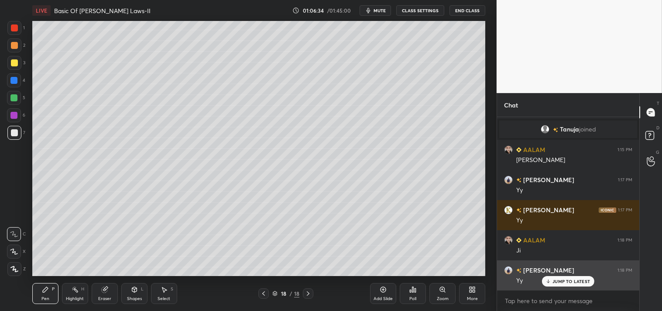
click at [567, 277] on div "JUMP TO LATEST" at bounding box center [568, 281] width 52 height 10
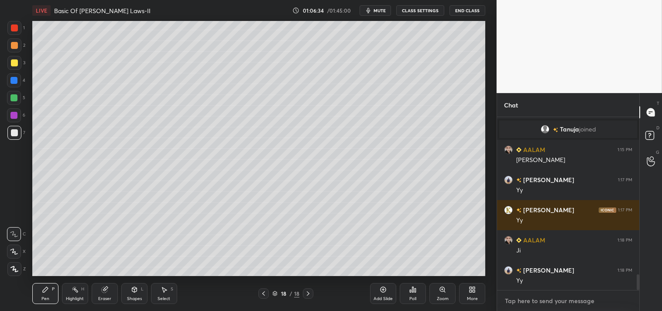
click at [531, 307] on textarea at bounding box center [568, 301] width 128 height 14
type textarea "x"
type textarea "e"
type textarea "x"
type textarea "ey"
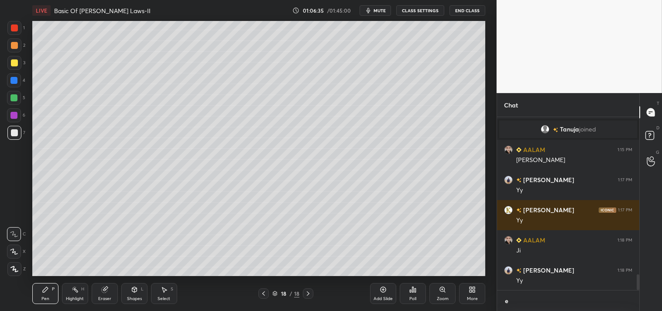
type textarea "x"
type textarea "eye"
type textarea "x"
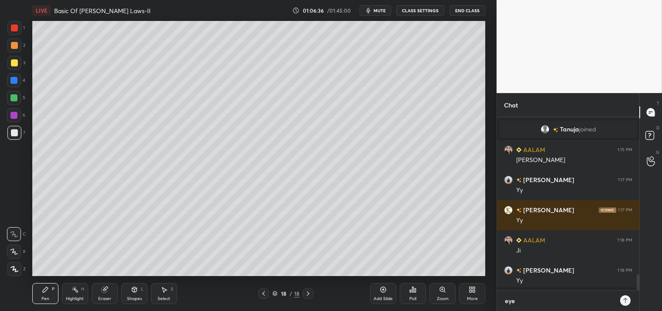
type textarea "eyes"
type textarea "x"
type textarea "eyes"
type textarea "x"
type textarea "eyes b"
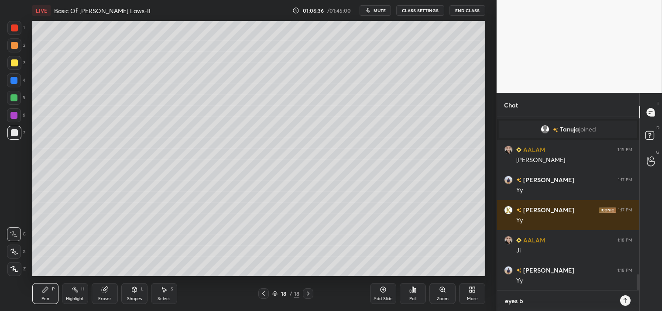
type textarea "x"
type textarea "eyes b"
type textarea "x"
type textarea "eyes b r"
type textarea "x"
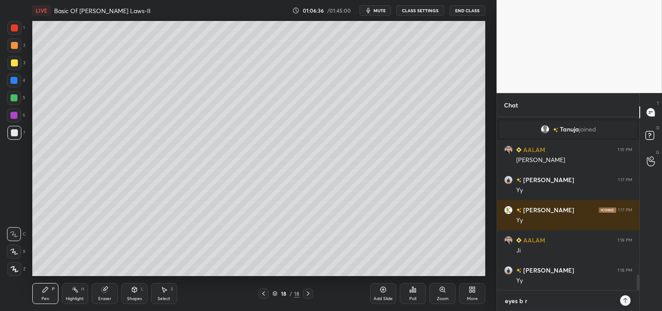
type textarea "eyes b rk"
type textarea "x"
type textarea "eyes b rk"
type textarea "x"
type textarea "eyes b rk 5"
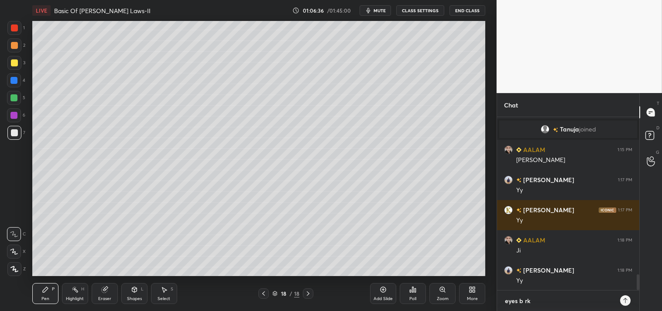
type textarea "x"
type textarea "eyes b rk 5m"
type textarea "x"
type textarea "eyes b rk 5mi"
type textarea "x"
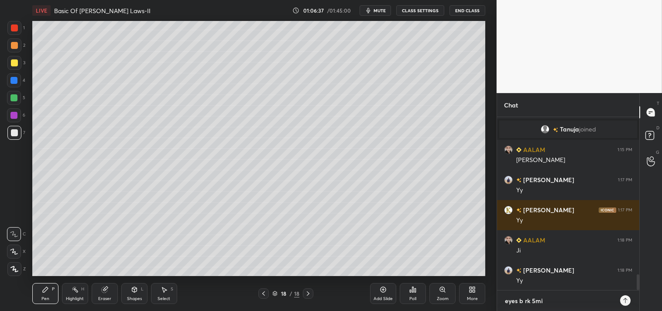
type textarea "eyes b rk 5min"
type textarea "x"
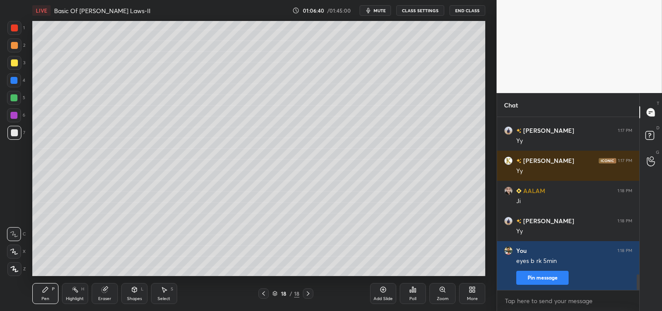
click at [382, 10] on span "mute" at bounding box center [380, 10] width 12 height 6
type textarea "x"
click at [412, 10] on button "CLASS SETTINGS" at bounding box center [421, 10] width 48 height 10
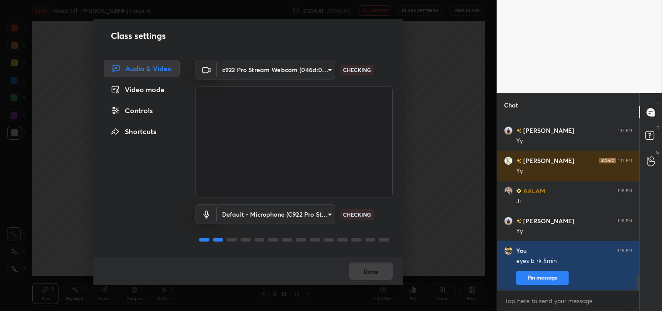
click at [251, 68] on body "1 2 3 4 5 6 7 C X Z C X Z E E Erase all H H LIVE Basic Of [PERSON_NAME] Laws-II…" at bounding box center [331, 155] width 662 height 311
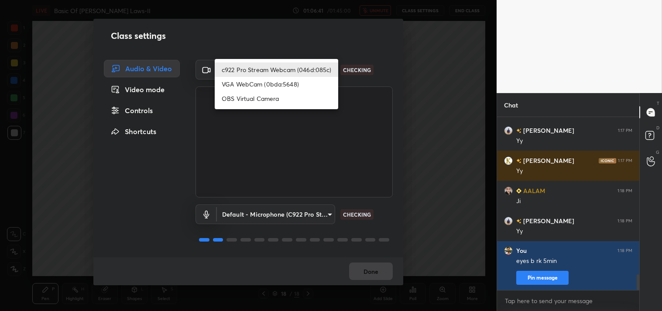
click at [238, 93] on li "OBS Virtual Camera" at bounding box center [277, 98] width 124 height 14
type input "64645b19d528b3ac785889237b1a364f3b7ccd5da23f372116afb1703458f4fd"
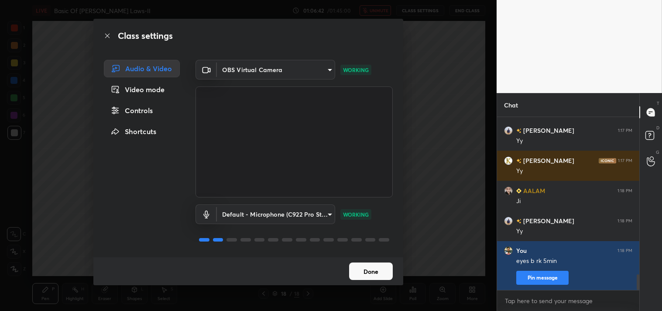
click at [365, 269] on button "Done" at bounding box center [371, 270] width 44 height 17
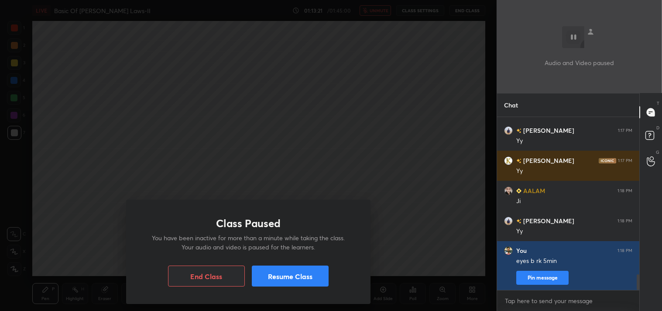
click at [276, 273] on button "Resume Class" at bounding box center [290, 276] width 77 height 21
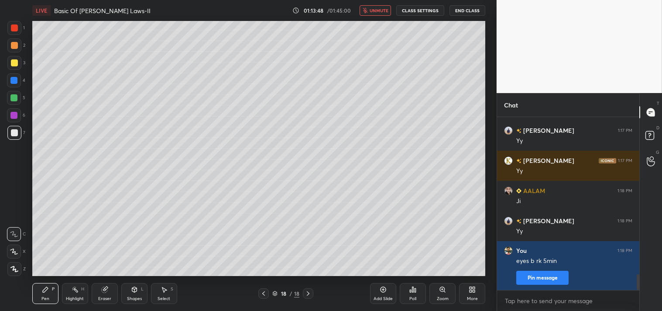
click at [373, 10] on span "unmute" at bounding box center [379, 10] width 19 height 6
click at [416, 11] on button "CLASS SETTINGS" at bounding box center [421, 10] width 48 height 10
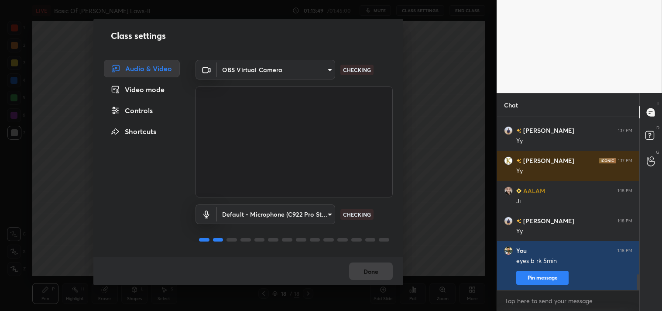
click at [254, 71] on body "1 2 3 4 5 6 7 C X Z C X Z E E Erase all H H LIVE Basic Of [PERSON_NAME] Laws-II…" at bounding box center [331, 155] width 662 height 311
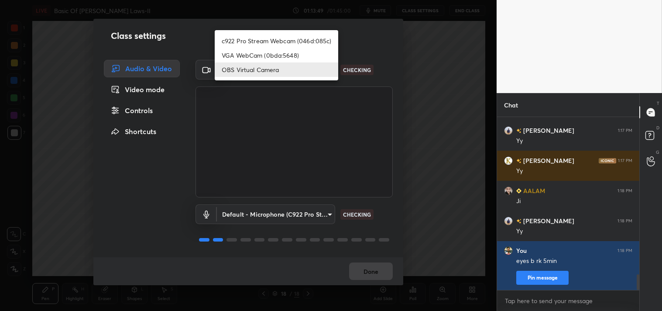
click at [254, 40] on li "c922 Pro Stream Webcam (046d:085c)" at bounding box center [277, 41] width 124 height 14
type input "77efdbe0d0591a5658d362a6e640cec0e2706c98c83ef82d39568dbf4875ff01"
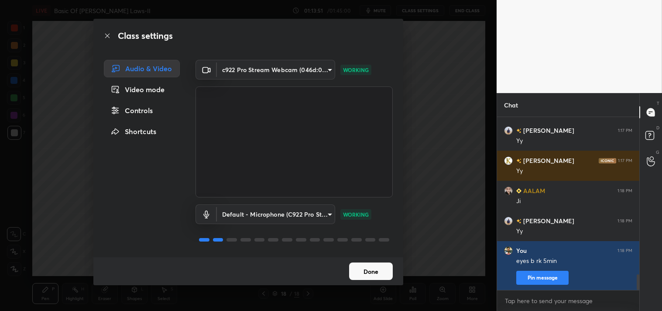
click at [369, 271] on button "Done" at bounding box center [371, 270] width 44 height 17
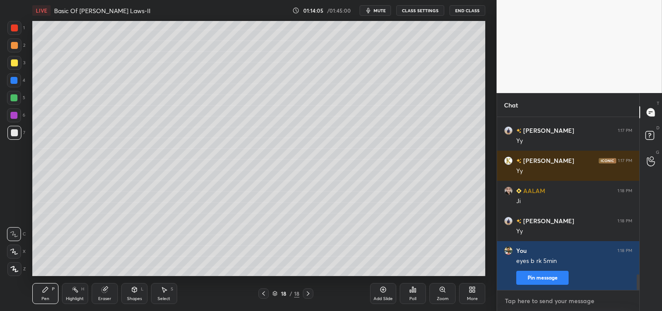
click at [536, 296] on textarea at bounding box center [568, 301] width 128 height 14
type textarea "x"
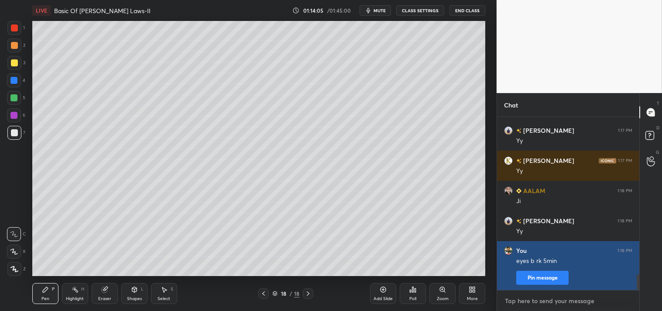
type textarea "."
type textarea "x"
type textarea ".."
type textarea "x"
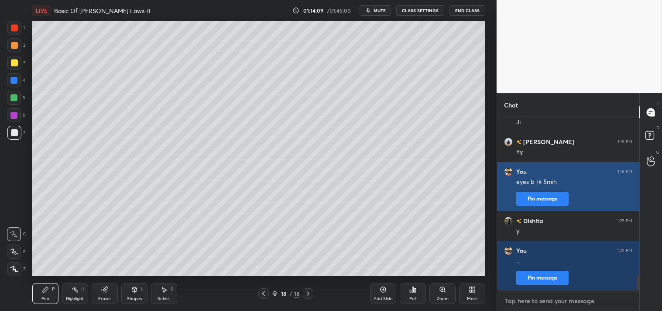
scroll to position [1861, 0]
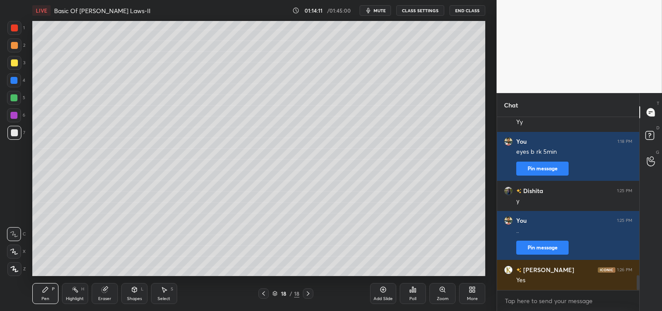
click at [409, 295] on div "Poll" at bounding box center [413, 293] width 26 height 21
type textarea "x"
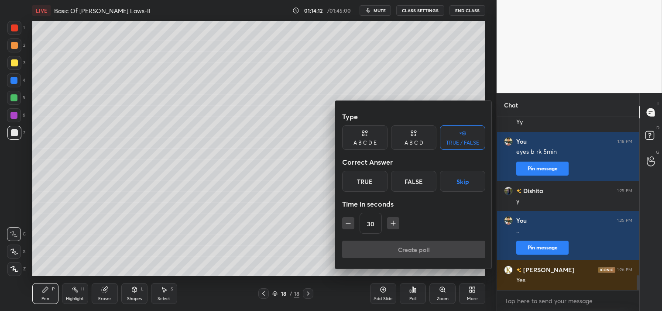
click at [355, 185] on div "True" at bounding box center [364, 181] width 45 height 21
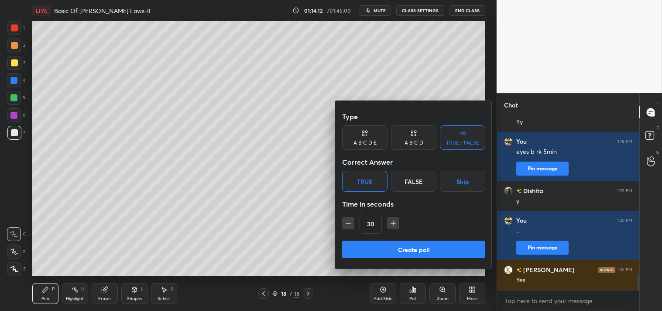
click at [349, 226] on icon "button" at bounding box center [348, 223] width 9 height 9
type input "15"
click at [397, 250] on button "Create poll" at bounding box center [413, 249] width 143 height 17
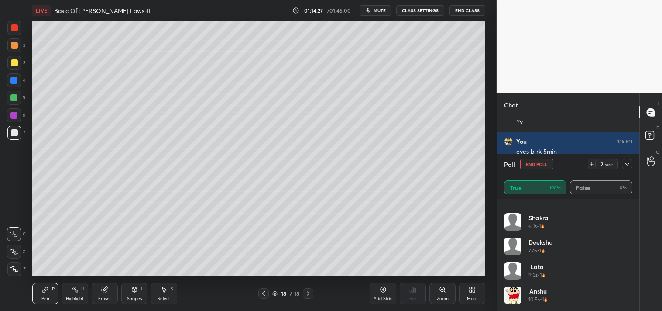
scroll to position [0, 0]
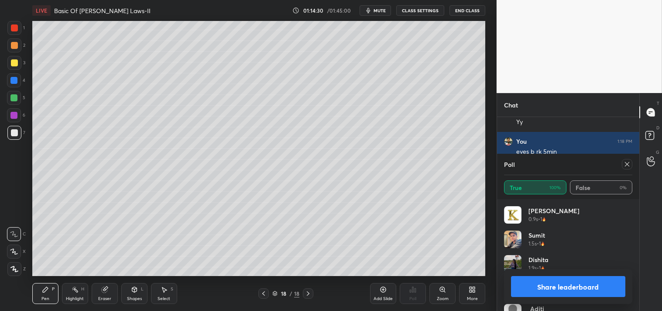
click at [628, 162] on icon at bounding box center [627, 164] width 7 height 7
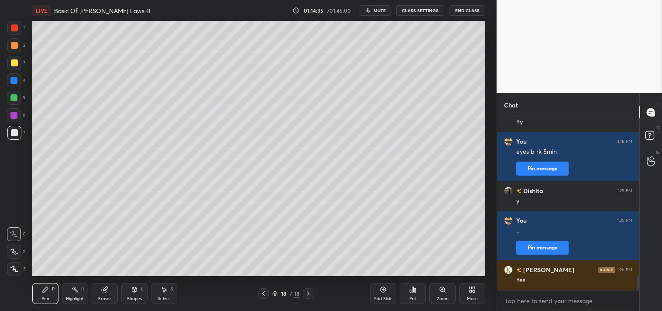
click at [388, 293] on div "Add Slide" at bounding box center [383, 293] width 26 height 21
click at [131, 295] on div "Shapes L" at bounding box center [134, 293] width 26 height 21
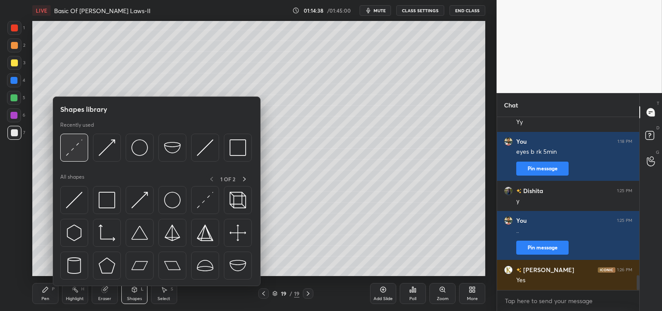
click at [66, 152] on img at bounding box center [74, 147] width 17 height 17
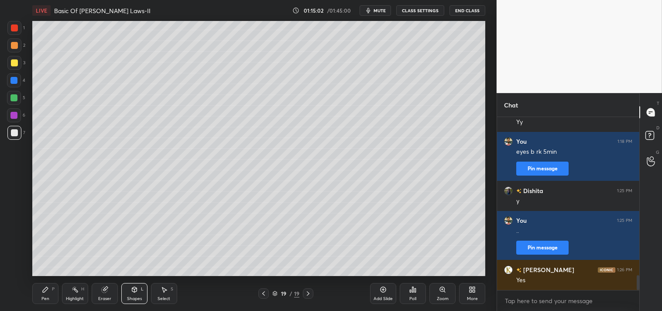
click at [440, 297] on div "Zoom" at bounding box center [443, 299] width 12 height 4
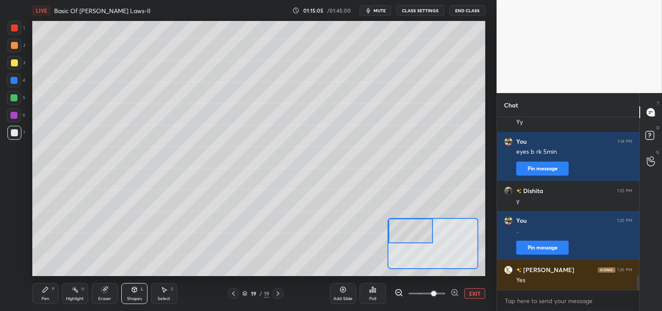
click at [34, 291] on div "Pen P" at bounding box center [45, 293] width 26 height 21
click at [37, 293] on div "Pen P" at bounding box center [45, 293] width 26 height 21
click at [16, 61] on div at bounding box center [14, 62] width 7 height 7
click at [16, 66] on div at bounding box center [14, 62] width 7 height 7
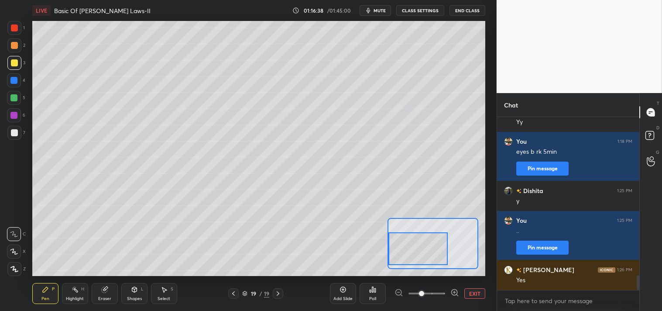
click at [472, 294] on button "EXIT" at bounding box center [475, 293] width 21 height 10
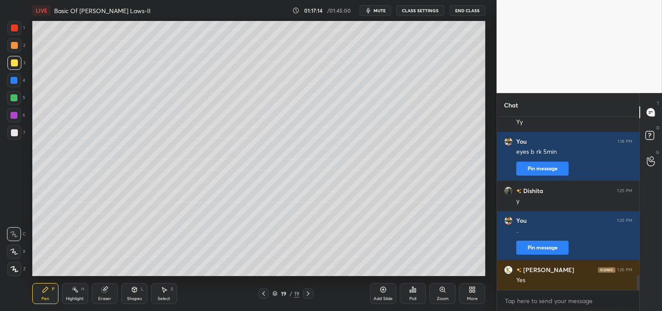
click at [444, 290] on icon at bounding box center [442, 289] width 5 height 5
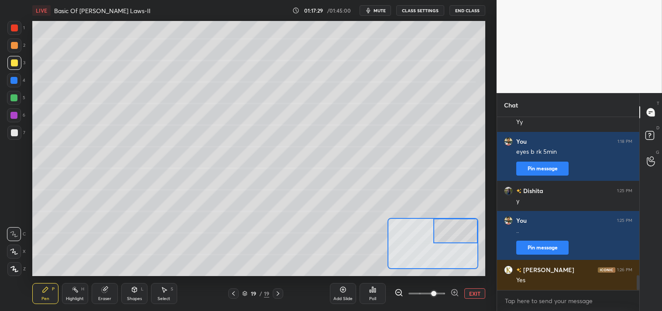
click at [16, 133] on div at bounding box center [14, 132] width 7 height 7
click at [19, 136] on div at bounding box center [14, 133] width 14 height 14
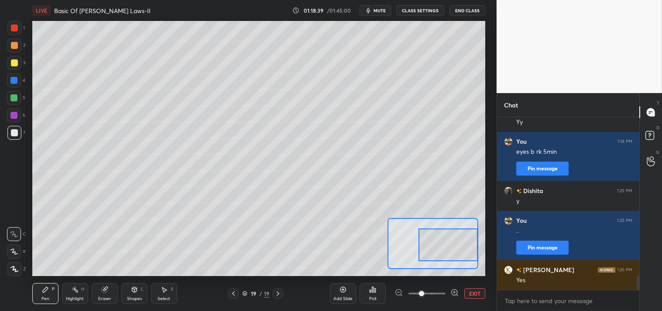
click at [135, 290] on icon at bounding box center [135, 290] width 0 height 3
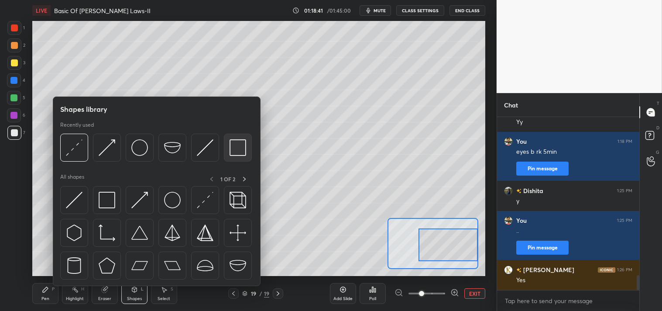
click at [233, 146] on img at bounding box center [238, 147] width 17 height 17
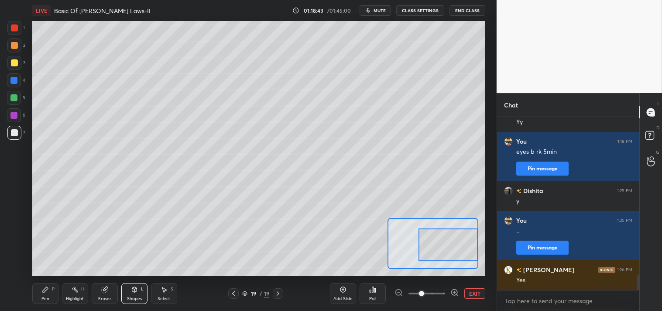
click at [39, 296] on div "Pen P" at bounding box center [45, 293] width 26 height 21
click at [41, 295] on div "Pen P" at bounding box center [45, 293] width 26 height 21
click at [471, 293] on button "EXIT" at bounding box center [475, 293] width 21 height 10
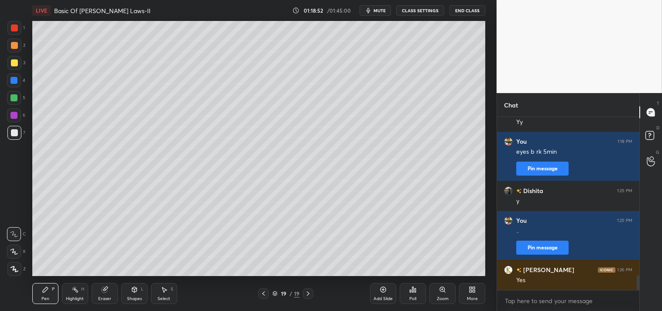
click at [443, 289] on icon at bounding box center [443, 289] width 0 height 2
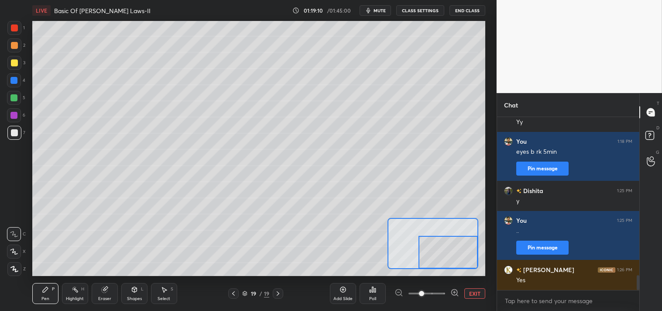
click at [140, 297] on div "Shapes" at bounding box center [134, 299] width 15 height 4
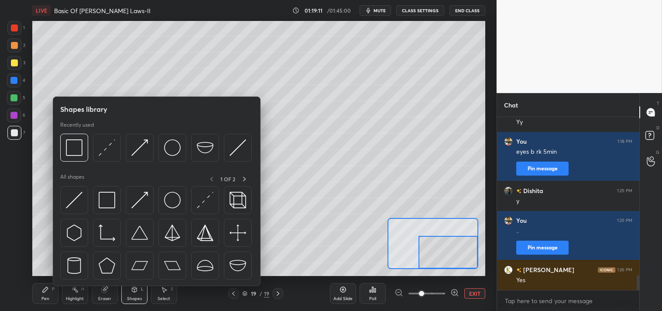
click at [79, 151] on img at bounding box center [74, 147] width 17 height 17
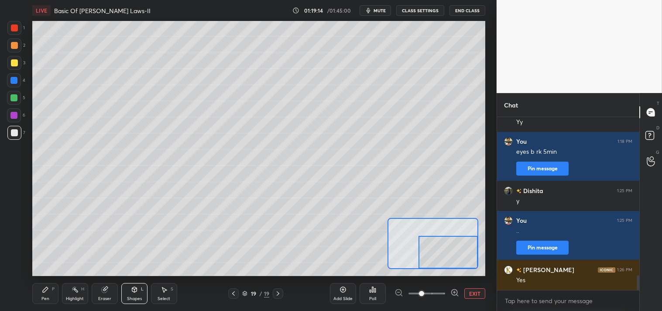
click at [47, 294] on div "Pen P" at bounding box center [45, 293] width 26 height 21
click at [96, 290] on div "Eraser" at bounding box center [105, 293] width 26 height 21
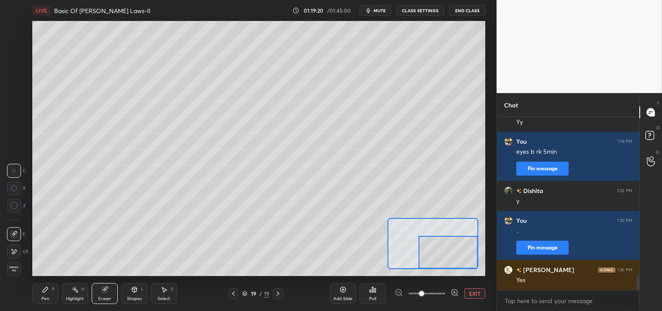
click at [103, 293] on div "Eraser" at bounding box center [105, 293] width 26 height 21
click at [41, 297] on div "Pen" at bounding box center [45, 299] width 8 height 4
click at [43, 297] on div "Pen" at bounding box center [45, 299] width 8 height 4
click at [124, 292] on div "Shapes L" at bounding box center [134, 293] width 26 height 21
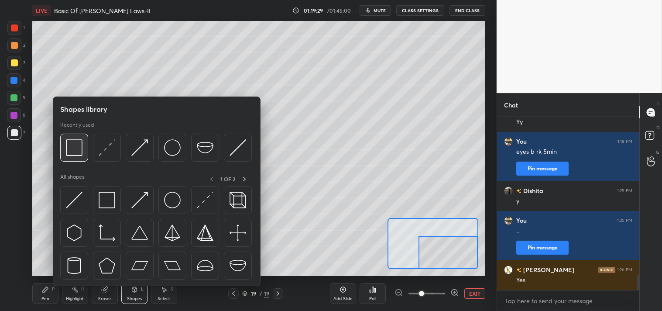
click at [71, 151] on img at bounding box center [74, 147] width 17 height 17
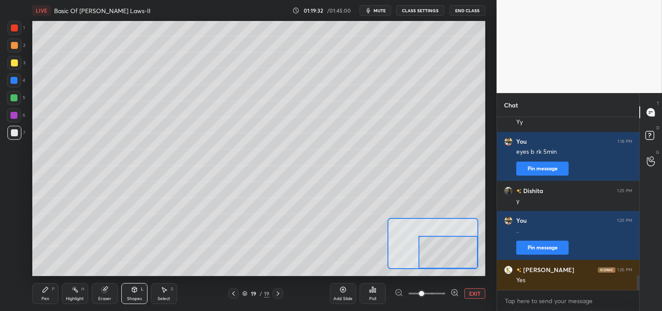
click at [44, 290] on icon at bounding box center [45, 289] width 5 height 5
click at [142, 298] on div "Shapes L" at bounding box center [134, 293] width 26 height 21
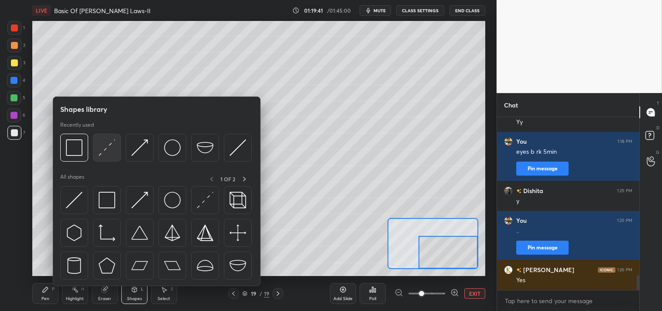
click at [112, 149] on img at bounding box center [107, 147] width 17 height 17
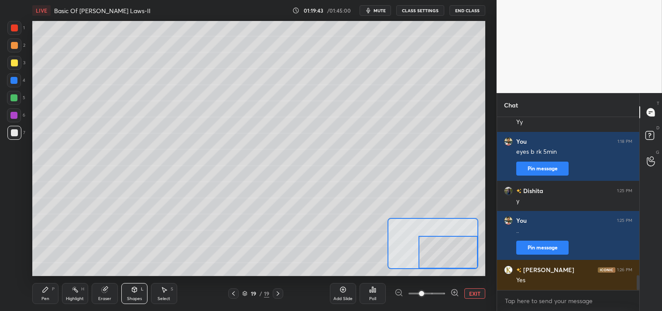
click at [43, 291] on icon at bounding box center [45, 289] width 5 height 5
click at [130, 291] on div "Shapes L" at bounding box center [134, 293] width 26 height 21
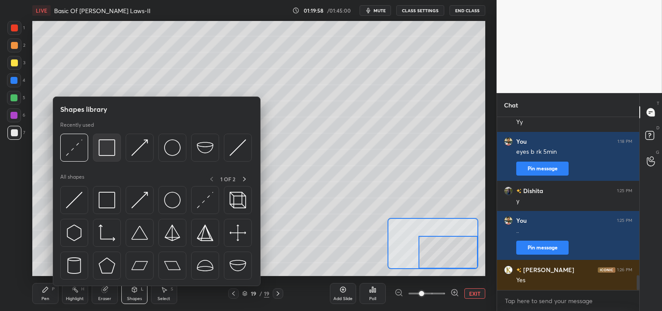
click at [112, 150] on img at bounding box center [107, 147] width 17 height 17
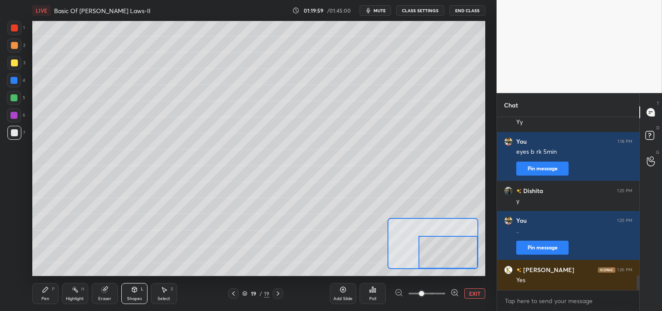
scroll to position [1891, 0]
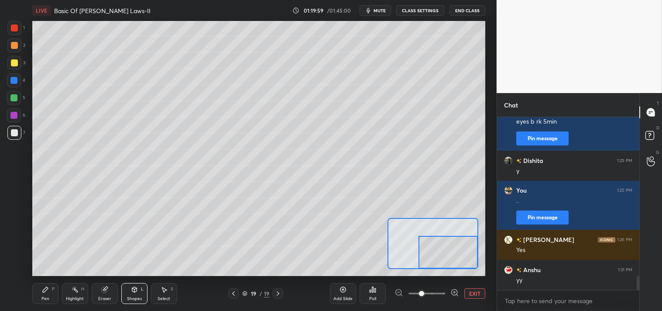
click at [134, 286] on icon at bounding box center [134, 289] width 7 height 7
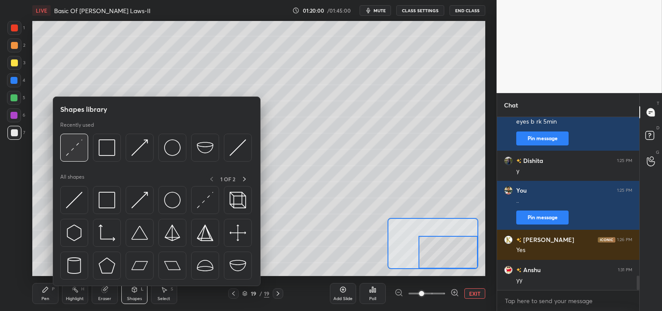
click at [80, 150] on img at bounding box center [74, 147] width 17 height 17
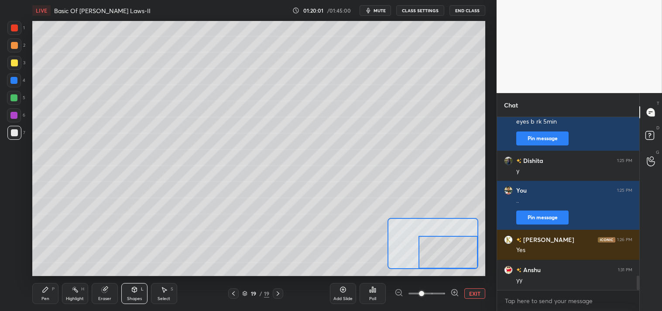
click at [131, 287] on icon at bounding box center [134, 289] width 7 height 7
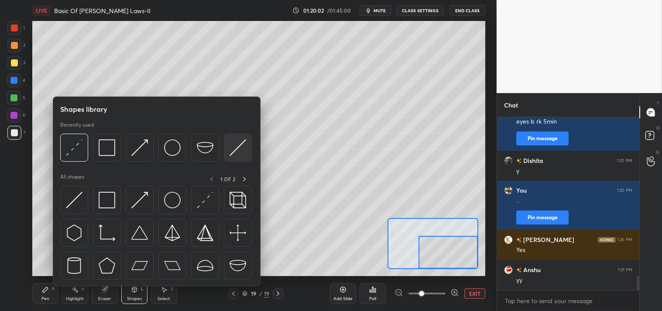
click at [228, 151] on div at bounding box center [238, 148] width 28 height 28
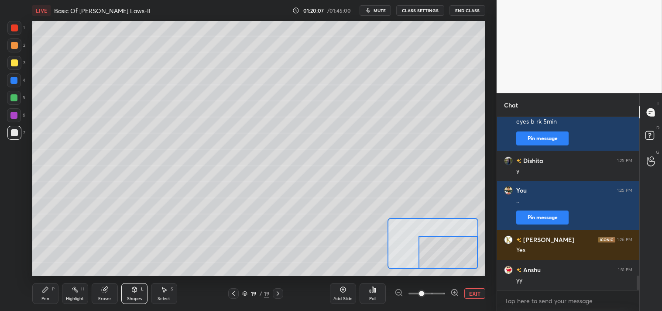
click at [45, 290] on icon at bounding box center [45, 289] width 5 height 5
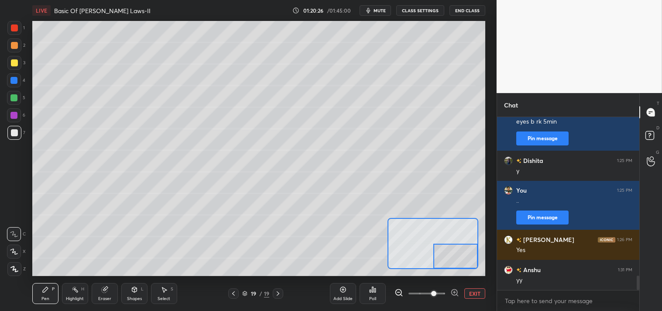
click at [104, 297] on div "Eraser" at bounding box center [104, 299] width 13 height 4
click at [53, 291] on div "P" at bounding box center [53, 289] width 3 height 4
click at [475, 292] on button "EXIT" at bounding box center [475, 293] width 21 height 10
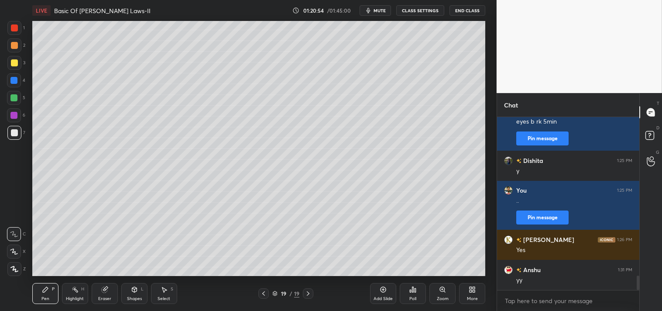
click at [383, 293] on icon at bounding box center [383, 289] width 7 height 7
click at [130, 298] on div "Shapes" at bounding box center [134, 299] width 15 height 4
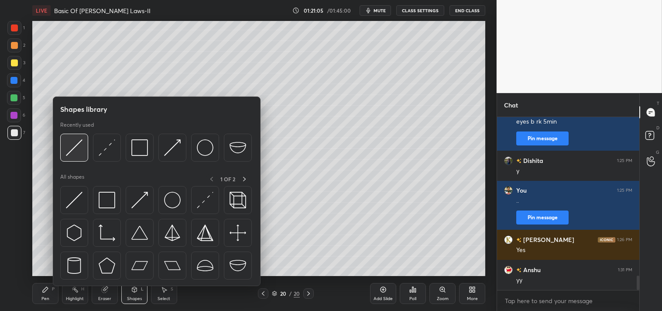
click at [73, 152] on img at bounding box center [74, 147] width 17 height 17
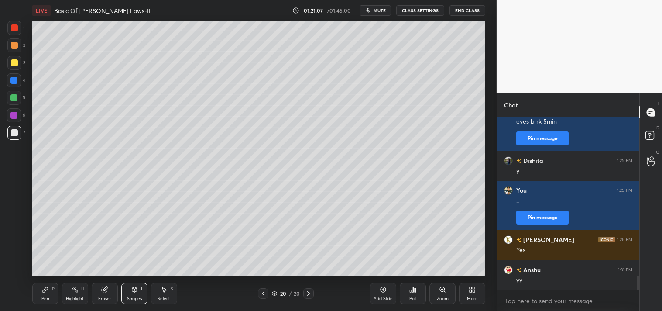
click at [132, 290] on icon at bounding box center [134, 289] width 5 height 5
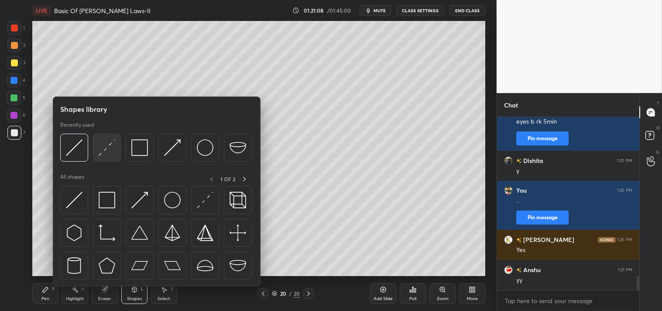
click at [112, 146] on img at bounding box center [107, 147] width 17 height 17
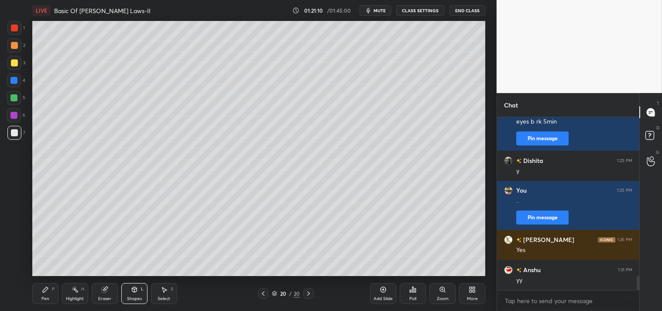
click at [38, 286] on div "Pen P" at bounding box center [45, 293] width 26 height 21
click at [37, 284] on div "Pen P" at bounding box center [45, 293] width 26 height 21
click at [128, 282] on div "Pen P Highlight H Eraser Shapes L Select S 20 / 20 Add Slide Poll Zoom More" at bounding box center [259, 293] width 454 height 35
click at [131, 286] on icon at bounding box center [134, 289] width 7 height 7
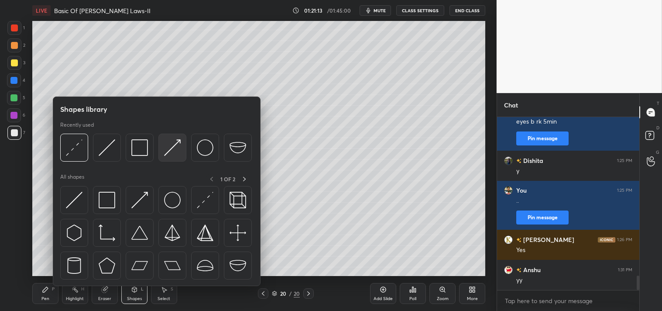
click at [177, 151] on img at bounding box center [172, 147] width 17 height 17
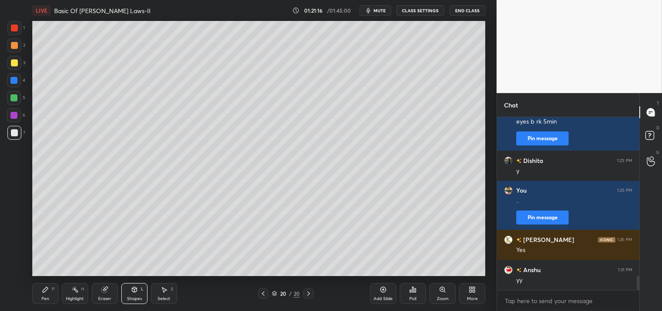
click at [54, 290] on div "P" at bounding box center [53, 289] width 3 height 4
click at [77, 295] on div "Highlight H" at bounding box center [75, 293] width 26 height 21
click at [38, 298] on div "Pen P" at bounding box center [45, 293] width 26 height 21
click at [37, 297] on div "Pen P" at bounding box center [45, 293] width 26 height 21
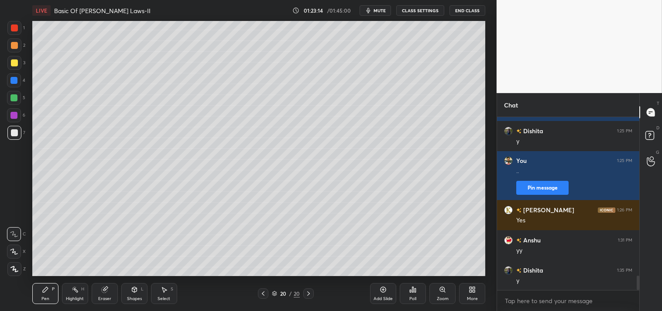
scroll to position [1951, 0]
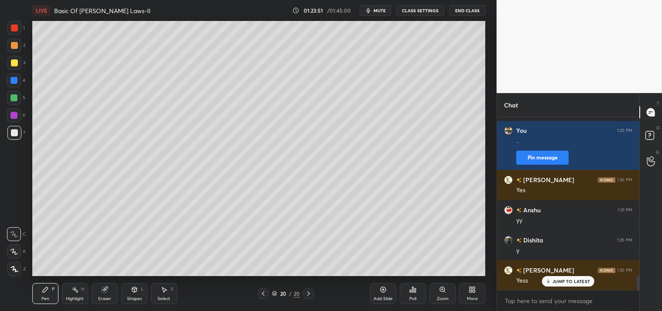
click at [386, 287] on icon at bounding box center [383, 289] width 7 height 7
click at [138, 297] on div "Shapes" at bounding box center [134, 299] width 15 height 4
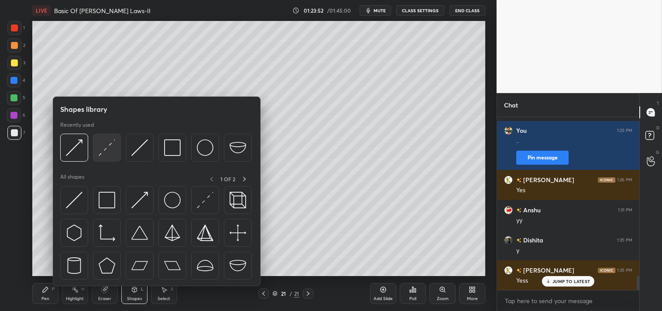
click at [107, 154] on img at bounding box center [107, 147] width 17 height 17
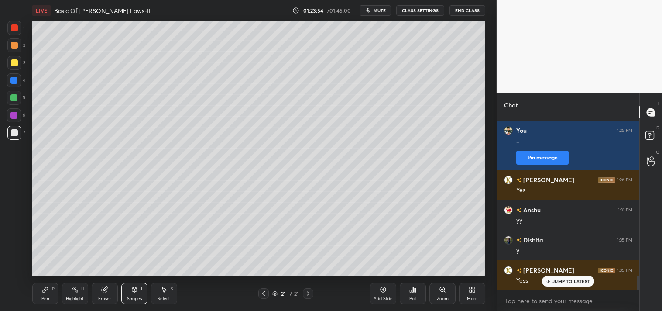
click at [433, 297] on div "Zoom" at bounding box center [443, 293] width 26 height 21
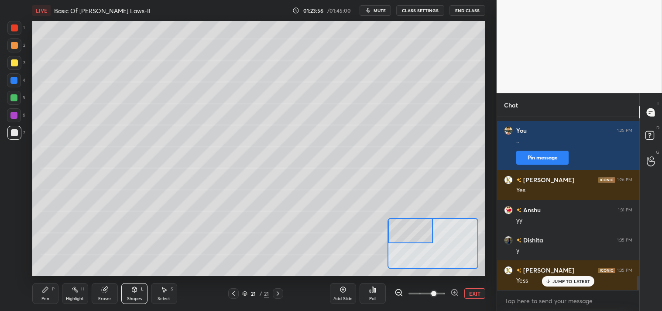
click at [47, 299] on div "Pen" at bounding box center [45, 299] width 8 height 4
click at [487, 42] on div "Setting up your live class Poll for secs No correct answer Start poll" at bounding box center [259, 148] width 462 height 255
click at [14, 65] on div at bounding box center [14, 62] width 7 height 7
click at [15, 70] on div "3" at bounding box center [16, 64] width 18 height 17
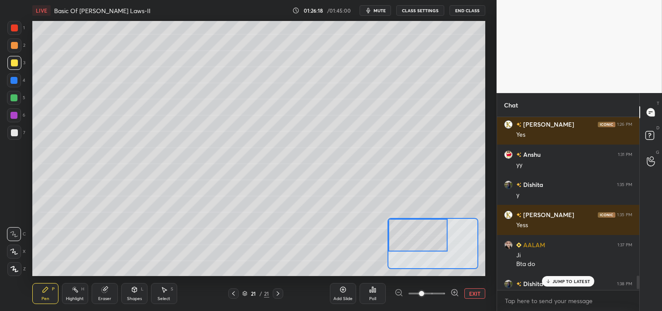
scroll to position [2061, 0]
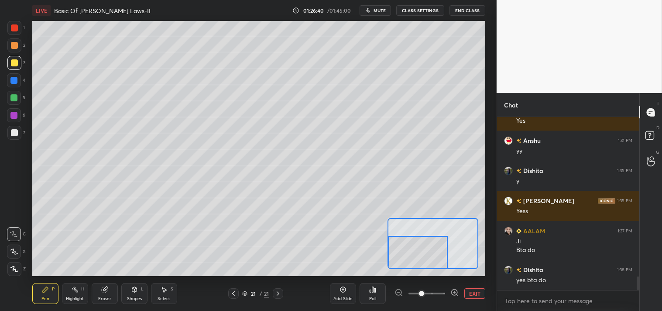
drag, startPoint x: 420, startPoint y: 229, endPoint x: 414, endPoint y: 262, distance: 33.8
click at [414, 262] on div at bounding box center [418, 252] width 59 height 33
click at [13, 137] on div at bounding box center [14, 133] width 14 height 14
click at [479, 287] on div "Add Slide Poll EXIT" at bounding box center [407, 293] width 155 height 49
click at [475, 293] on button "EXIT" at bounding box center [475, 293] width 21 height 10
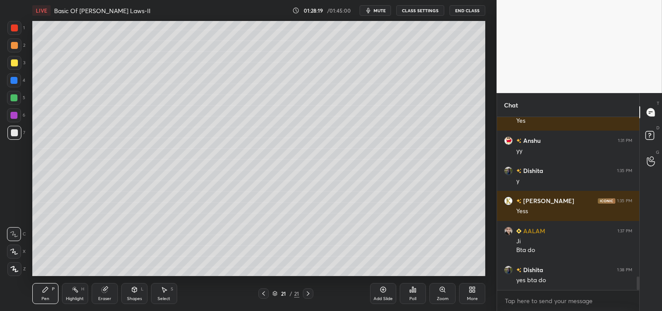
click at [114, 292] on div "Eraser" at bounding box center [105, 293] width 26 height 21
click at [47, 287] on icon at bounding box center [45, 289] width 5 height 5
click at [55, 290] on div "Pen P" at bounding box center [45, 293] width 26 height 21
click at [378, 290] on div "Add Slide" at bounding box center [383, 293] width 26 height 21
click at [134, 293] on div "Shapes L" at bounding box center [134, 293] width 26 height 21
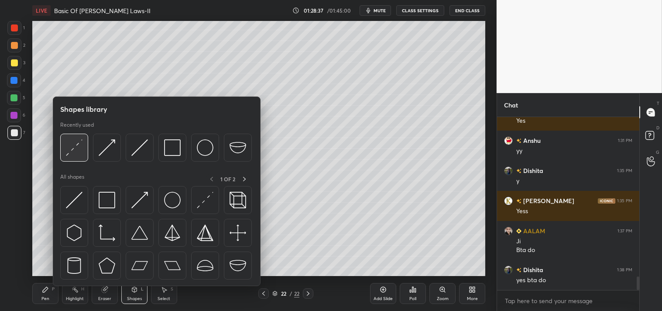
click at [77, 150] on img at bounding box center [74, 147] width 17 height 17
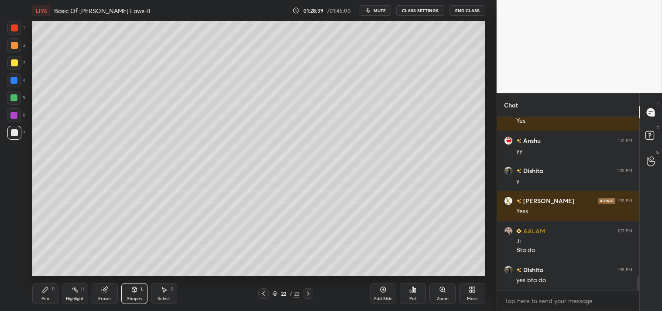
click at [439, 293] on icon at bounding box center [442, 289] width 7 height 7
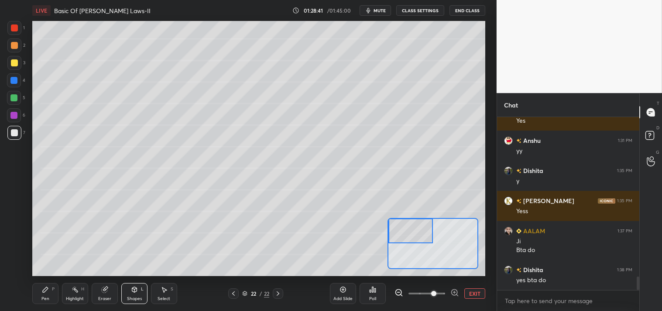
click at [40, 293] on div "Pen P" at bounding box center [45, 293] width 26 height 21
click at [42, 293] on icon at bounding box center [45, 289] width 7 height 7
click at [133, 289] on icon at bounding box center [134, 289] width 5 height 5
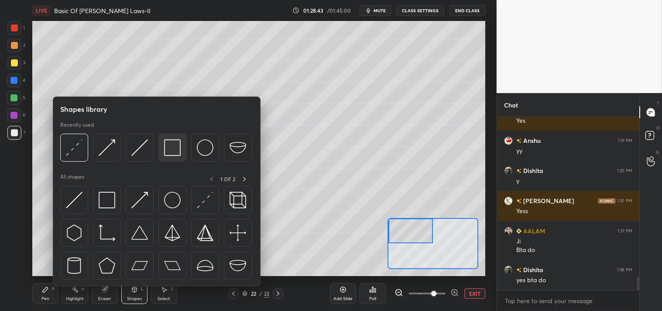
click at [172, 146] on img at bounding box center [172, 147] width 17 height 17
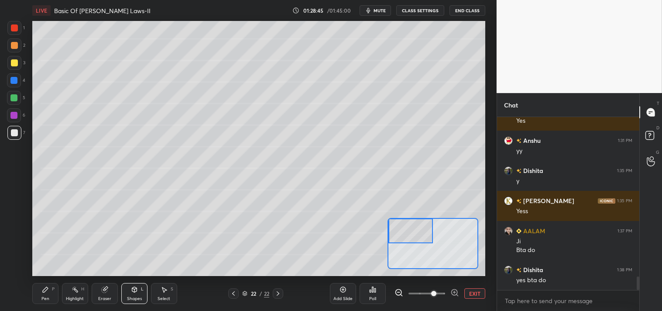
click at [48, 289] on icon at bounding box center [45, 289] width 7 height 7
click at [46, 289] on icon at bounding box center [45, 289] width 5 height 5
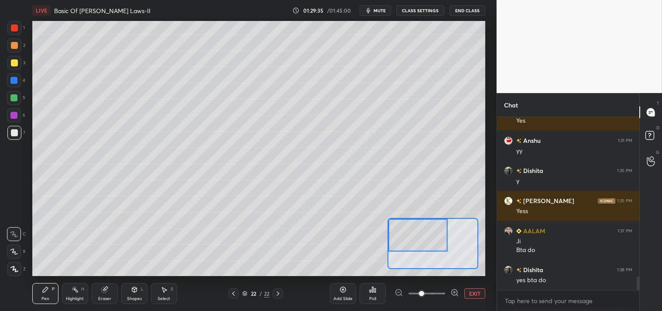
click at [132, 291] on icon at bounding box center [134, 289] width 5 height 5
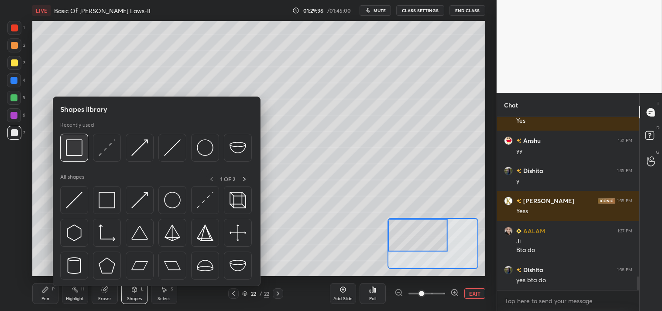
click at [77, 151] on img at bounding box center [74, 147] width 17 height 17
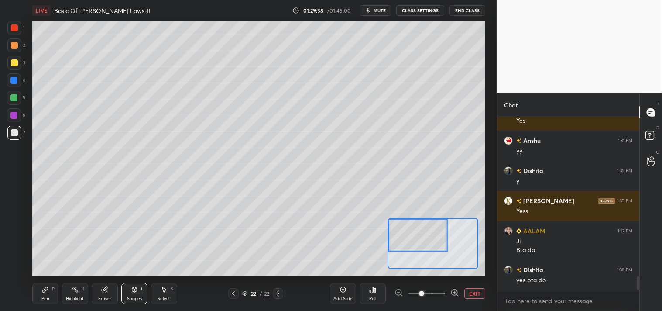
click at [45, 291] on icon at bounding box center [45, 289] width 5 height 5
click at [49, 281] on div "Pen P Highlight H Eraser Shapes L Select S 22 / 22 Add Slide Poll EXIT" at bounding box center [259, 293] width 454 height 35
click at [472, 294] on button "EXIT" at bounding box center [475, 293] width 21 height 10
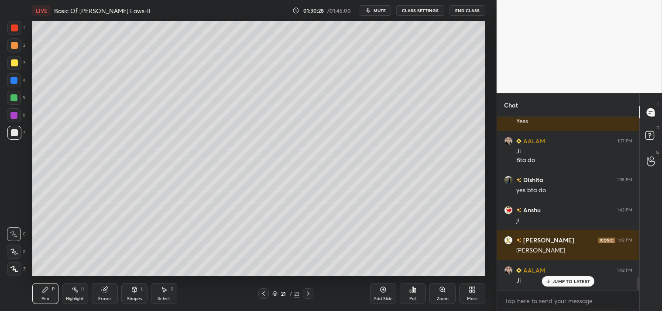
scroll to position [2181, 0]
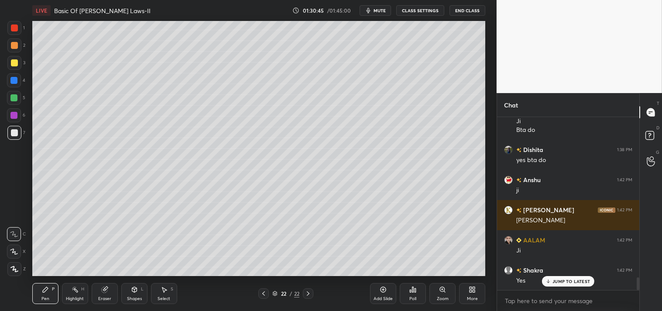
click at [448, 293] on div "Zoom" at bounding box center [443, 293] width 26 height 21
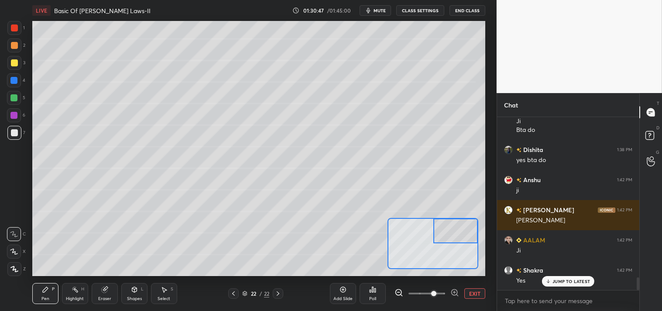
click at [19, 69] on div at bounding box center [14, 63] width 14 height 14
click at [17, 66] on div at bounding box center [14, 63] width 14 height 14
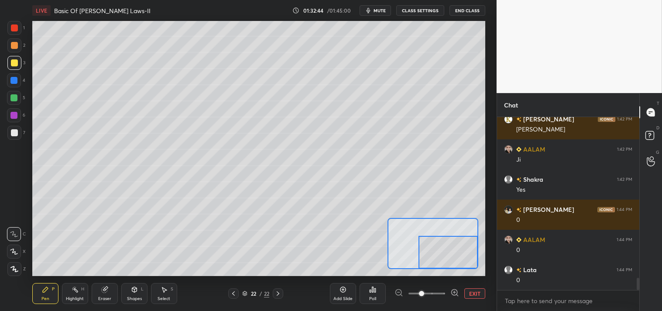
scroll to position [2302, 0]
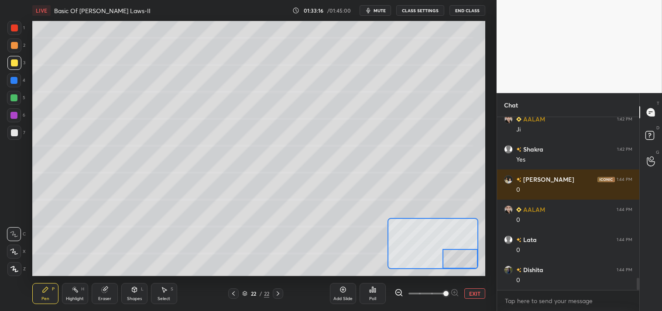
click at [473, 293] on button "EXIT" at bounding box center [475, 293] width 21 height 10
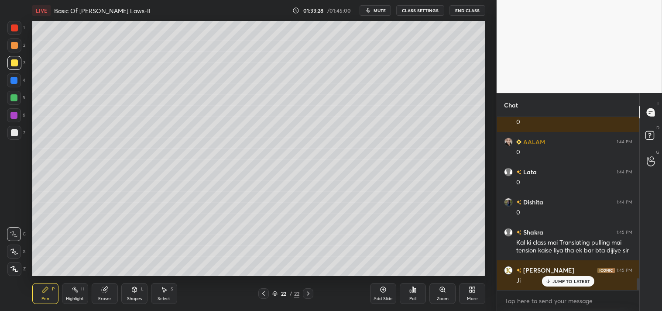
scroll to position [2400, 0]
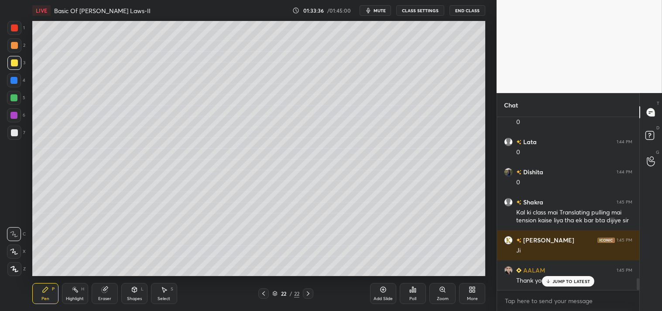
click at [560, 277] on div "JUMP TO LATEST" at bounding box center [568, 281] width 52 height 10
click at [382, 291] on icon at bounding box center [384, 290] width 6 height 6
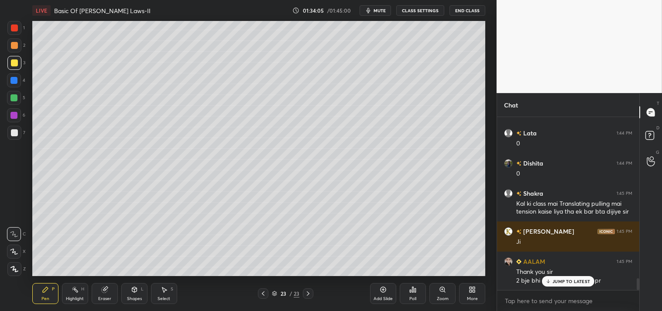
click at [11, 134] on div at bounding box center [14, 132] width 7 height 7
click at [14, 137] on div at bounding box center [14, 133] width 14 height 14
click at [70, 295] on div "Highlight H" at bounding box center [75, 293] width 26 height 21
click at [41, 289] on div "Pen P" at bounding box center [45, 293] width 26 height 21
click at [46, 290] on icon at bounding box center [45, 289] width 5 height 5
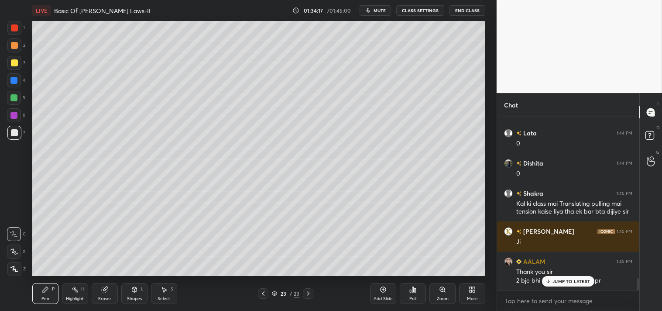
click at [66, 287] on div "Highlight H" at bounding box center [75, 293] width 26 height 21
click at [68, 288] on div "Highlight H" at bounding box center [75, 293] width 26 height 21
click at [43, 290] on icon at bounding box center [45, 289] width 5 height 5
click at [110, 291] on div "Eraser" at bounding box center [105, 293] width 26 height 21
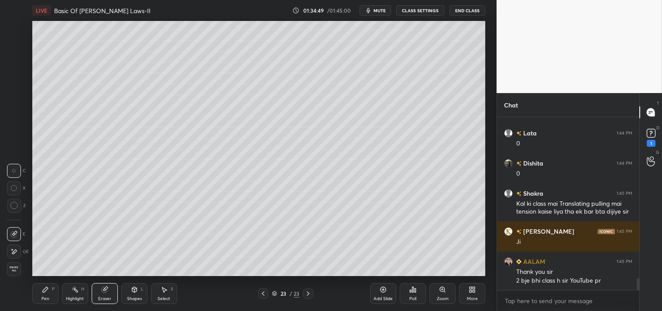
scroll to position [2439, 0]
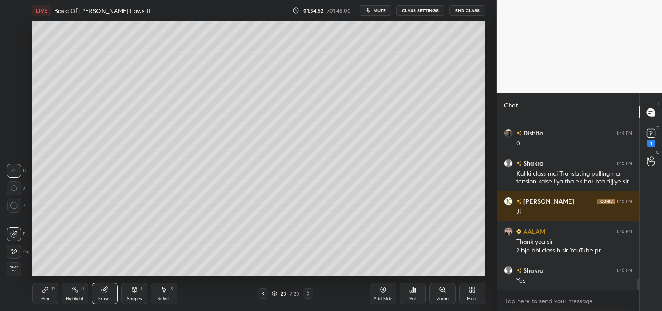
click at [44, 294] on div "Pen P" at bounding box center [45, 293] width 26 height 21
click at [55, 294] on div "Pen P" at bounding box center [45, 293] width 26 height 21
click at [417, 291] on div "Poll" at bounding box center [413, 293] width 26 height 21
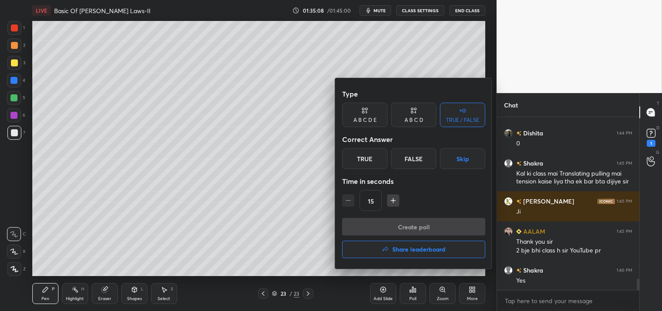
scroll to position [2448, 0]
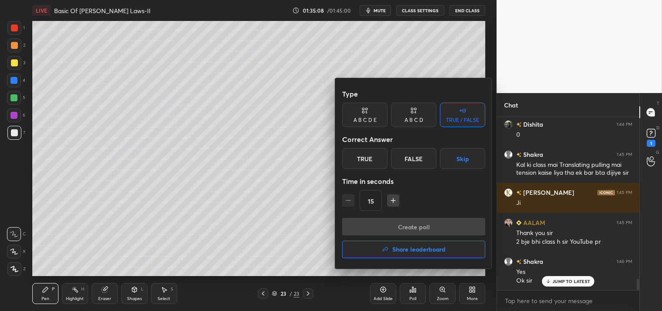
click at [365, 166] on div "True" at bounding box center [364, 158] width 45 height 21
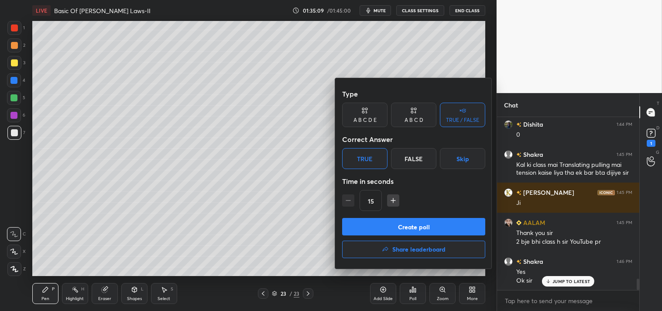
click at [394, 227] on button "Create poll" at bounding box center [413, 226] width 143 height 17
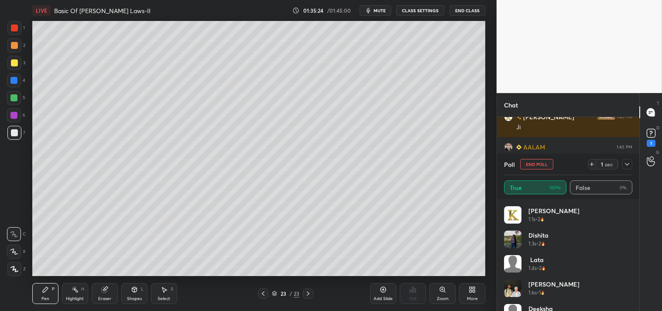
scroll to position [164, 0]
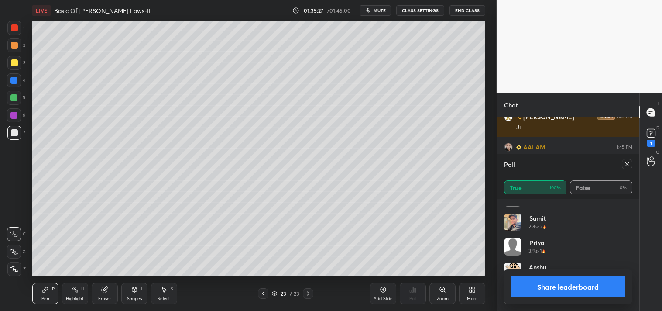
click at [625, 162] on icon at bounding box center [627, 164] width 7 height 7
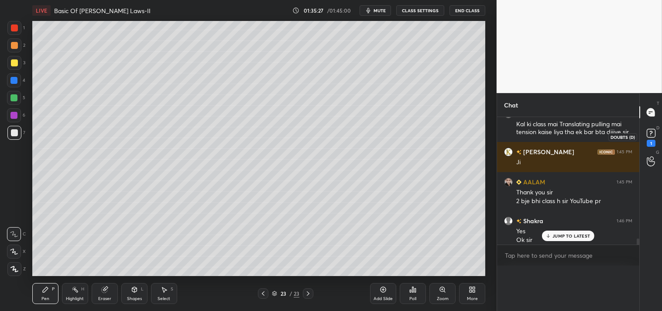
click at [658, 134] on div "1" at bounding box center [651, 137] width 17 height 16
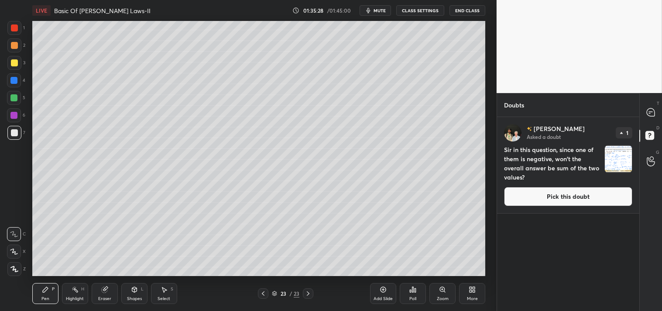
click at [659, 120] on div at bounding box center [651, 112] width 17 height 16
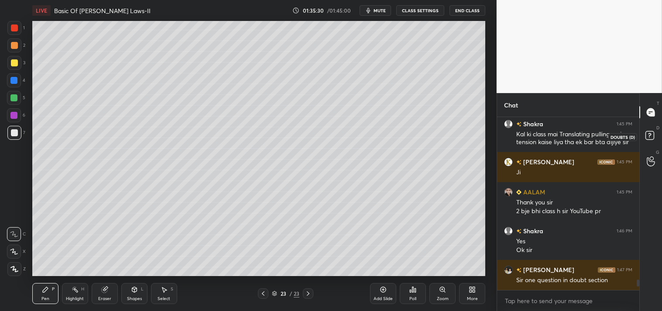
click at [649, 132] on rect at bounding box center [650, 135] width 8 height 8
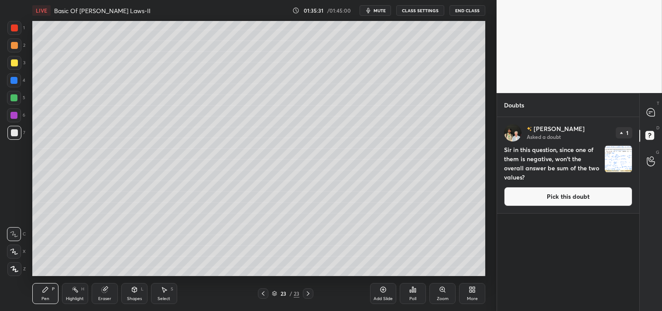
click at [561, 200] on button "Pick this doubt" at bounding box center [568, 196] width 128 height 19
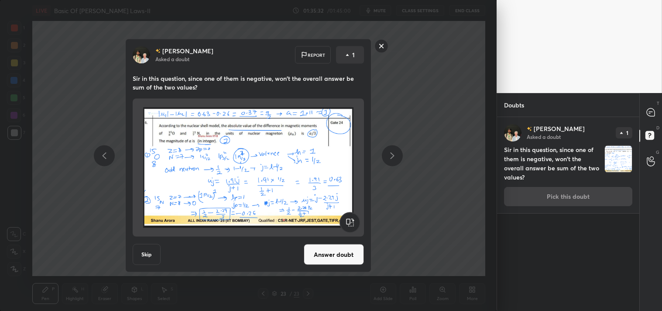
click at [315, 251] on button "Answer doubt" at bounding box center [334, 254] width 60 height 21
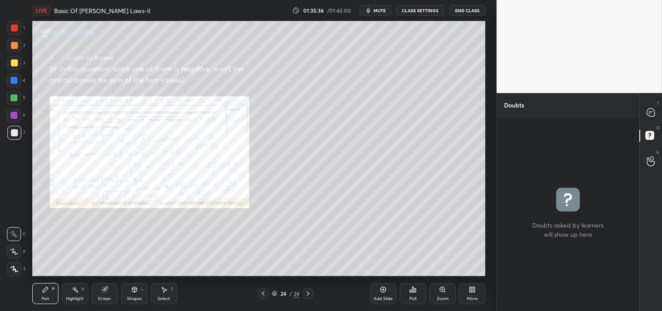
click at [440, 289] on icon at bounding box center [442, 289] width 5 height 5
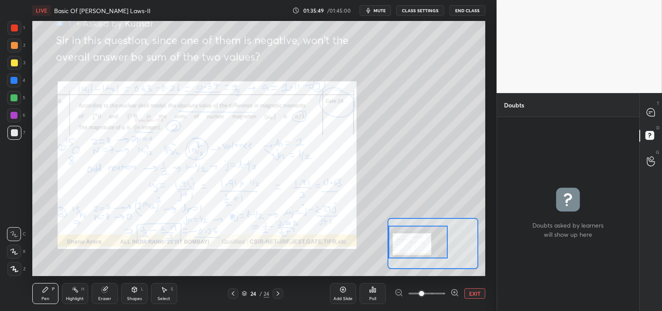
click at [647, 110] on icon at bounding box center [651, 112] width 9 height 9
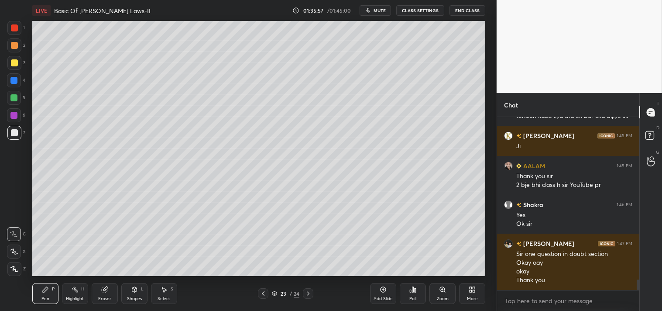
click at [466, 9] on button "End Class" at bounding box center [468, 10] width 36 height 10
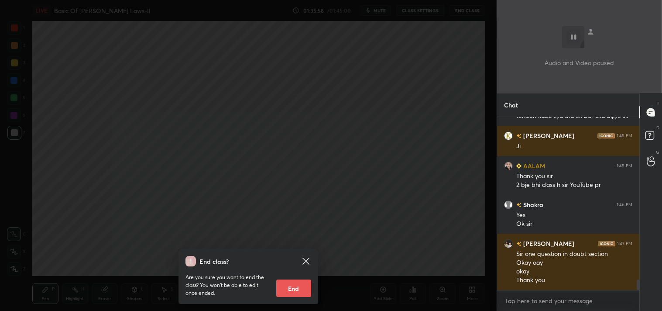
click at [291, 287] on button "End" at bounding box center [293, 287] width 35 height 17
type textarea "x"
